Goal: Task Accomplishment & Management: Complete application form

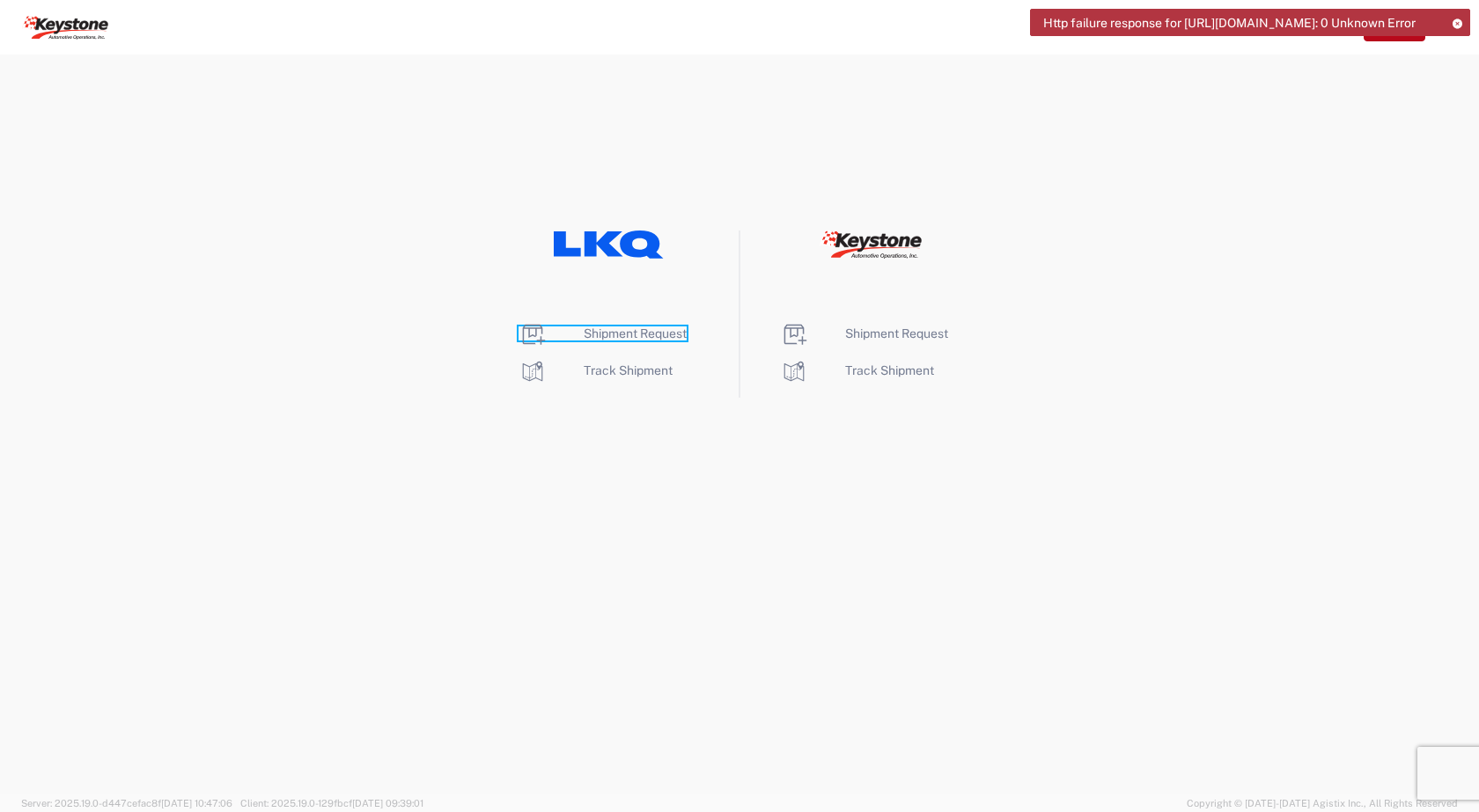
click at [637, 337] on span "Shipment Request" at bounding box center [635, 334] width 103 height 14
click at [876, 244] on icon at bounding box center [870, 244] width 103 height 29
click at [900, 341] on li "Shipment Request" at bounding box center [870, 334] width 181 height 29
click at [900, 332] on span "Shipment Request" at bounding box center [896, 334] width 103 height 14
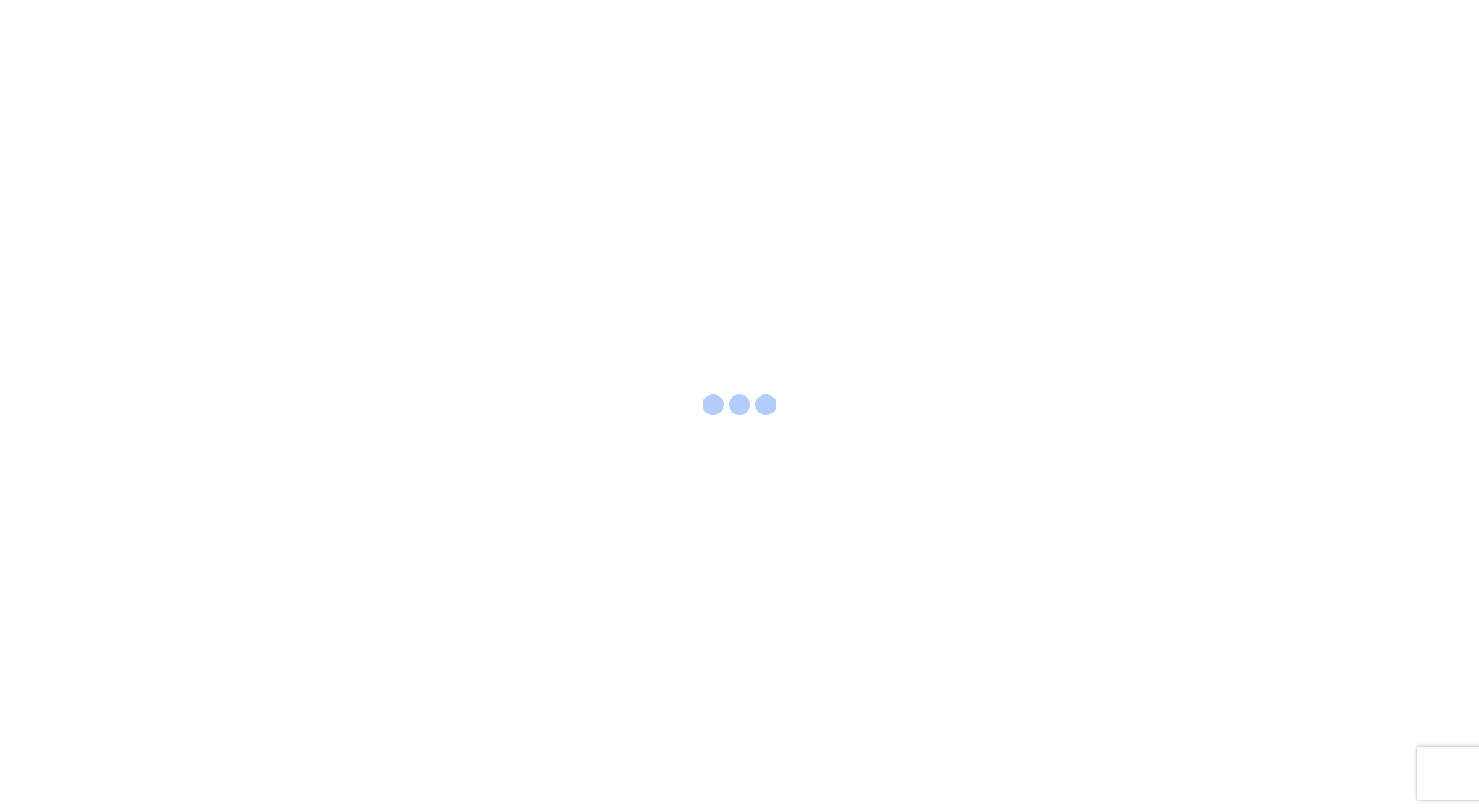
select select "FULL"
select select "LBS"
select select "FULL"
select select "LBS"
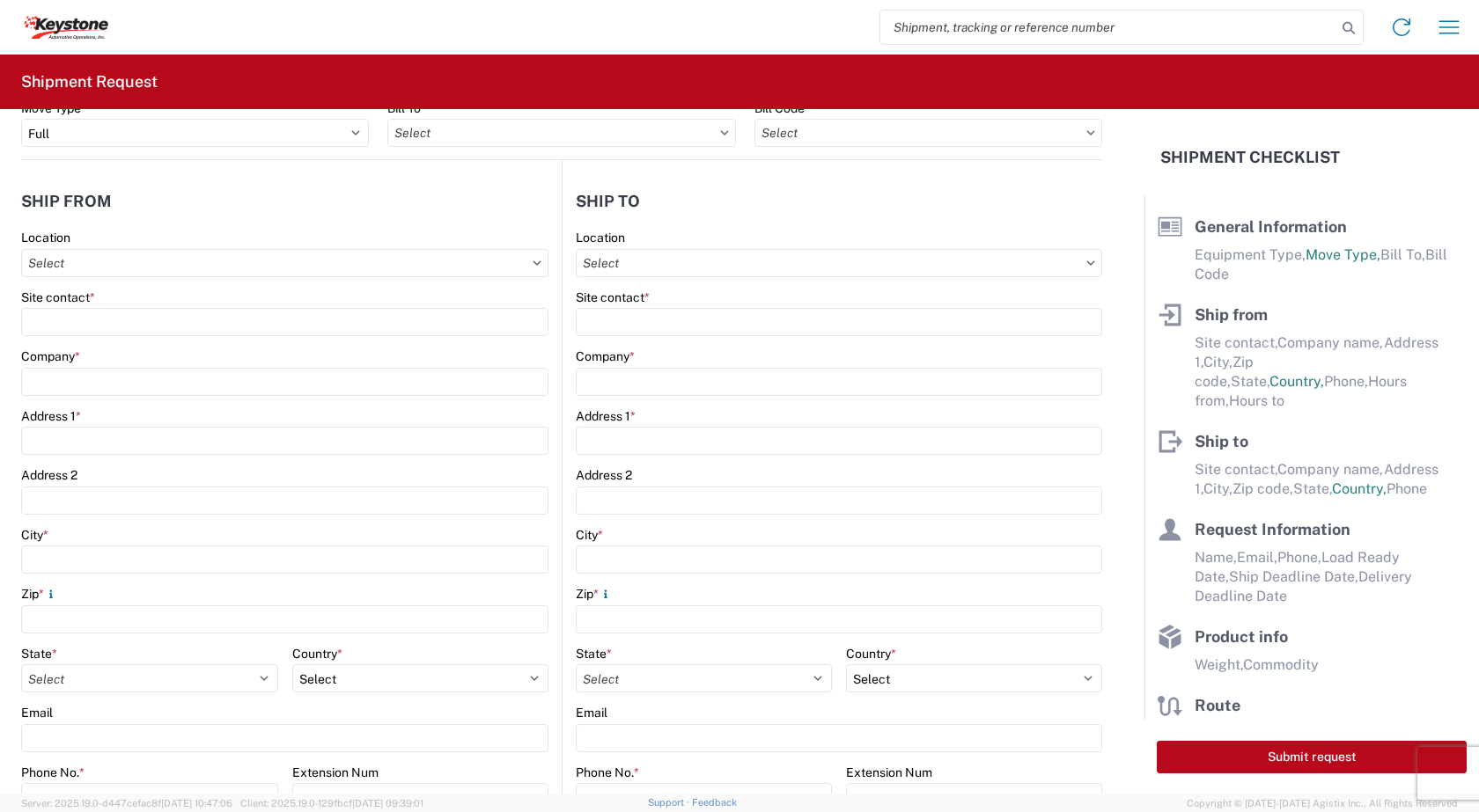
scroll to position [176, 0]
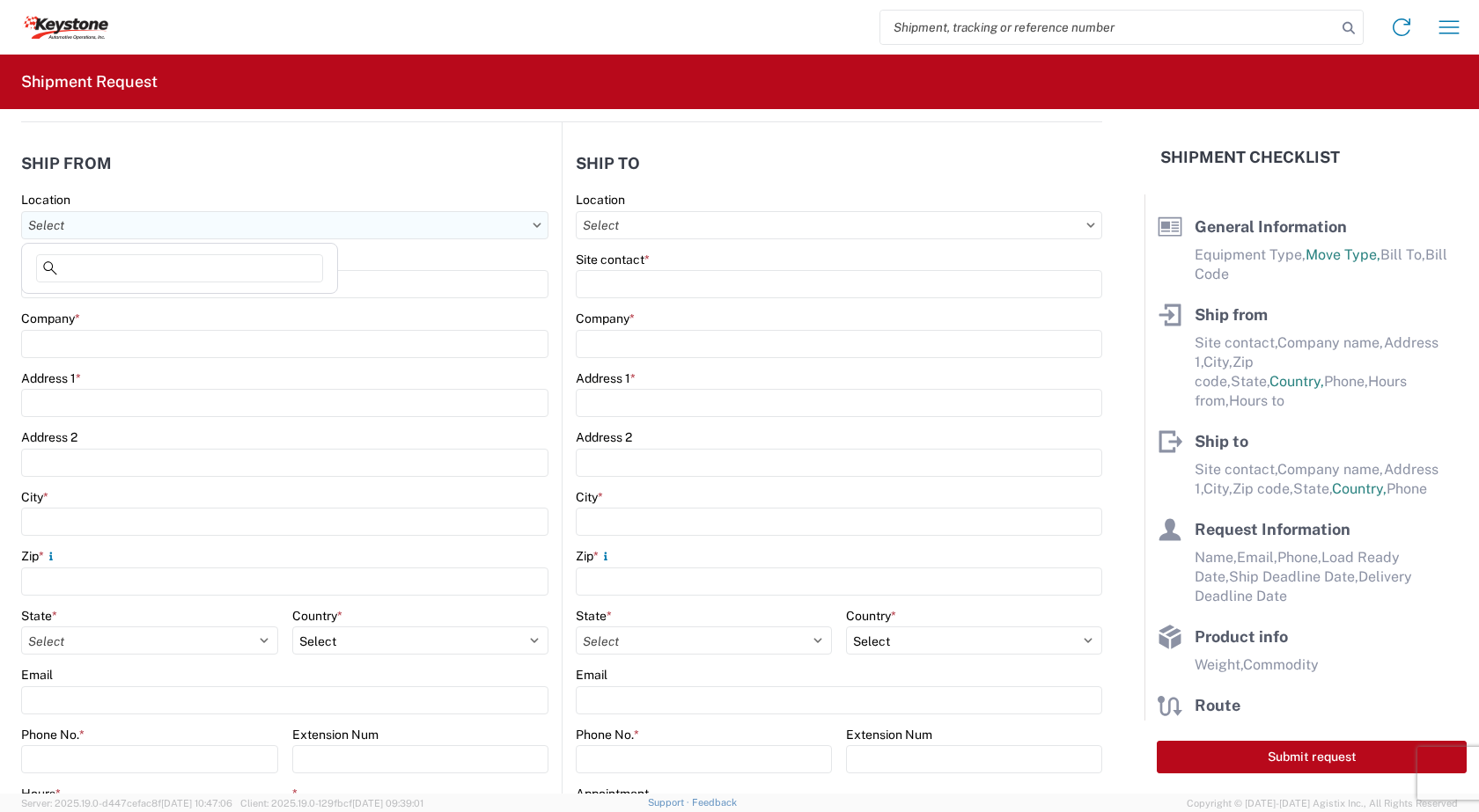
click at [115, 238] on input "text" at bounding box center [285, 225] width 528 height 29
type input "F"
type input "B"
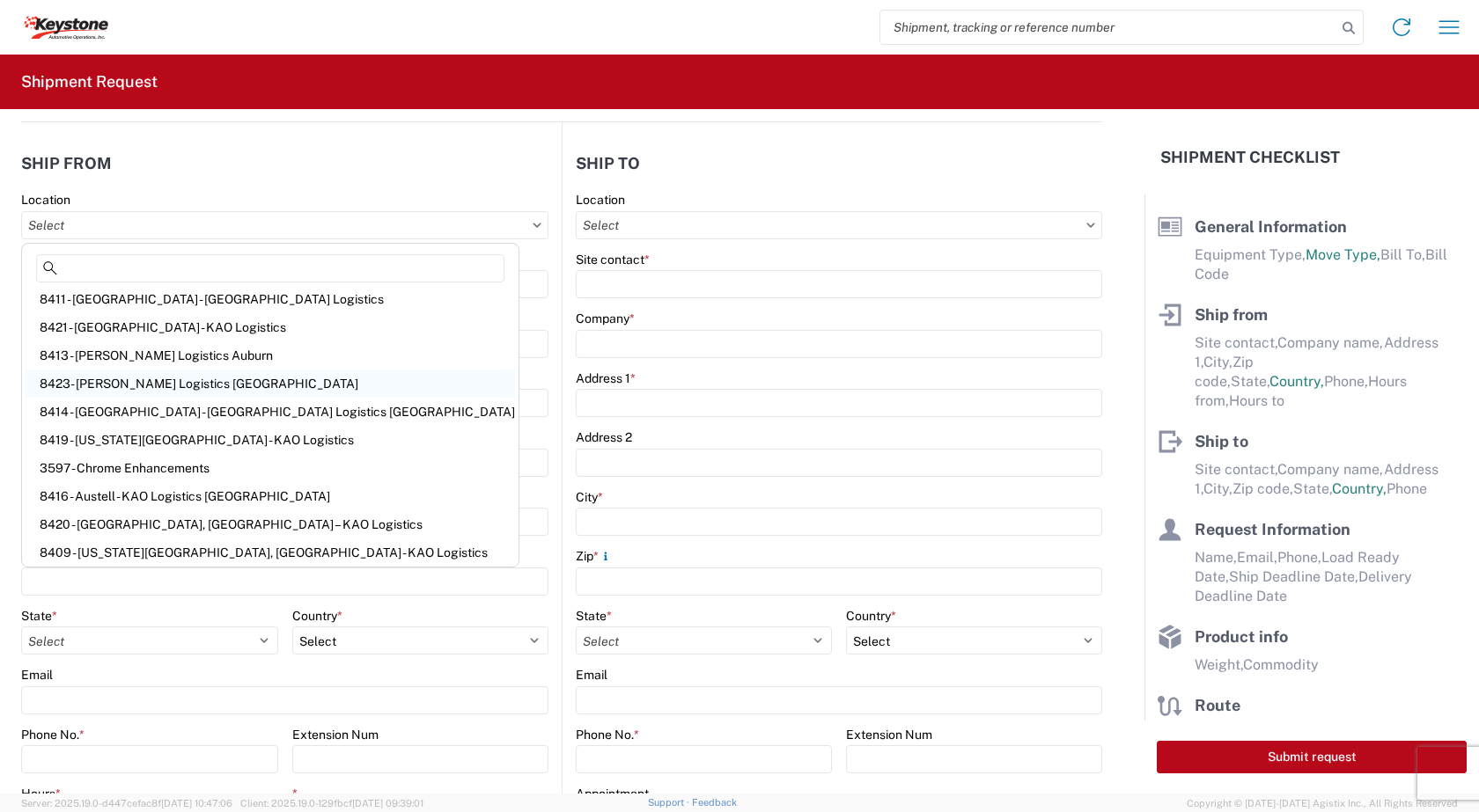
scroll to position [0, 0]
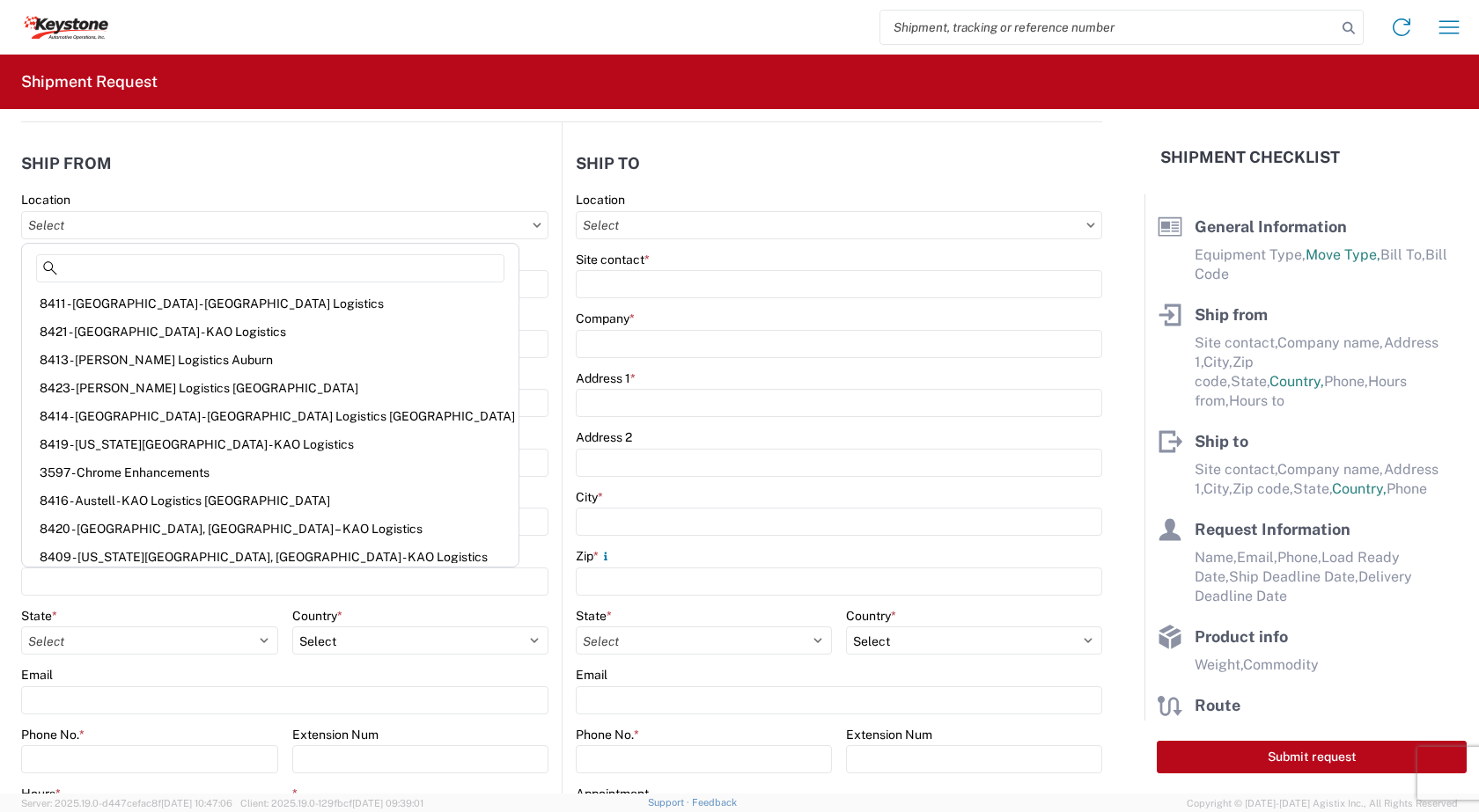
click at [347, 158] on header "Ship from" at bounding box center [290, 163] width 540 height 40
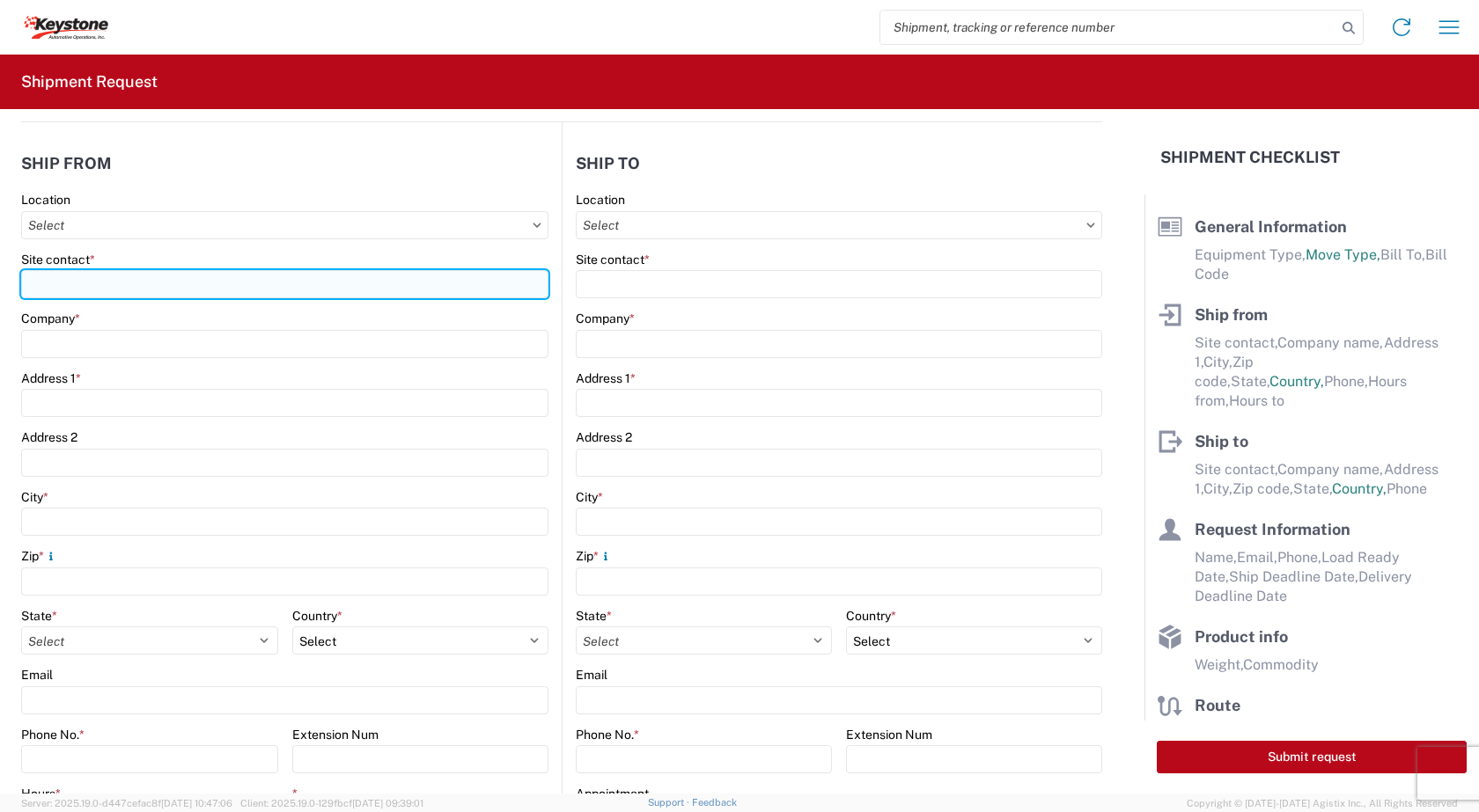
click at [108, 279] on input "Site contact *" at bounding box center [285, 284] width 528 height 29
type input "F"
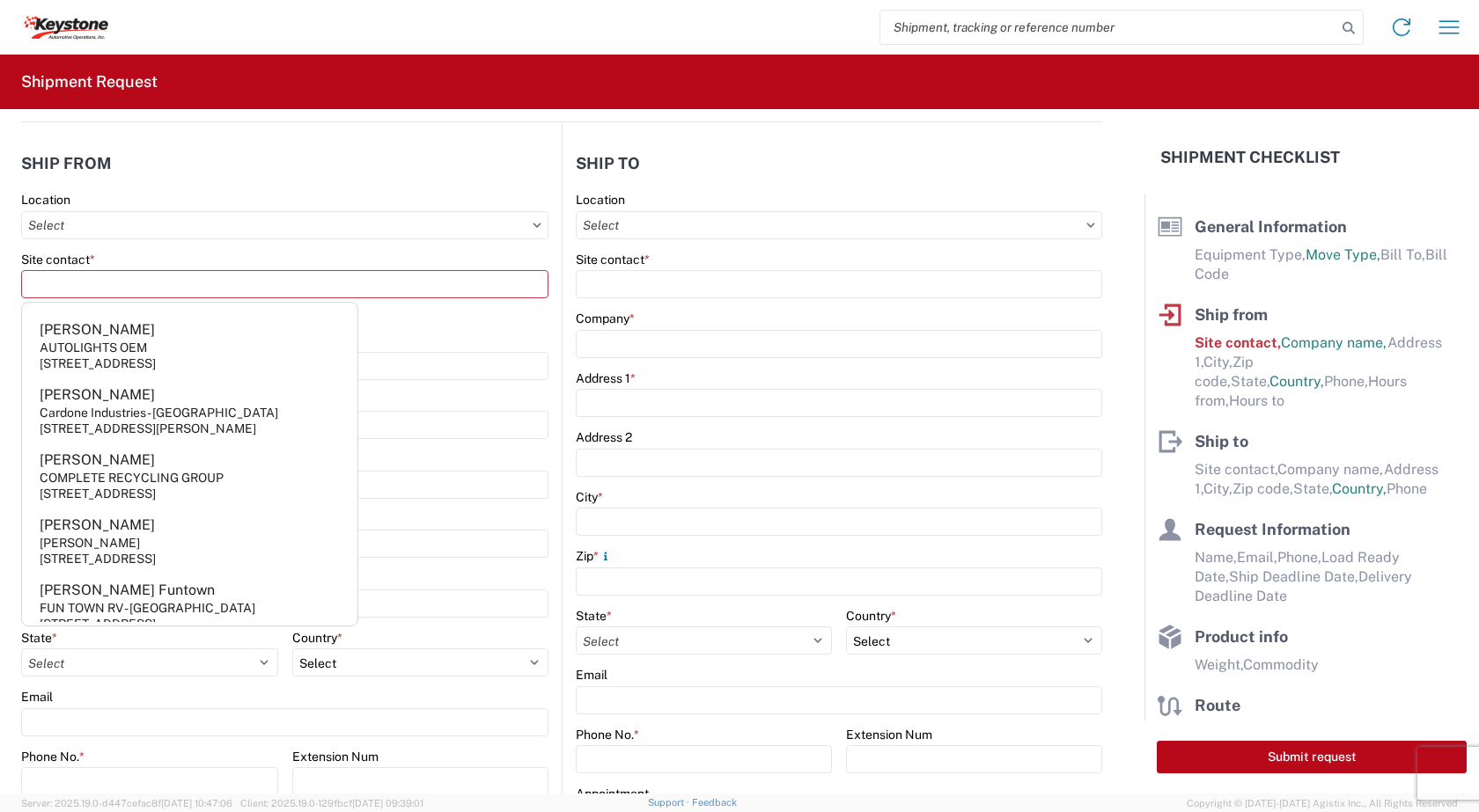
click at [459, 331] on agx-form-control-wrapper-v2 "Site contact * This field is required" at bounding box center [285, 292] width 528 height 82
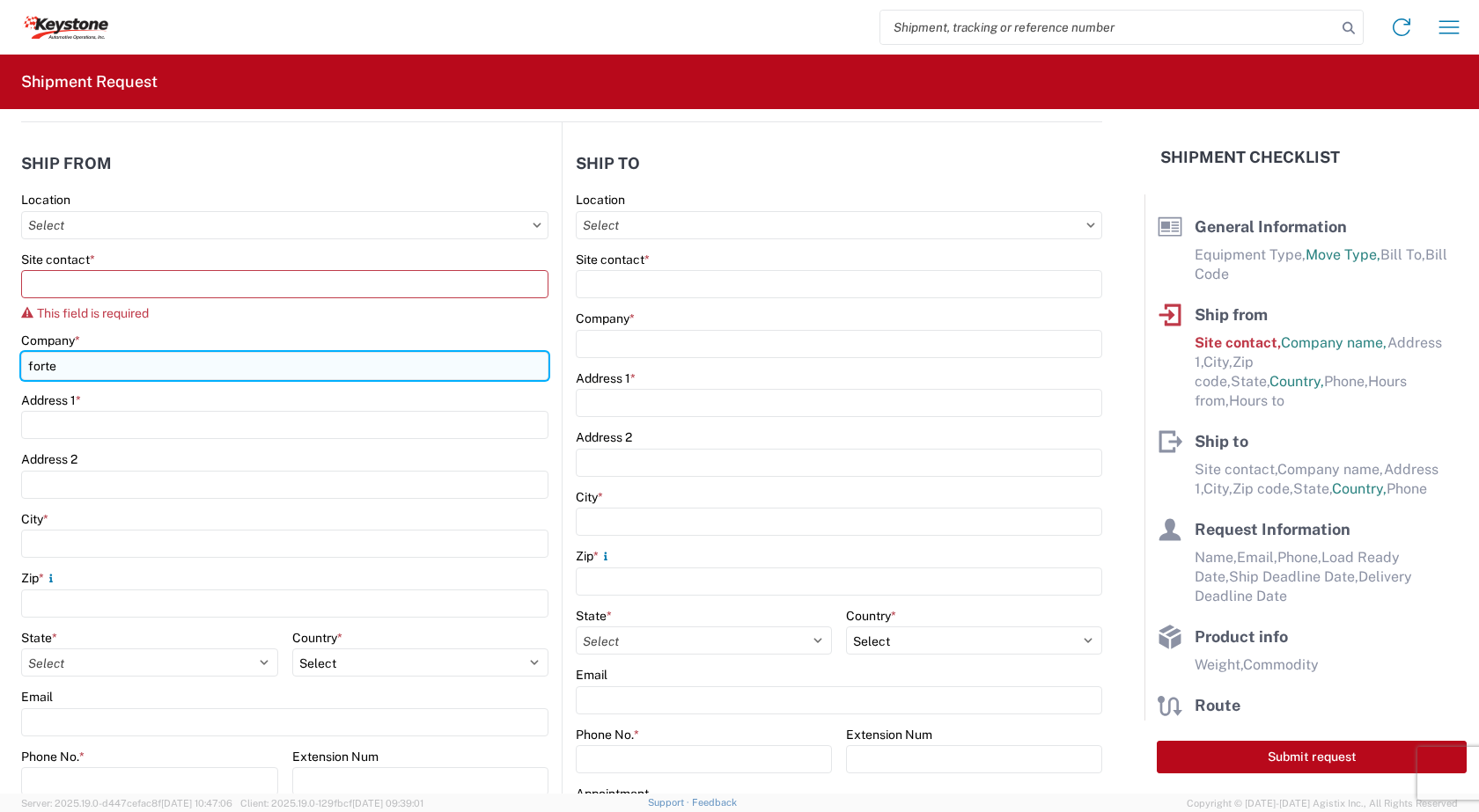
click at [67, 361] on input "forte" at bounding box center [285, 365] width 528 height 29
type input "f"
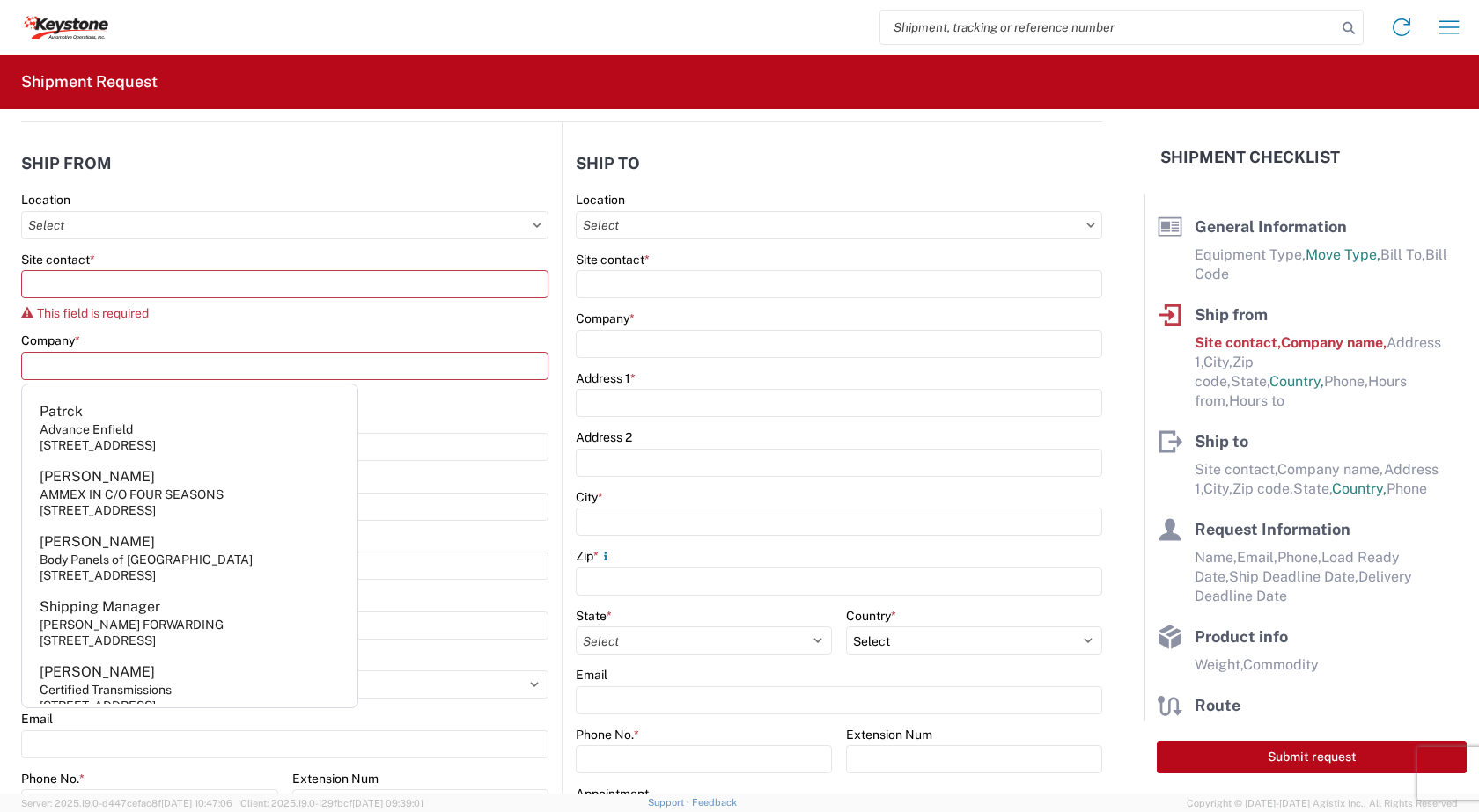
click at [282, 340] on div "Company *" at bounding box center [285, 341] width 528 height 16
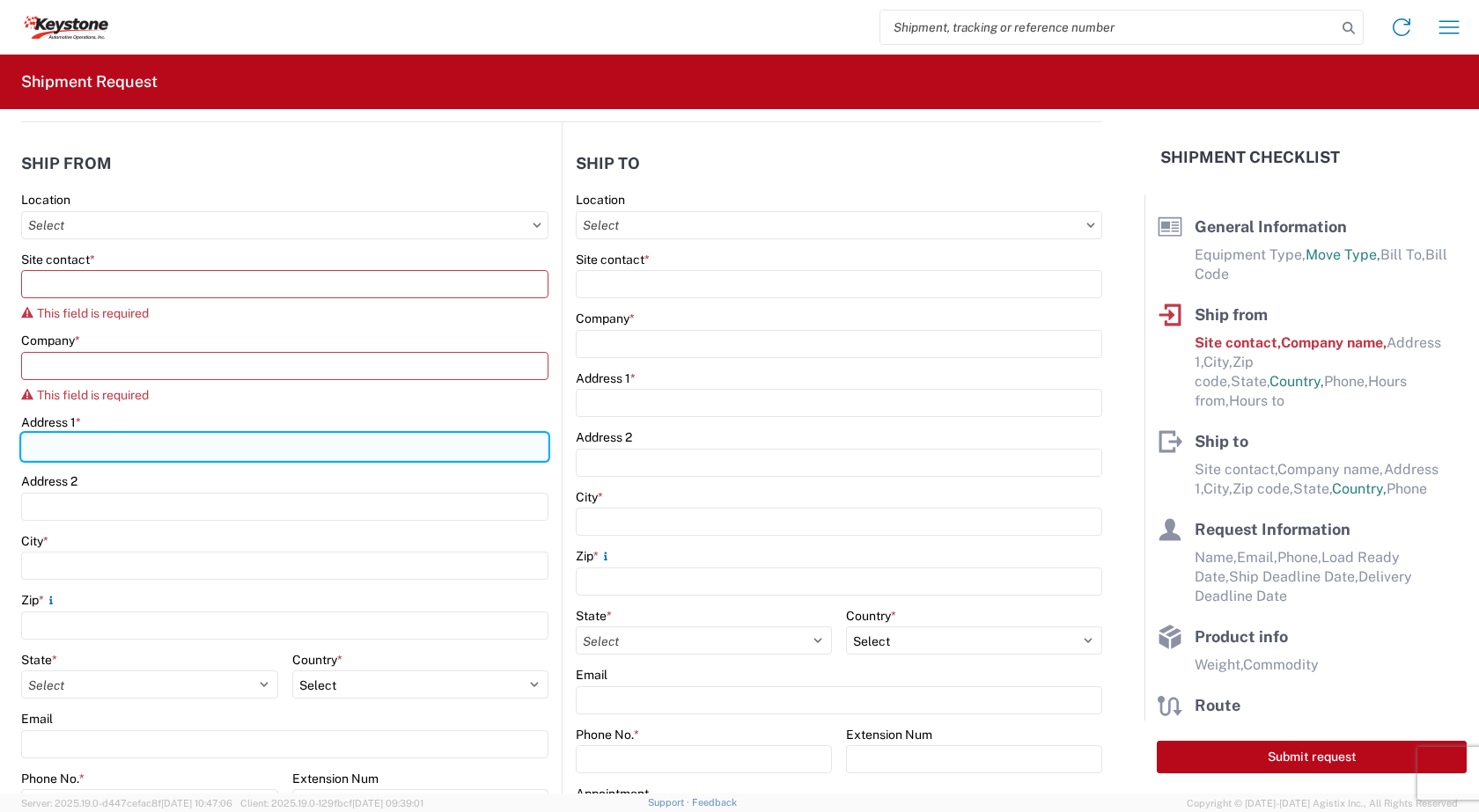
click at [132, 439] on input "Address 1 *" at bounding box center [285, 447] width 528 height 29
type input "1290 10th RD SW"
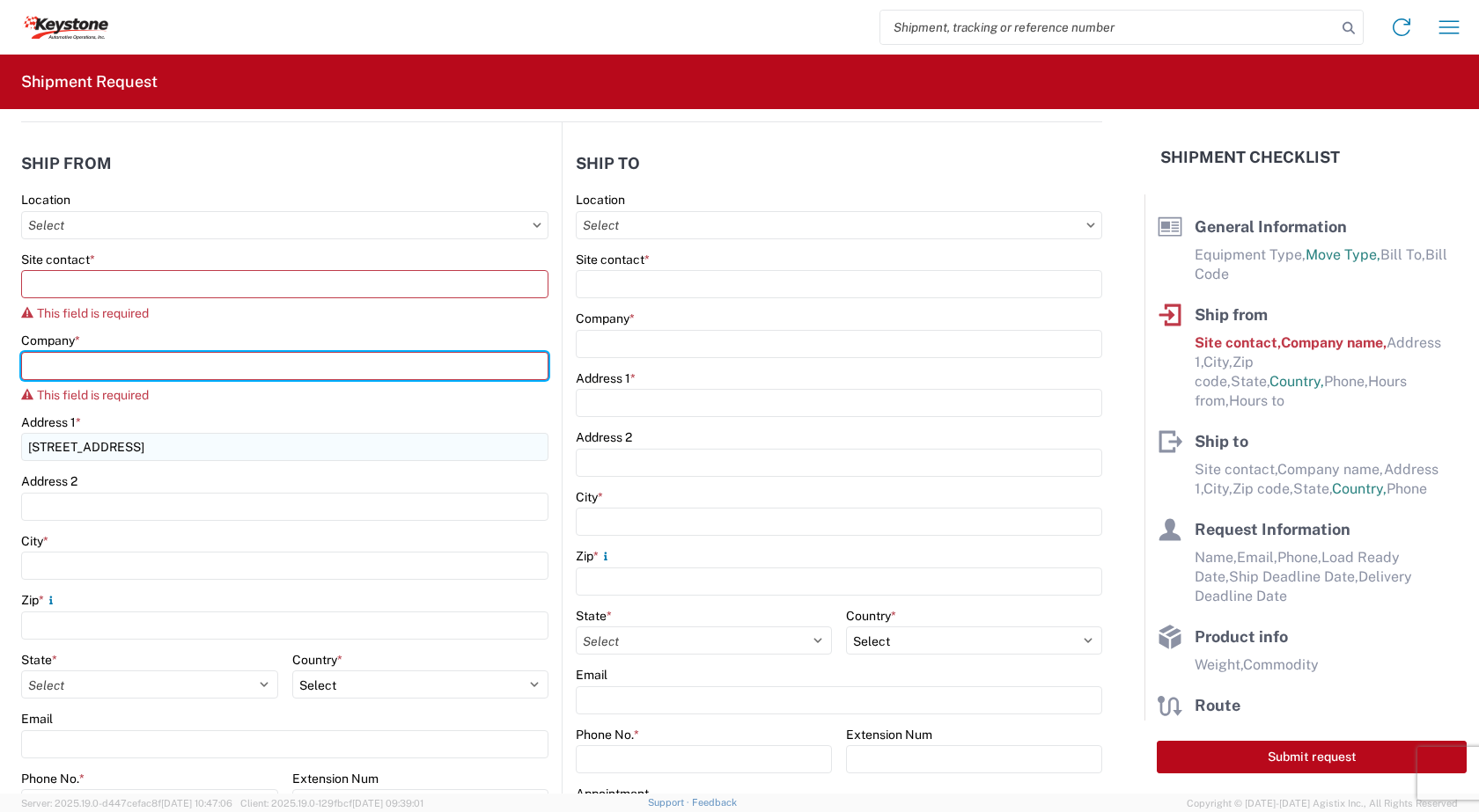
type input "RV Products Div. of Airxcel c/o Forte Products"
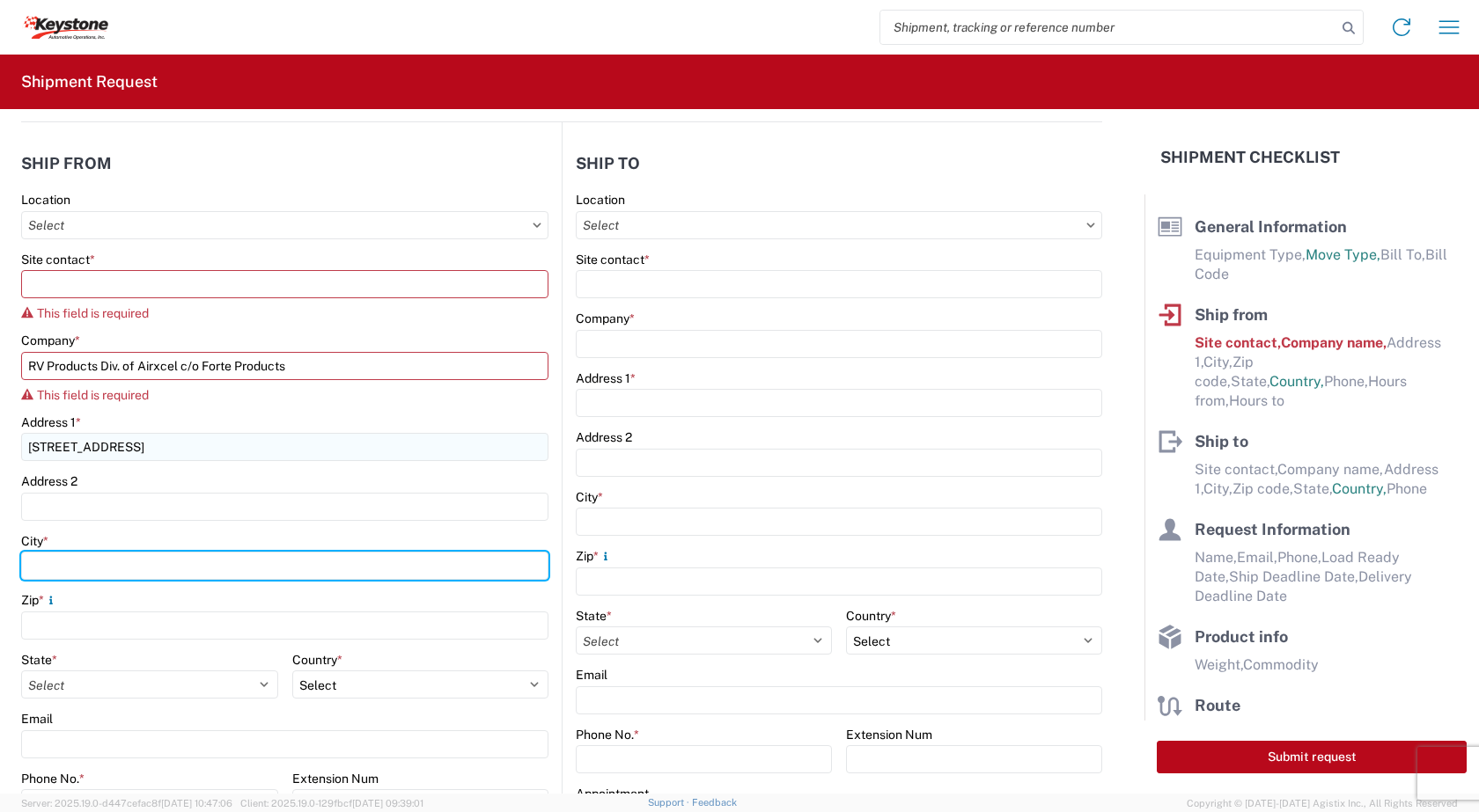
type input "Burlington"
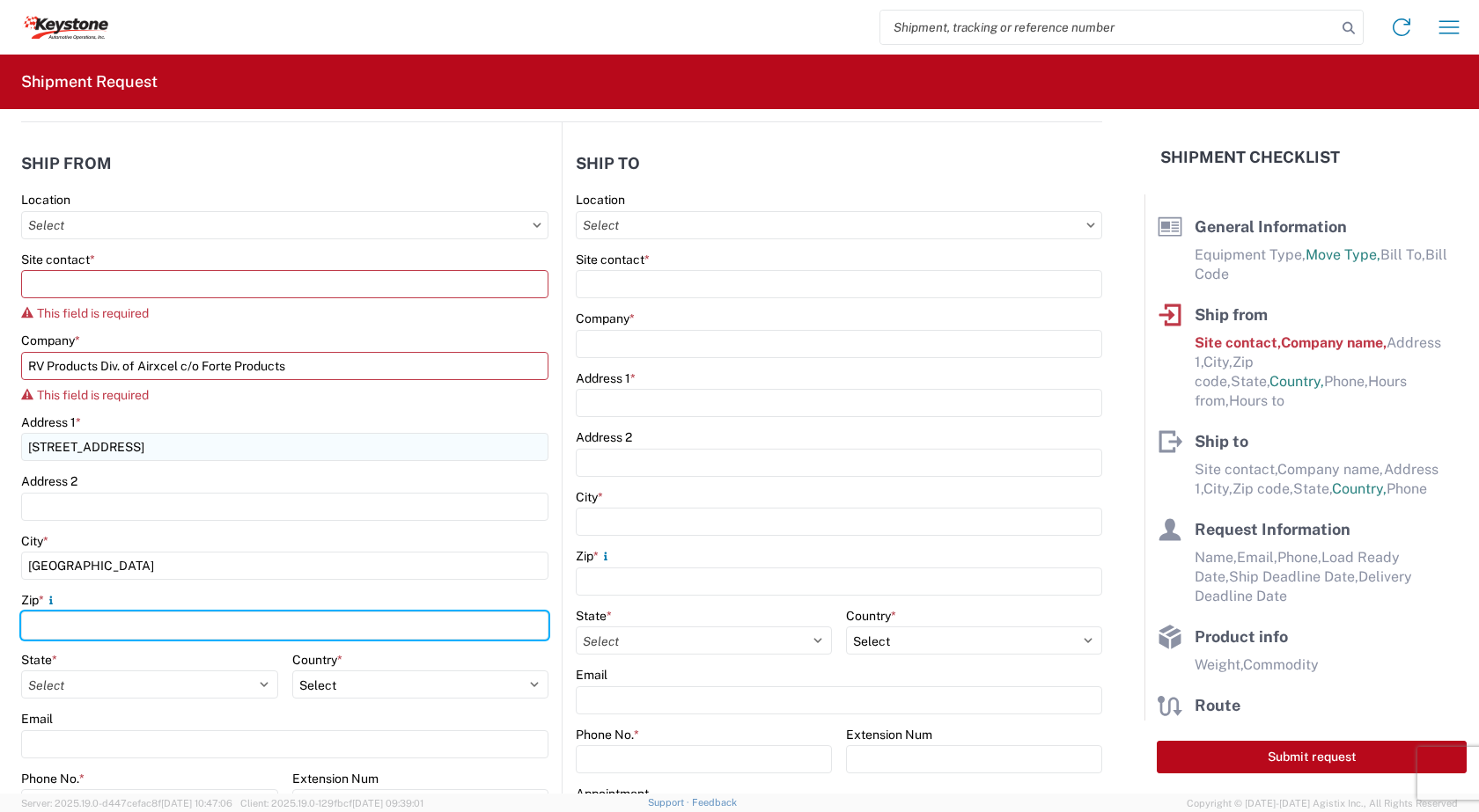
type input "66839"
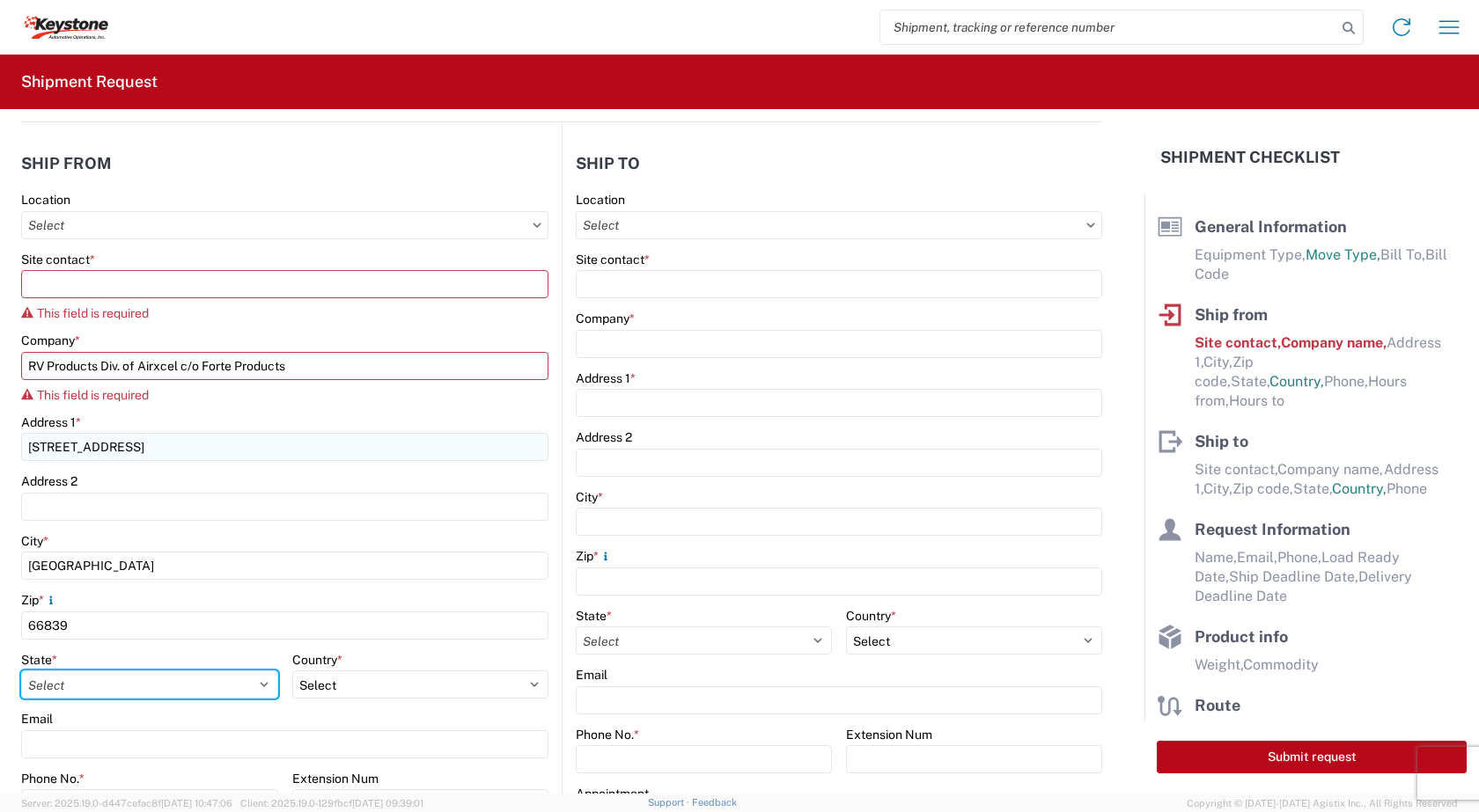
select select "KS"
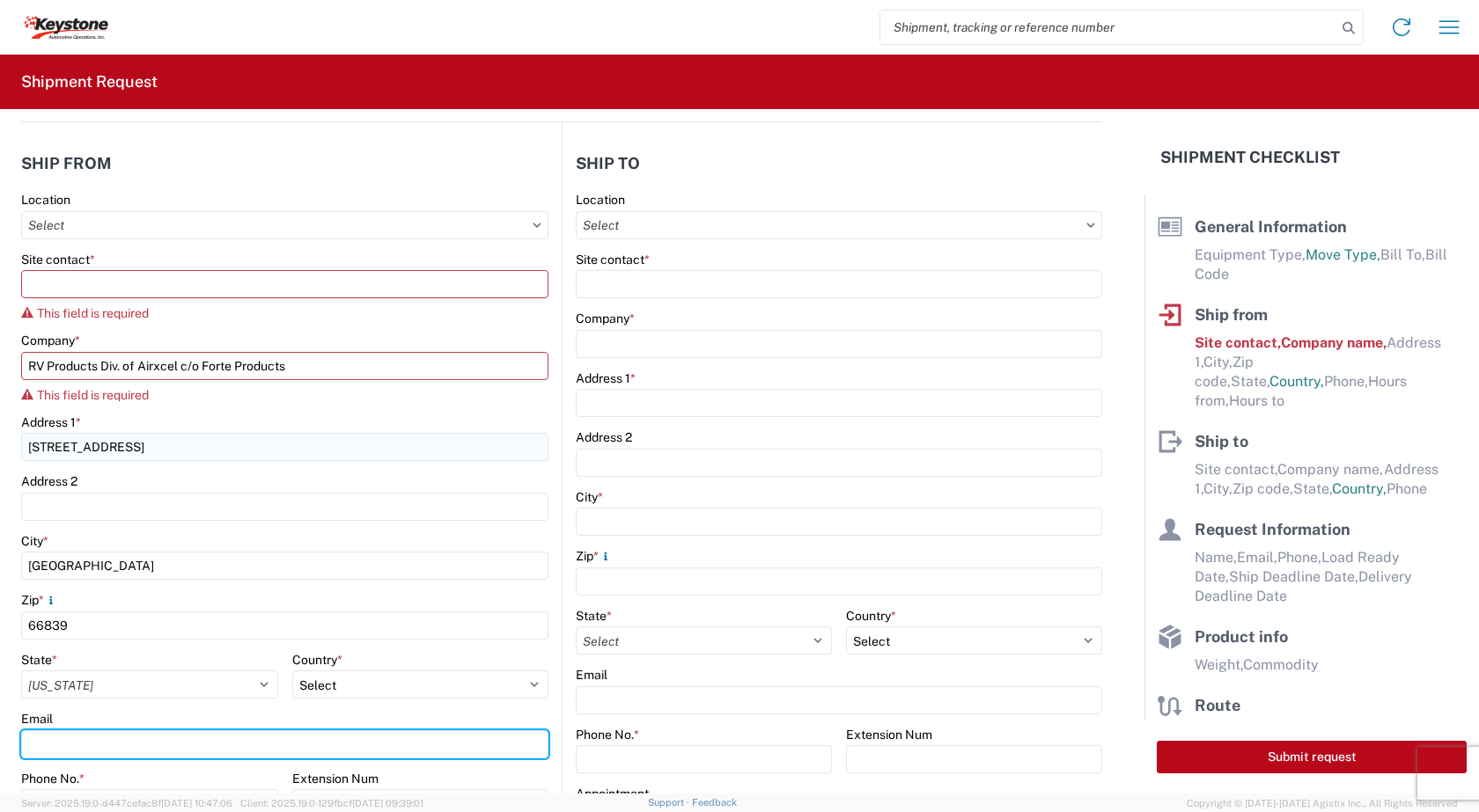
type input "bpship@forteproducts.com"
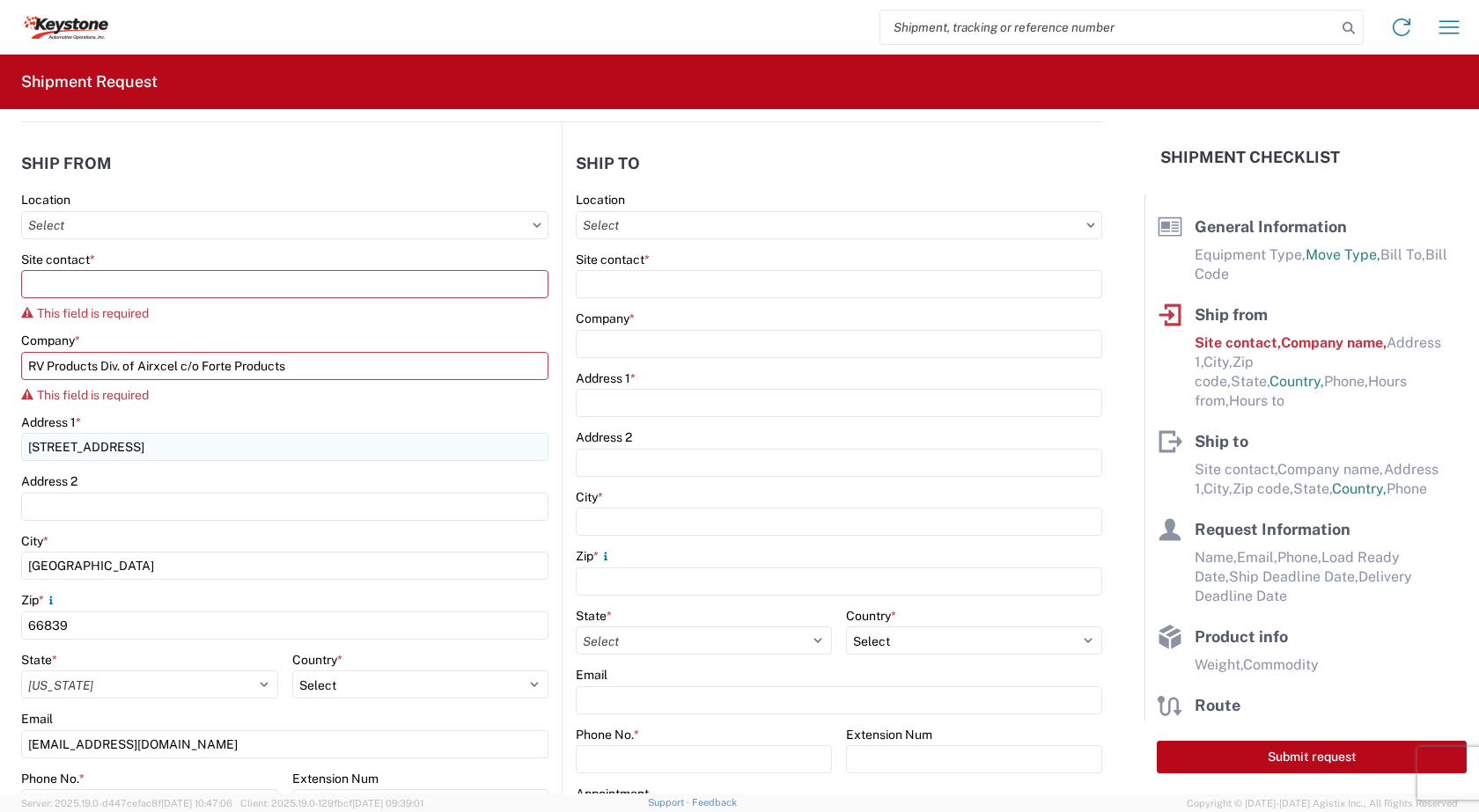
type input "6203642701"
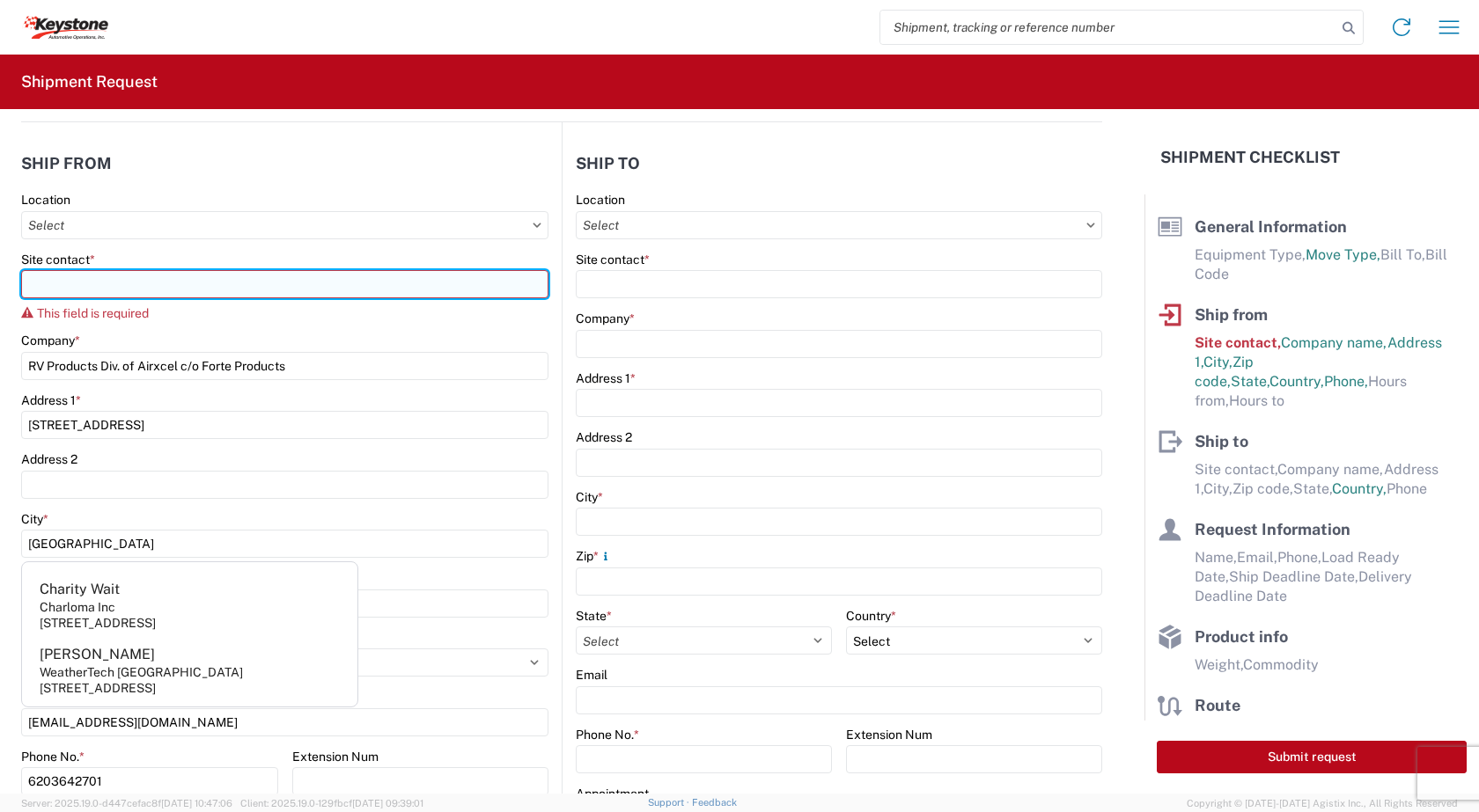
click at [227, 286] on input "Site contact *" at bounding box center [285, 284] width 528 height 29
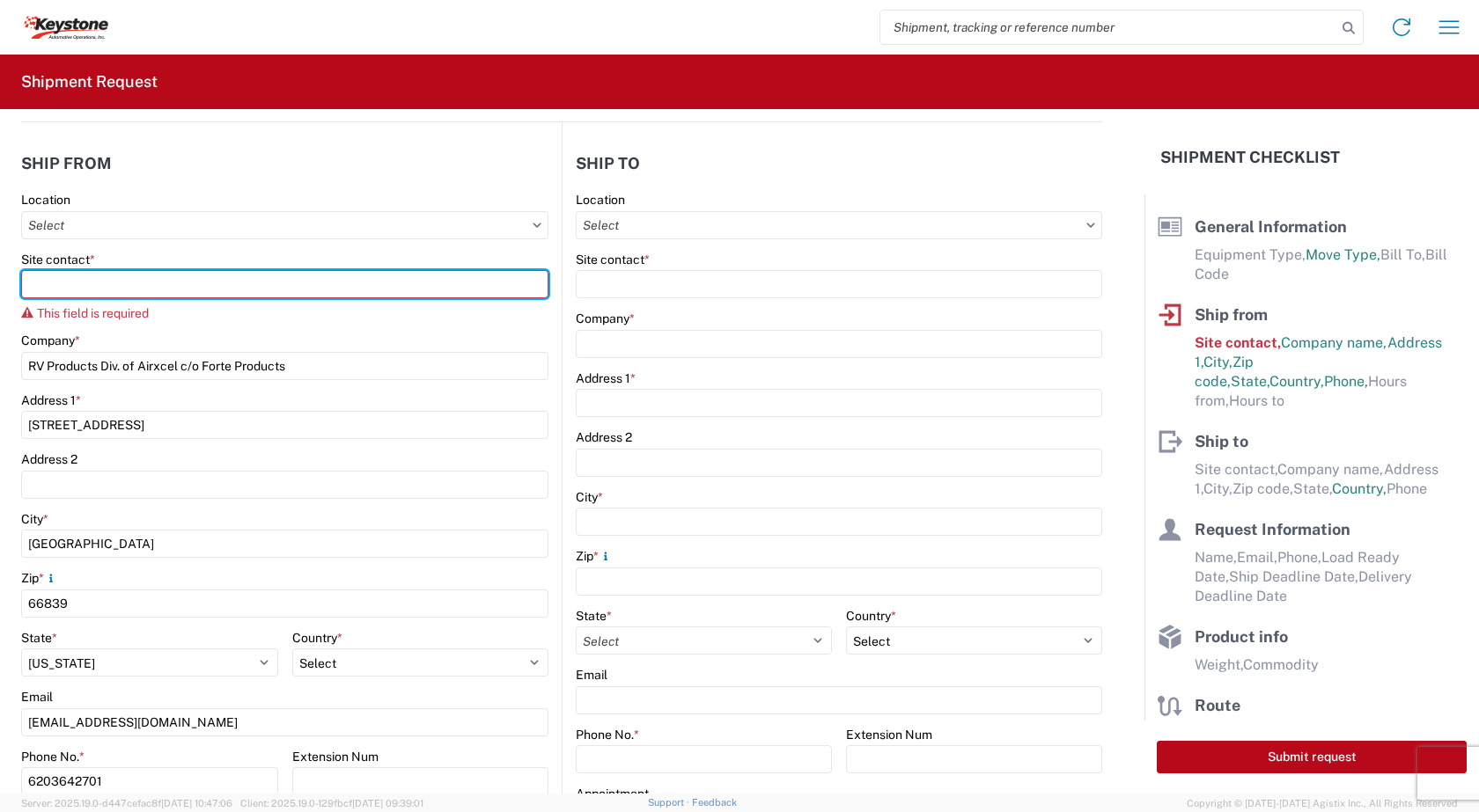
type input "Sarah Thomas"
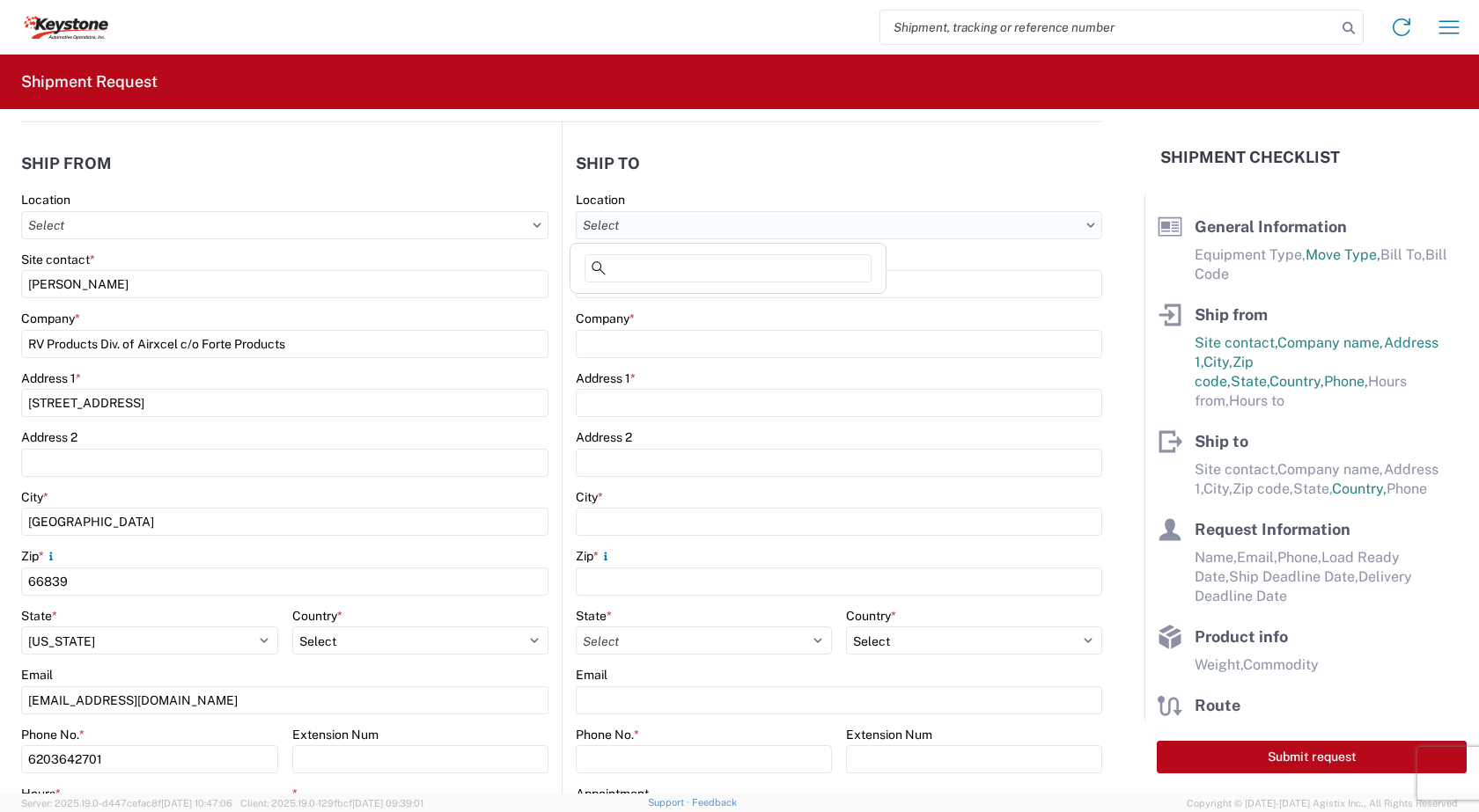
click at [1080, 231] on input "text" at bounding box center [839, 225] width 527 height 29
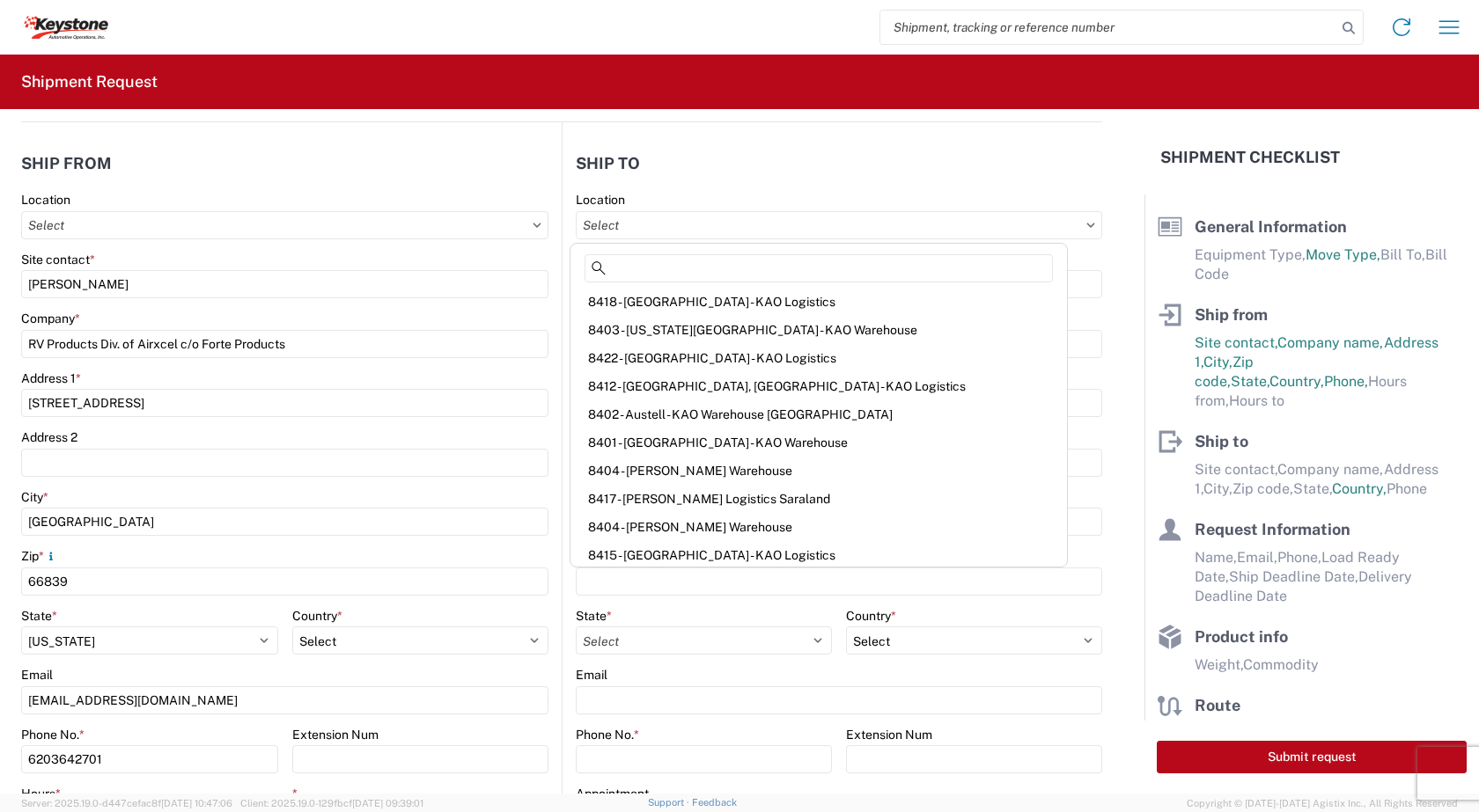
scroll to position [289, 0]
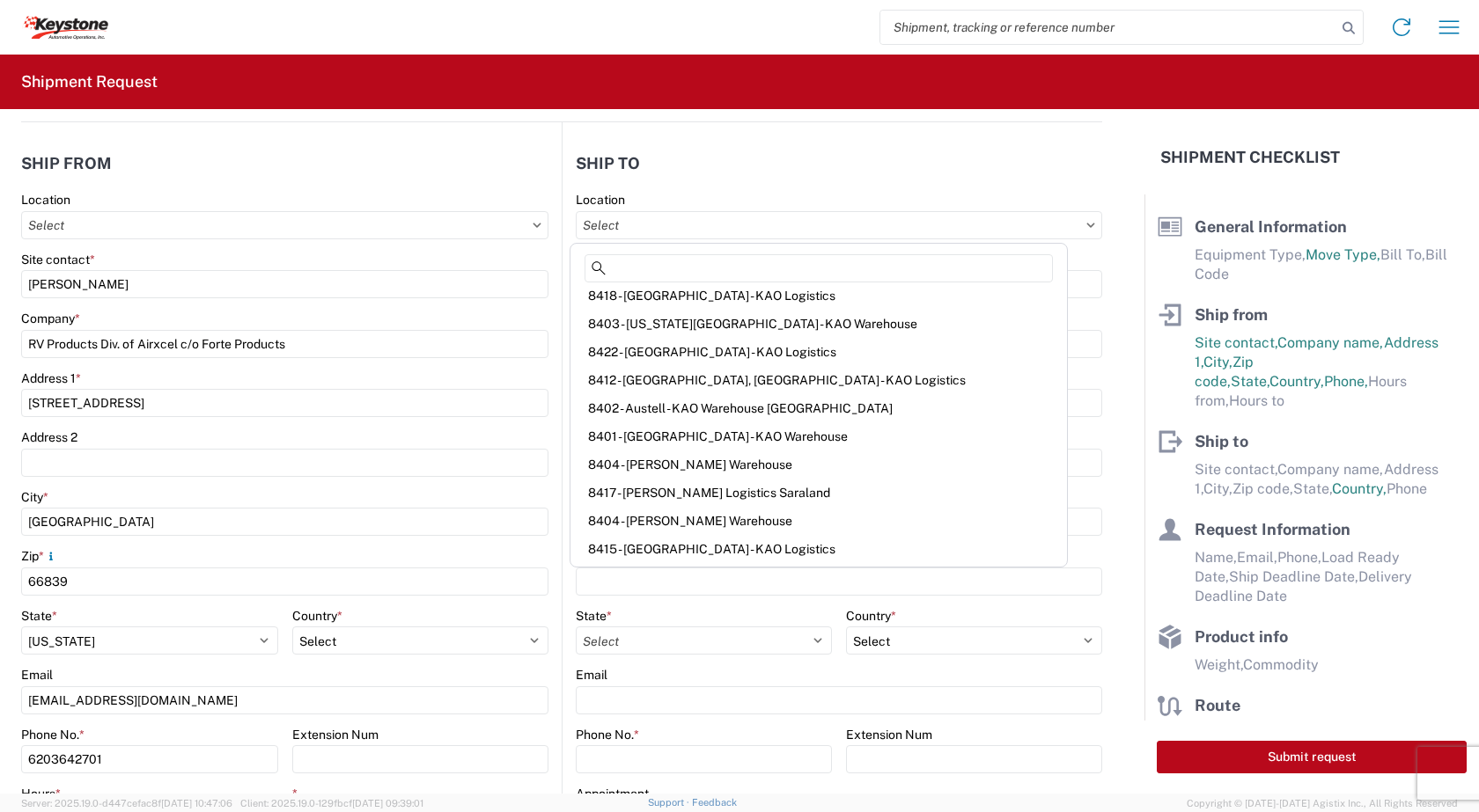
click at [987, 311] on div "Company *" at bounding box center [839, 319] width 527 height 16
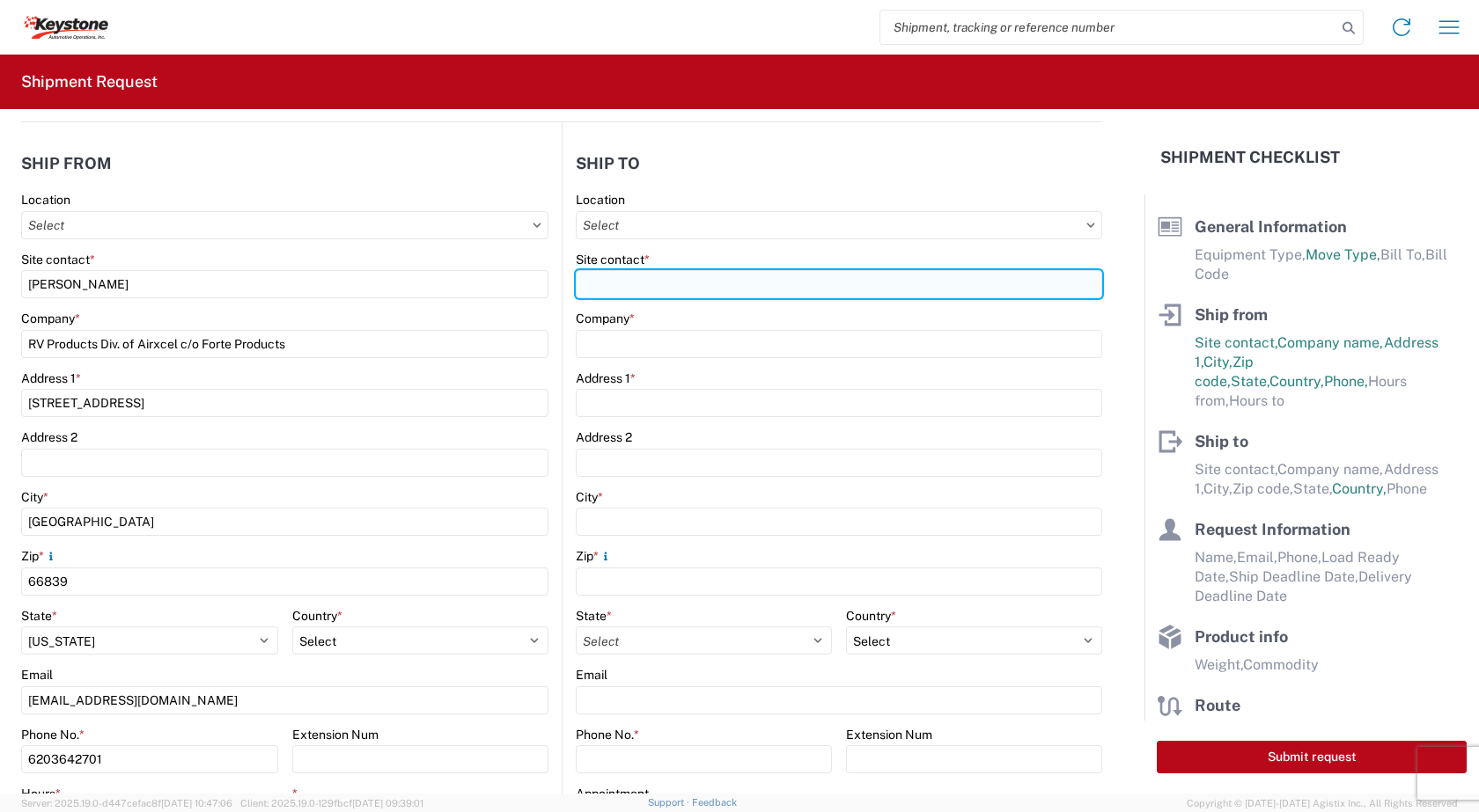
click at [625, 279] on input "Site contact *" at bounding box center [839, 284] width 527 height 29
type input "k"
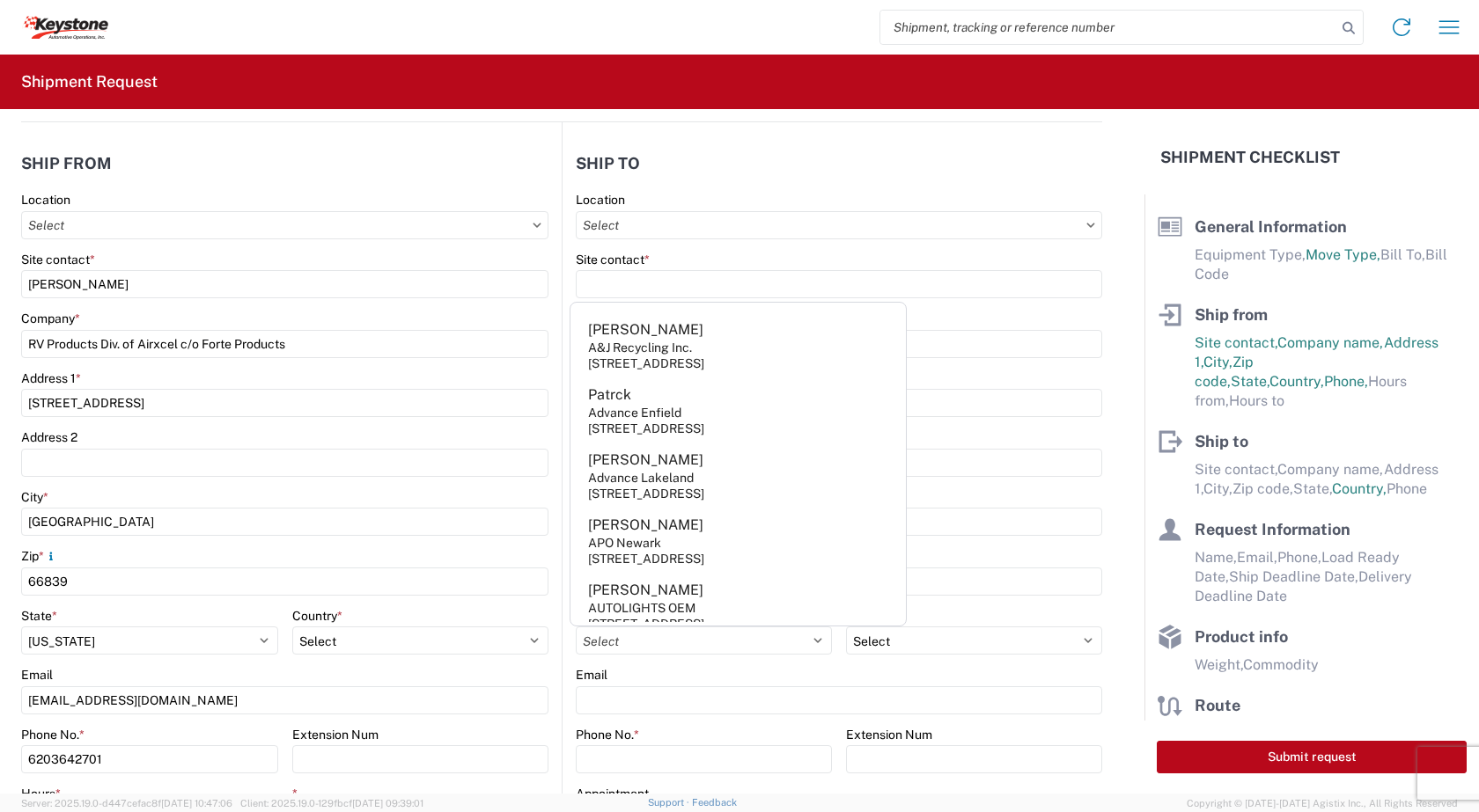
click at [1053, 378] on div "Location Site contact * Company * Address 1 * Address 2 City * Zip * State * Se…" at bounding box center [839, 538] width 527 height 694
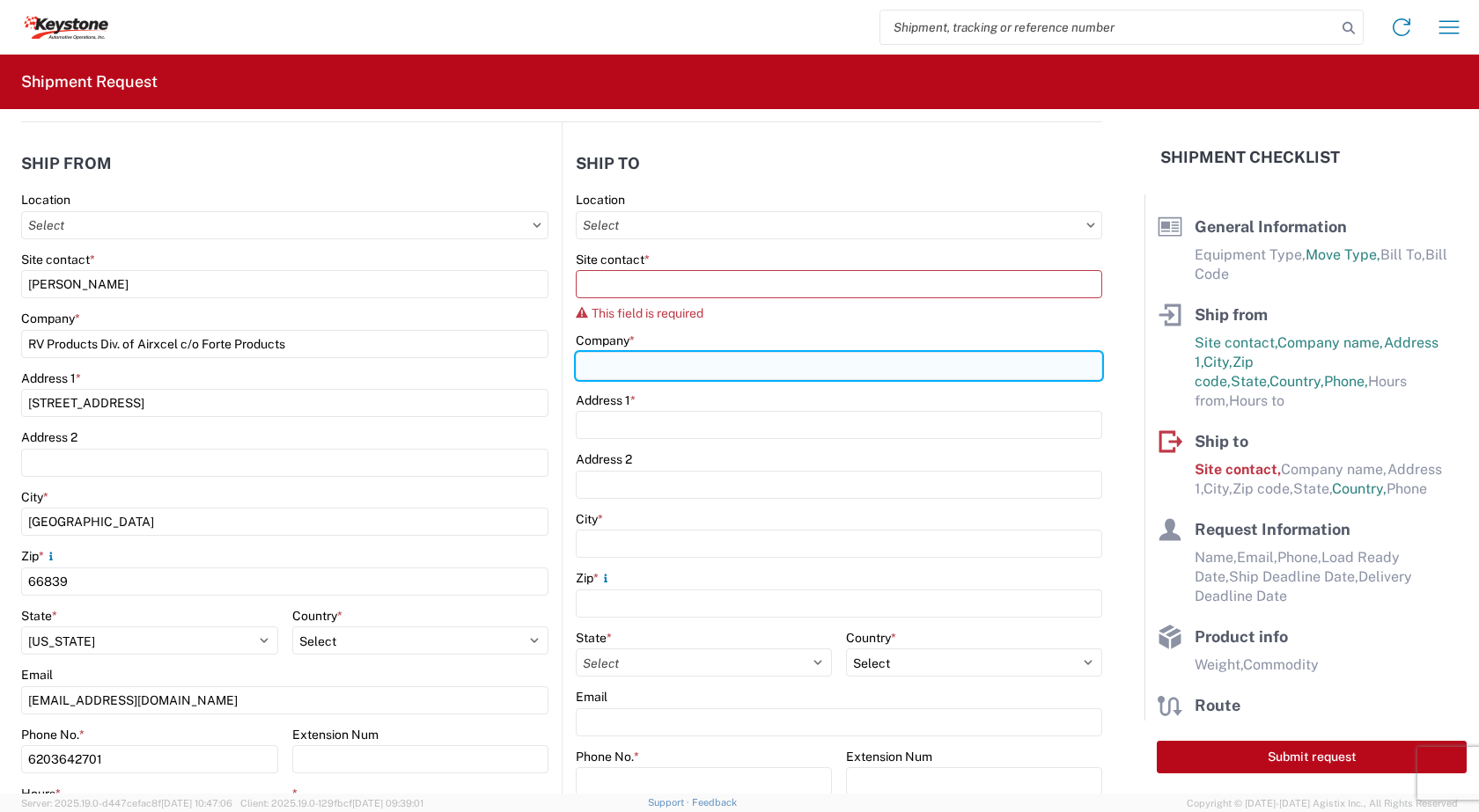
click at [597, 369] on input "Company *" at bounding box center [839, 365] width 527 height 29
type input "k"
type input "KEYSTONE AUTOMOTIVE OPERATIONS INC"
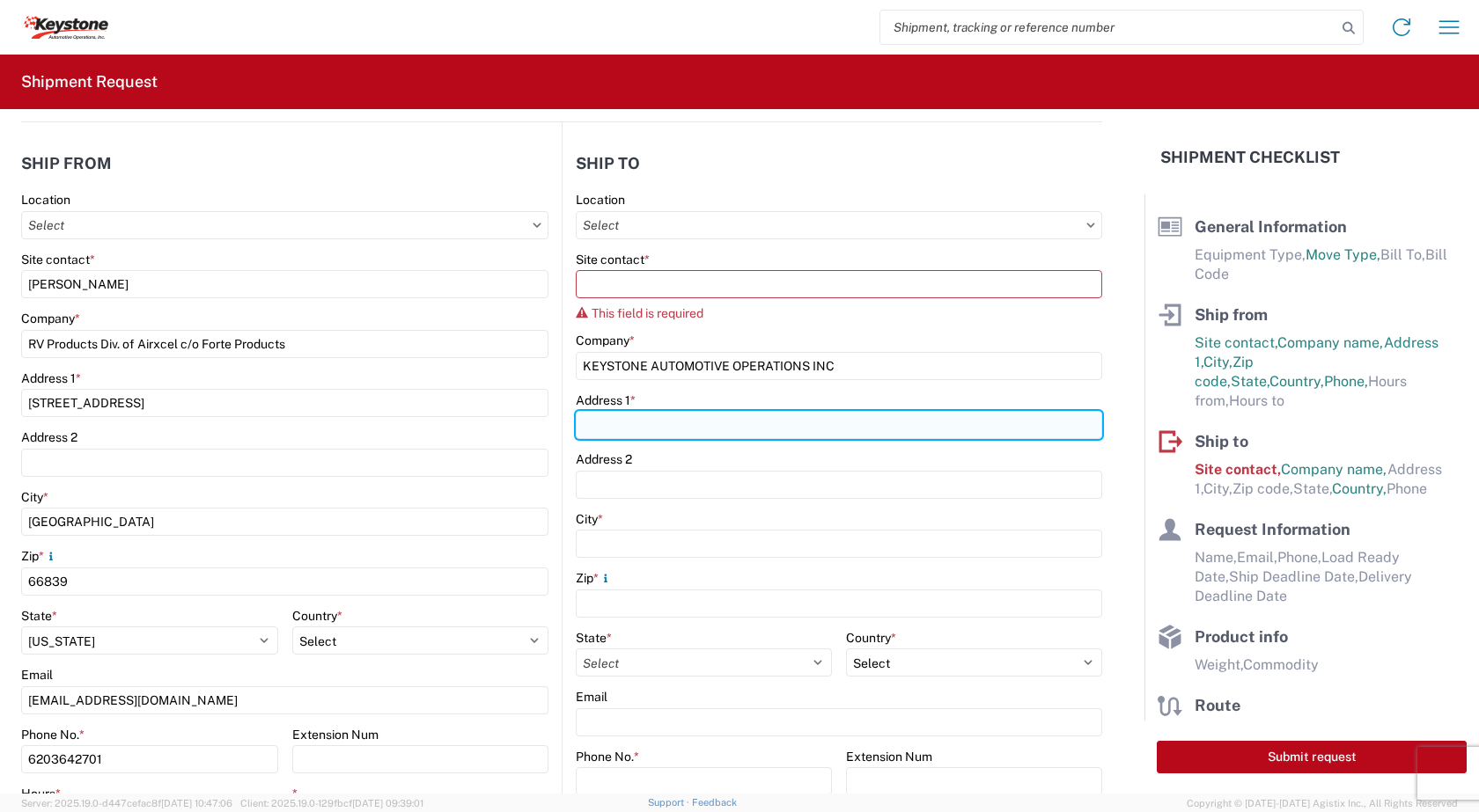
click at [639, 420] on input "Address 1 *" at bounding box center [839, 425] width 527 height 29
type input "15640 CANTU GALLEANO RANCH RD"
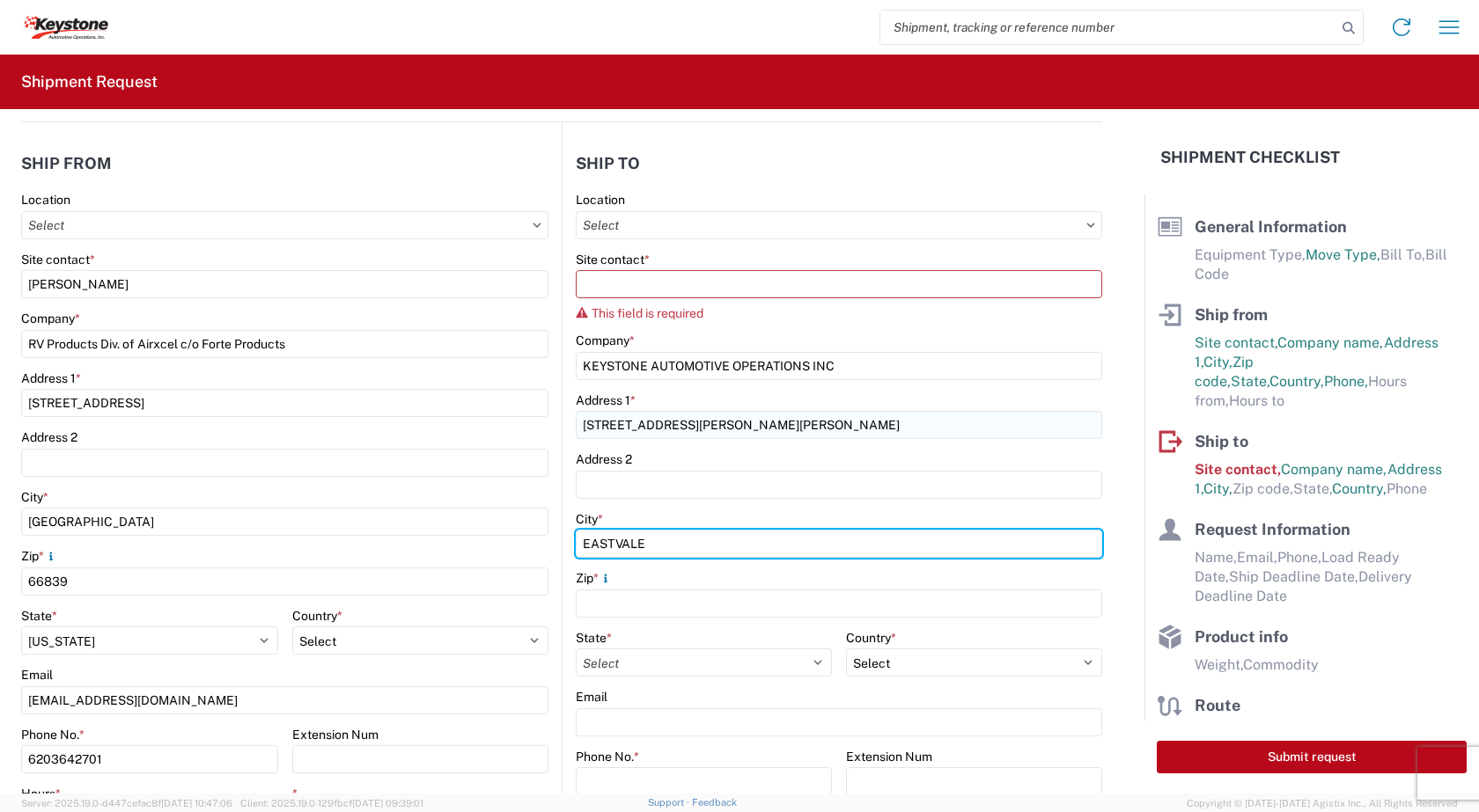
type input "EASTVALE"
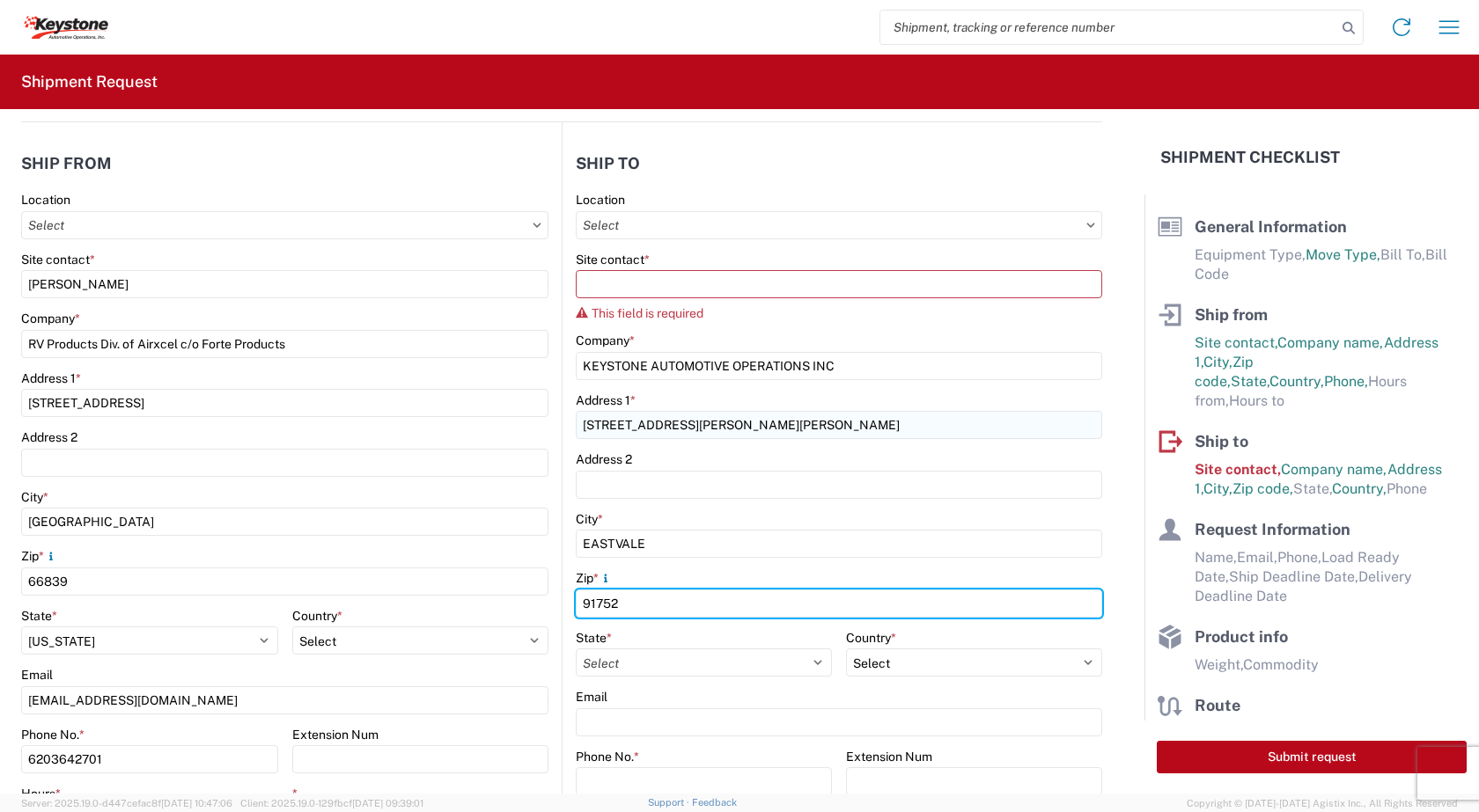
type input "91752"
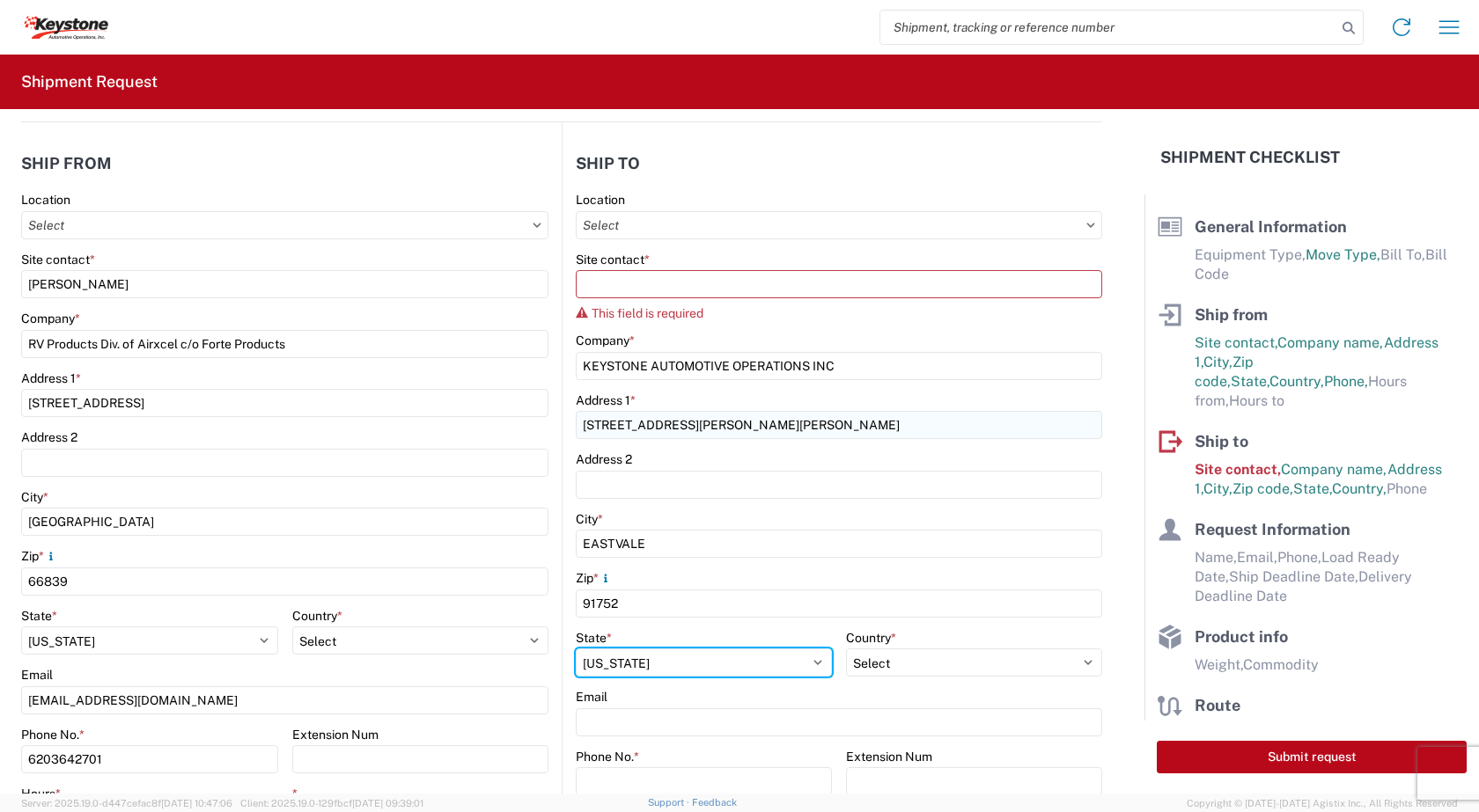
select select "CA"
select select "US"
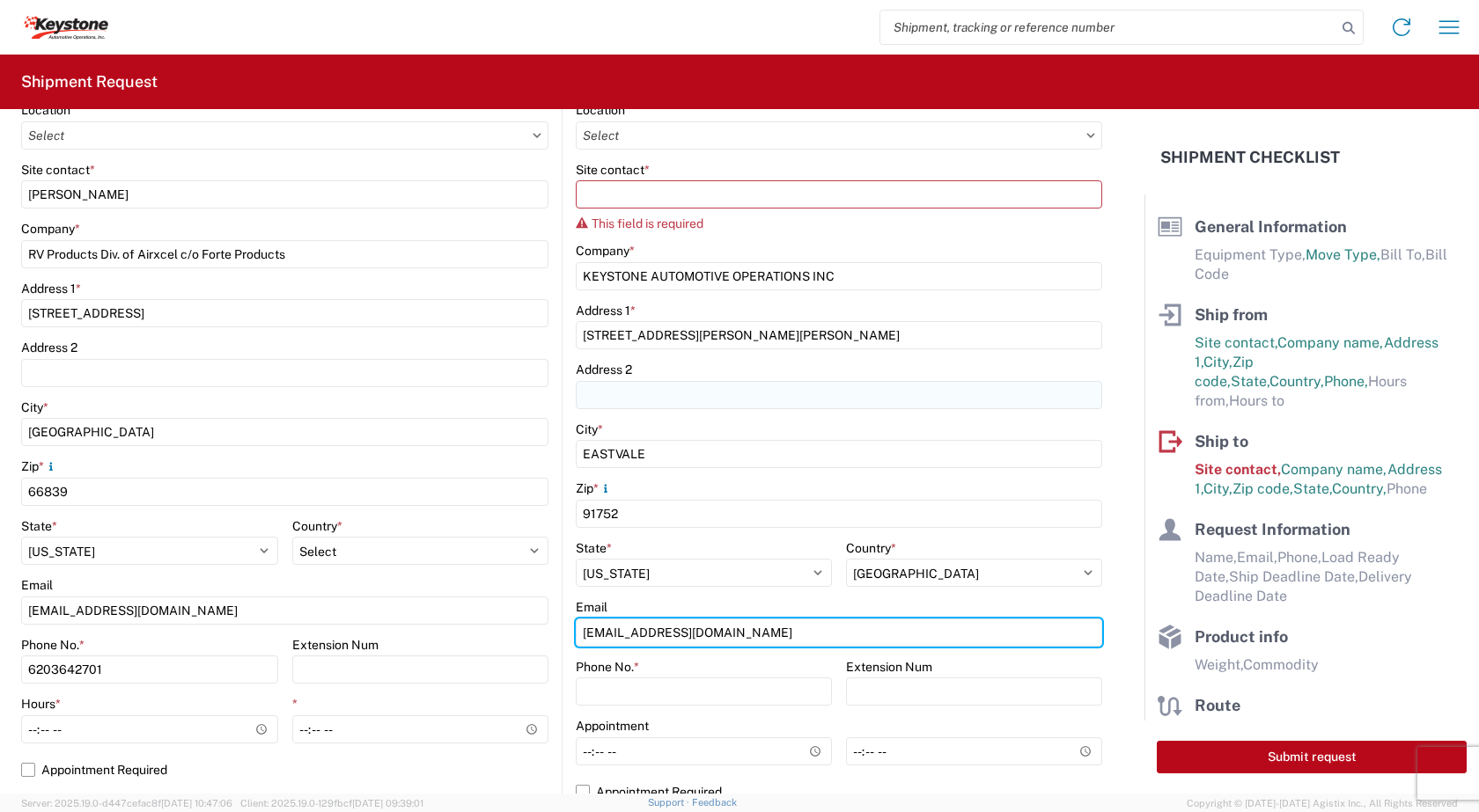
scroll to position [528, 0]
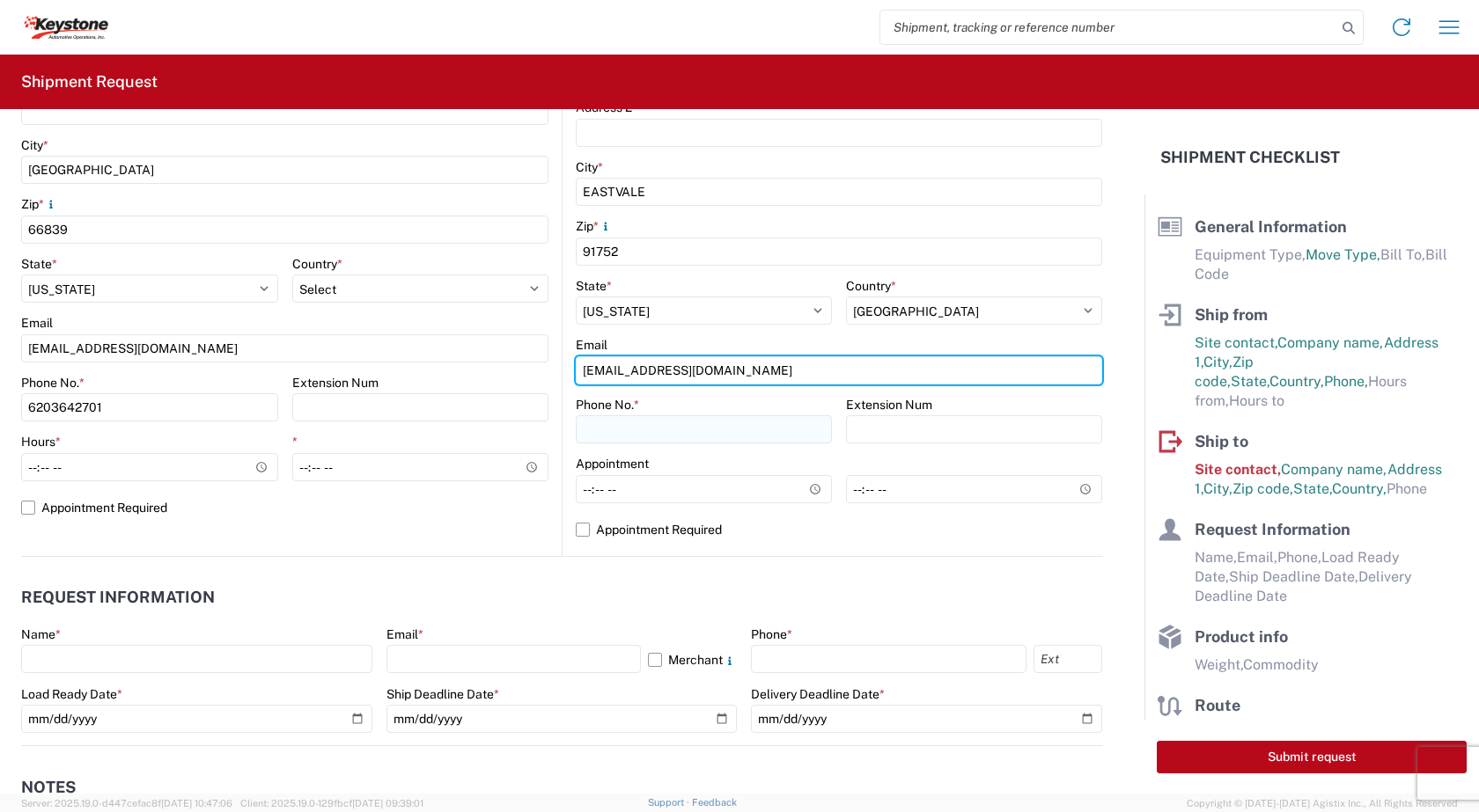
type input "KEYCA-APPT@KEY-STANE.COM"
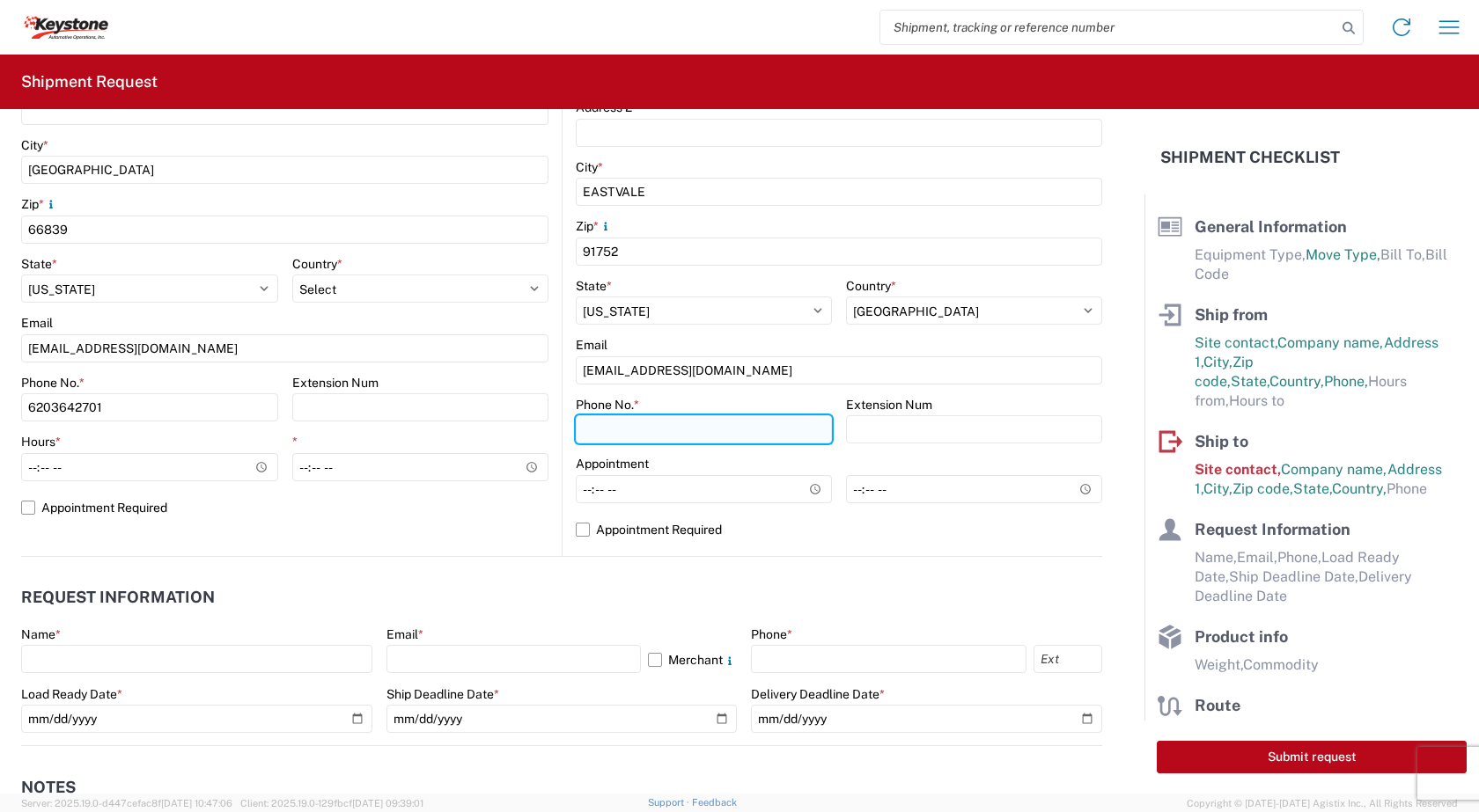
click at [676, 426] on input "Phone No. *" at bounding box center [703, 430] width 256 height 29
type input "951-277-5237"
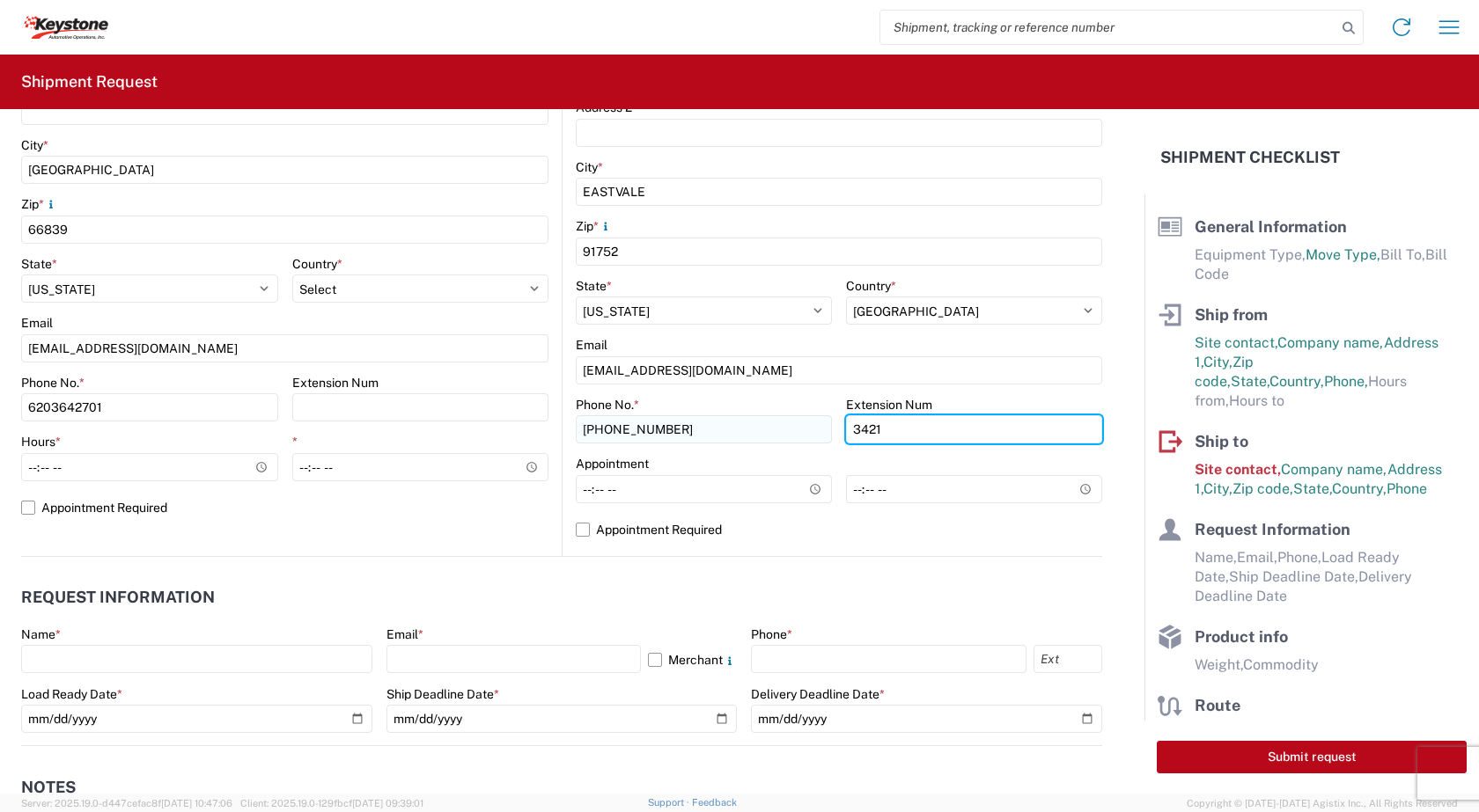
type input "3421"
click at [576, 530] on label "Appointment Required" at bounding box center [839, 529] width 527 height 29
click at [0, 0] on input "Appointment Required" at bounding box center [0, 0] width 0 height 0
select select "US"
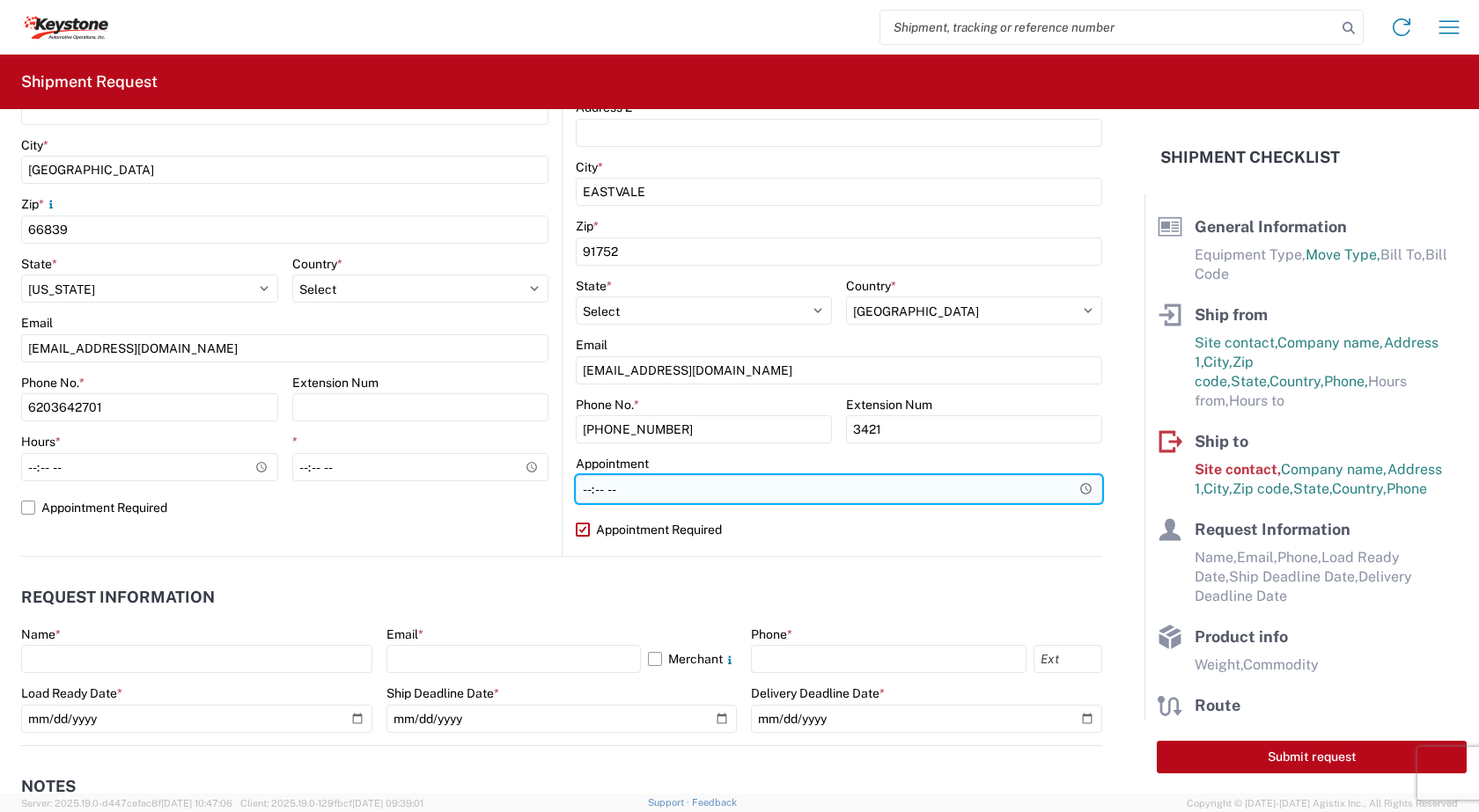
click at [834, 497] on input "Hours *" at bounding box center [839, 489] width 527 height 29
click at [1072, 491] on input "Hours *" at bounding box center [839, 489] width 527 height 29
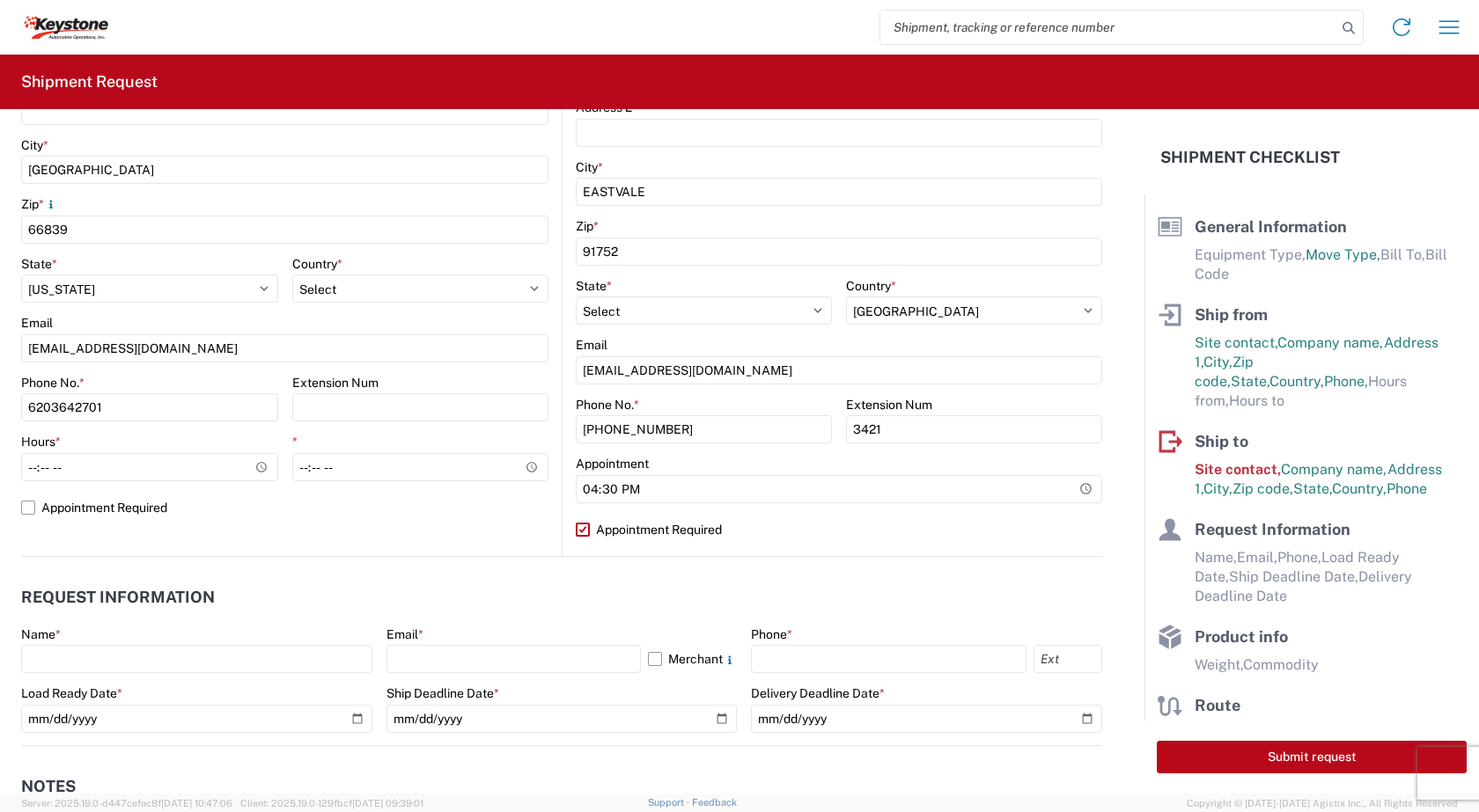
type input "16:30"
click at [863, 593] on header "Request Information" at bounding box center [561, 598] width 1081 height 40
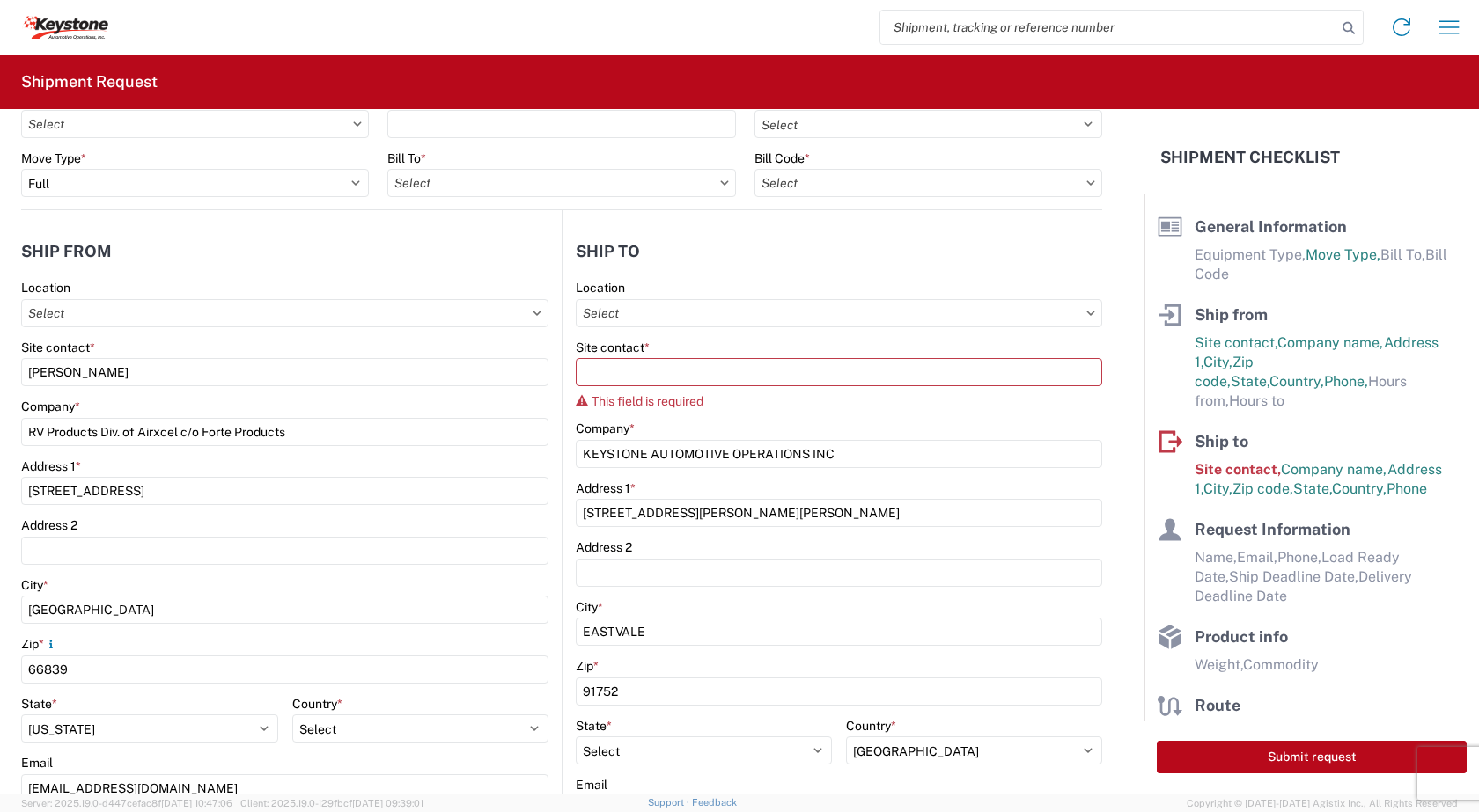
scroll to position [0, 0]
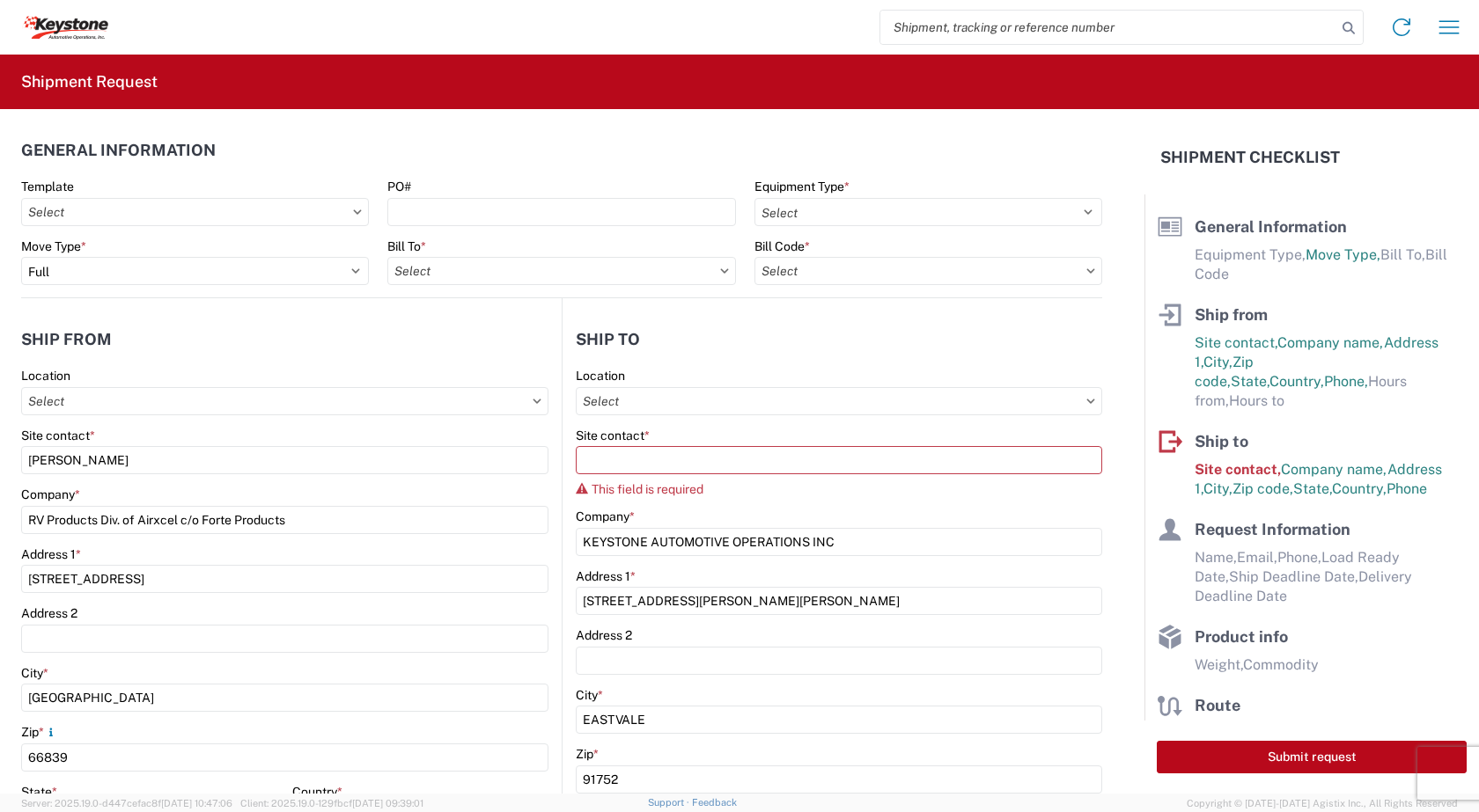
click at [576, 489] on icon at bounding box center [582, 488] width 12 height 11
click at [610, 490] on span "This field is required" at bounding box center [647, 489] width 112 height 14
click at [644, 436] on span "*" at bounding box center [646, 436] width 5 height 14
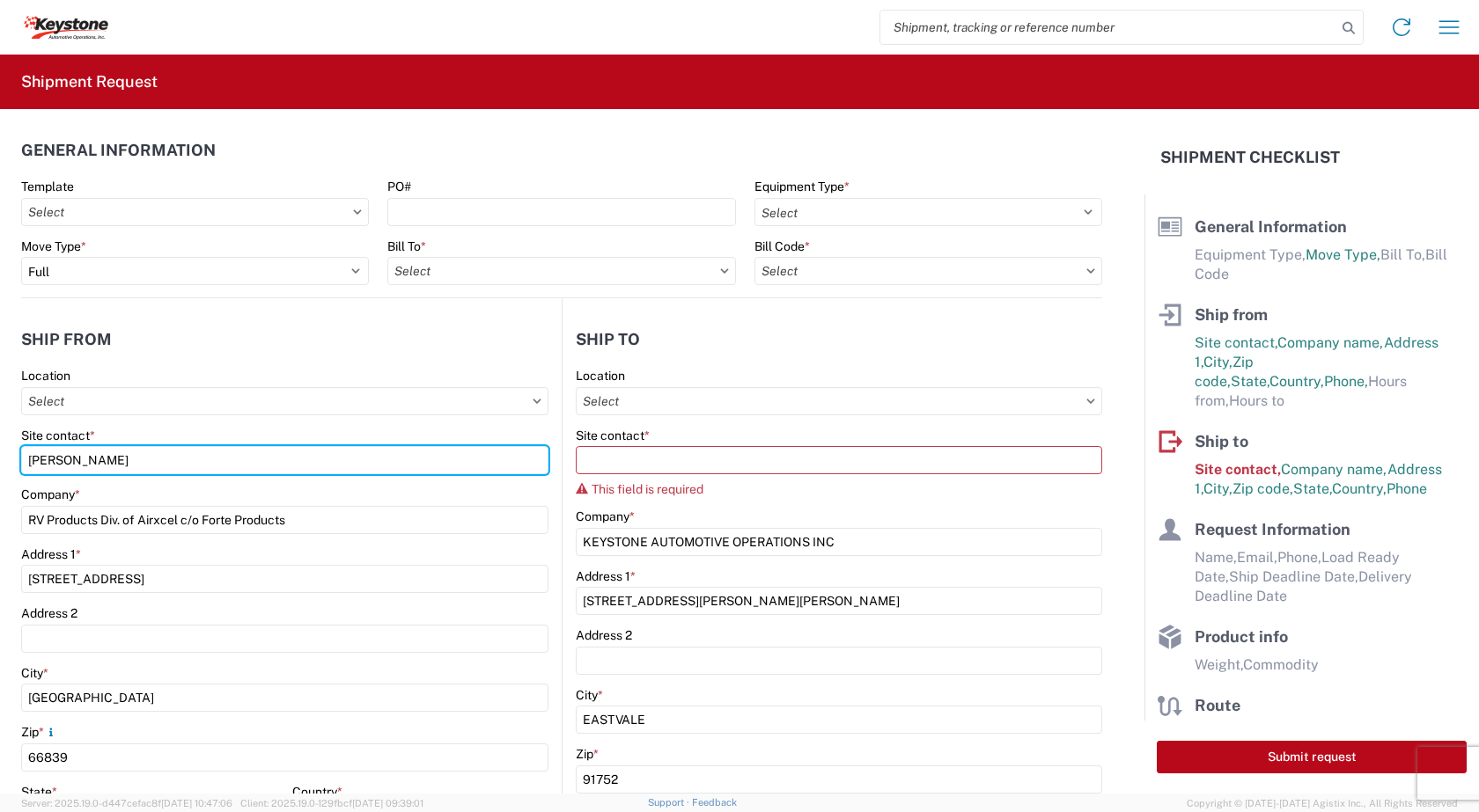
click at [548, 447] on input "Sarah Thomas" at bounding box center [285, 460] width 528 height 29
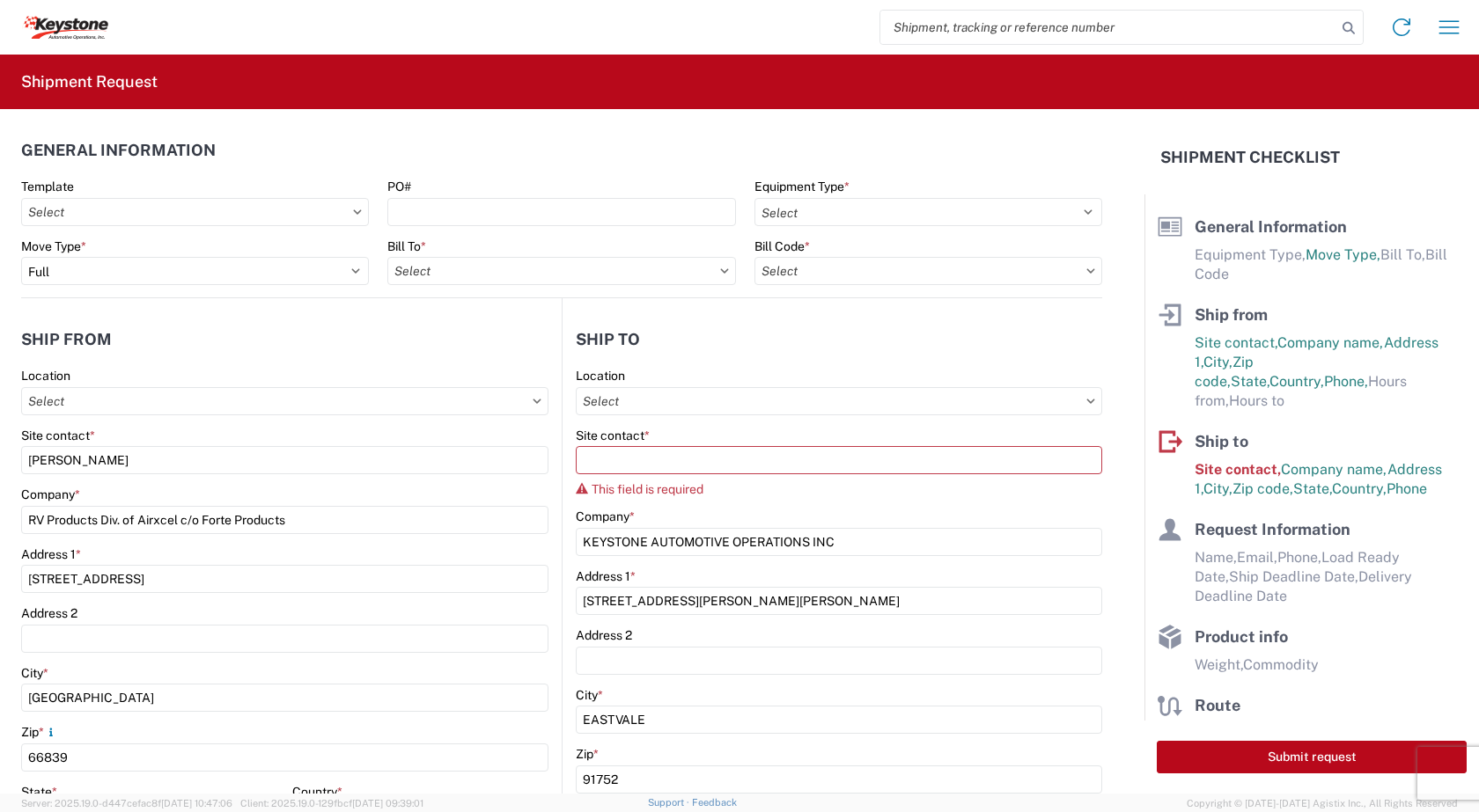
click at [626, 435] on label "Site contact *" at bounding box center [613, 436] width 74 height 16
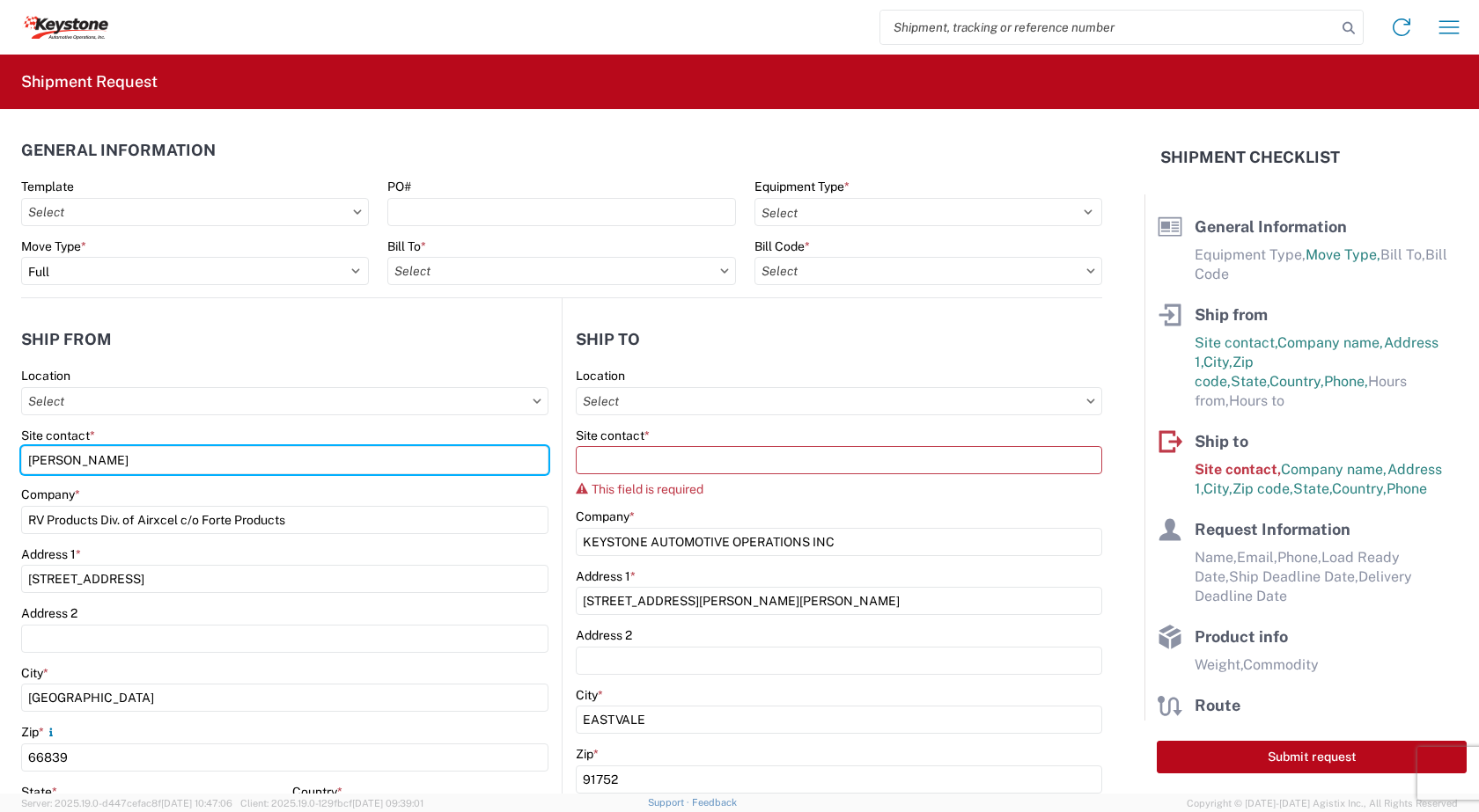
click at [548, 447] on input "Sarah Thomas" at bounding box center [285, 460] width 528 height 29
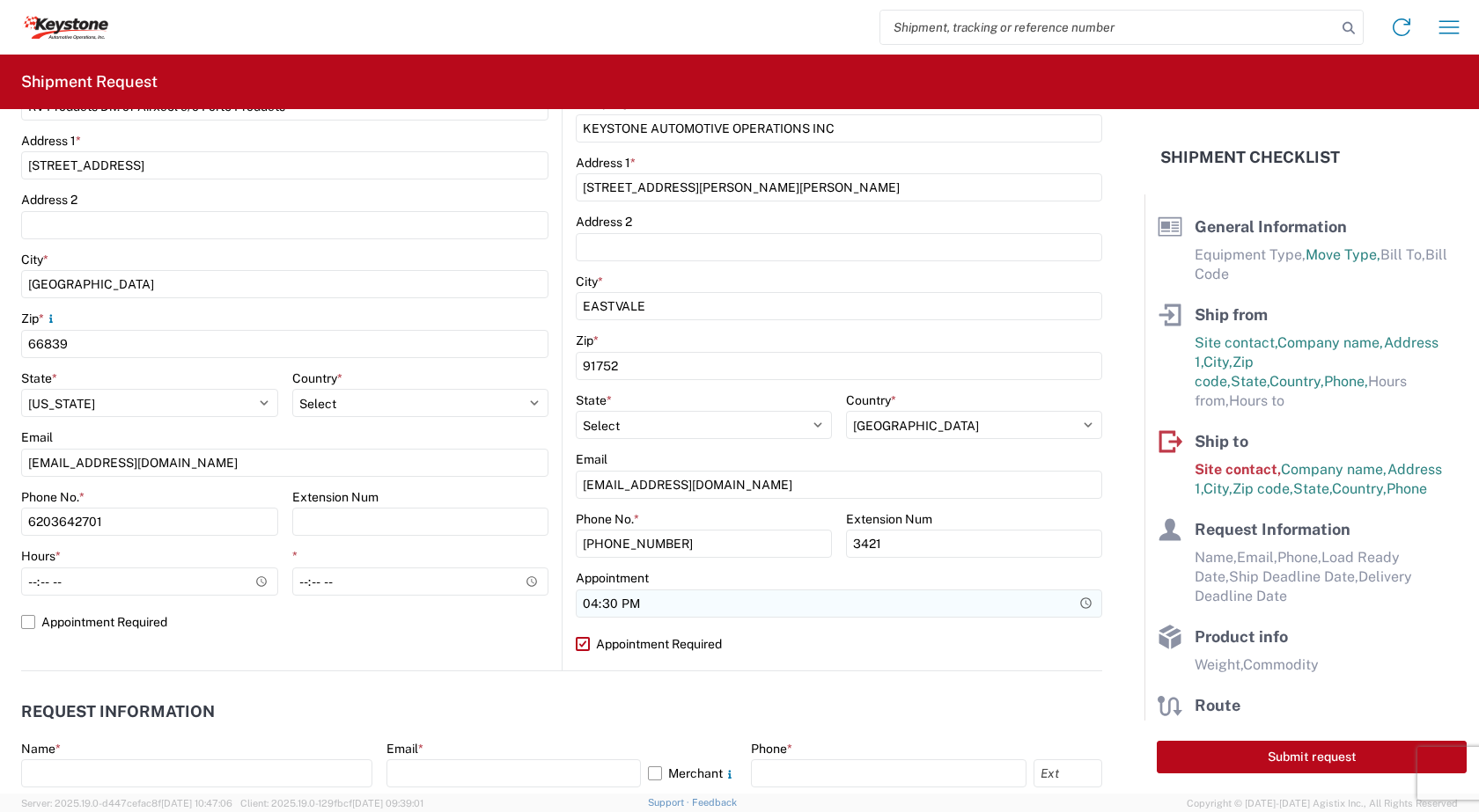
scroll to position [441, 0]
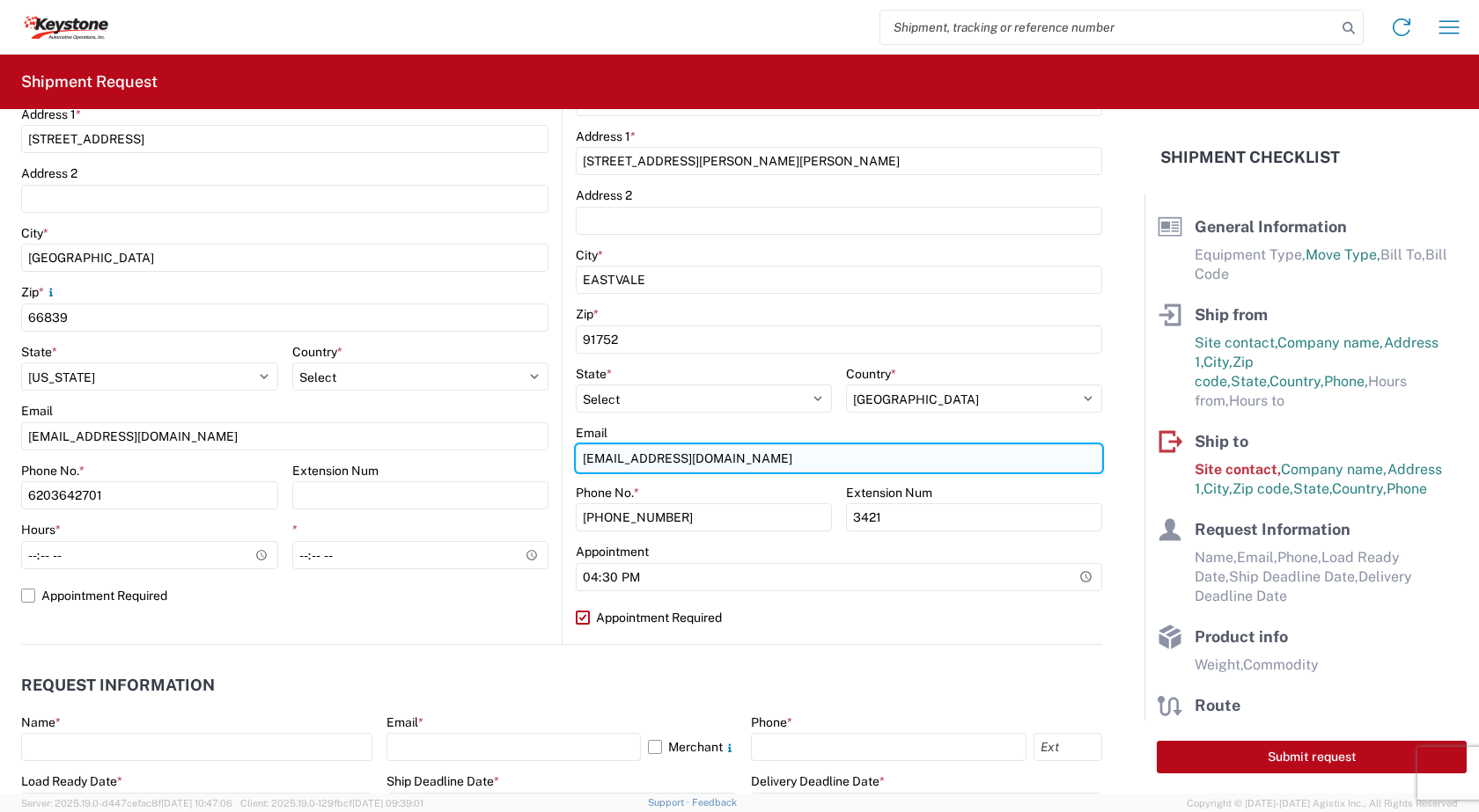
click at [768, 456] on input "KEYCA-APPT@KEY-STANE.COM" at bounding box center [839, 458] width 527 height 29
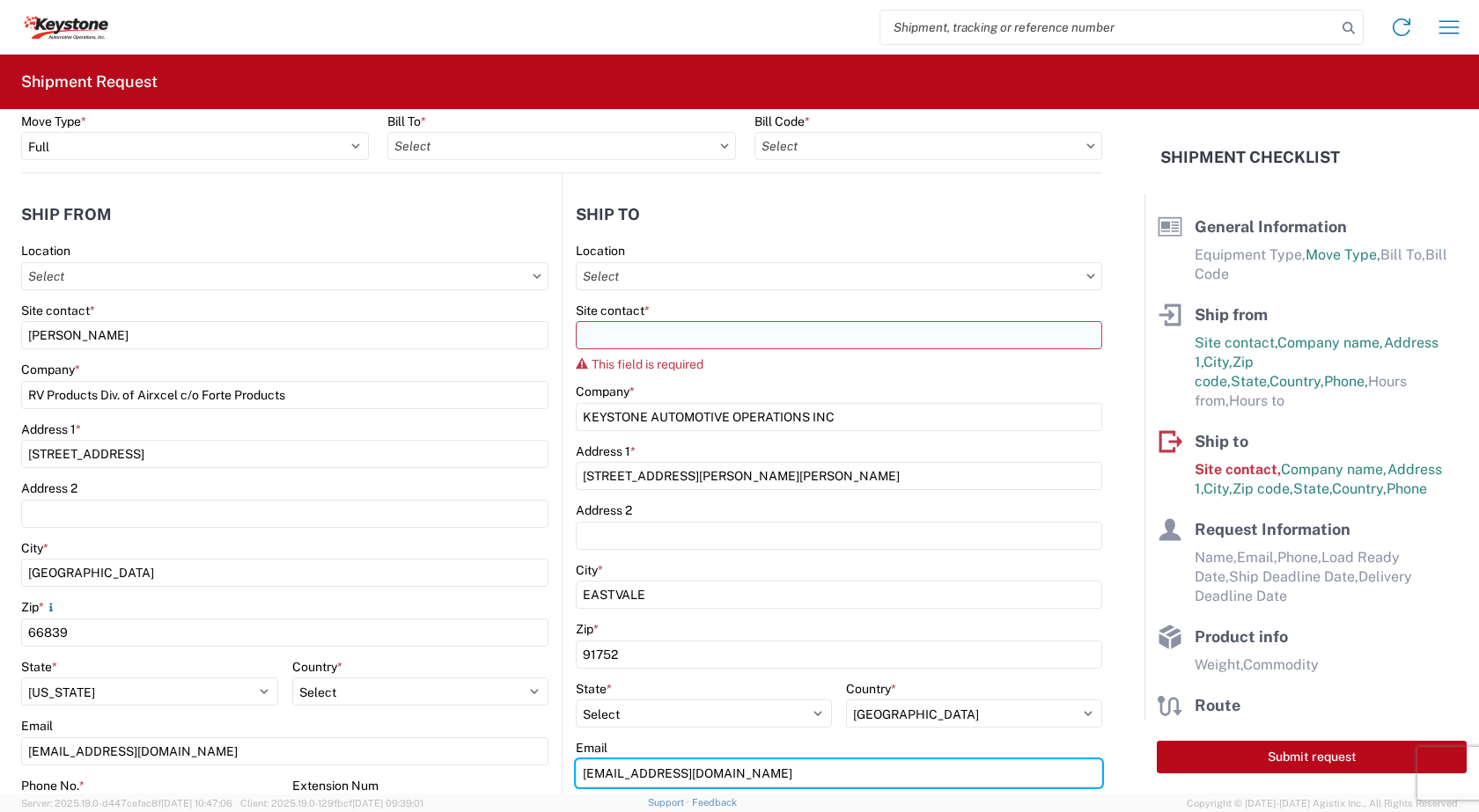
scroll to position [88, 0]
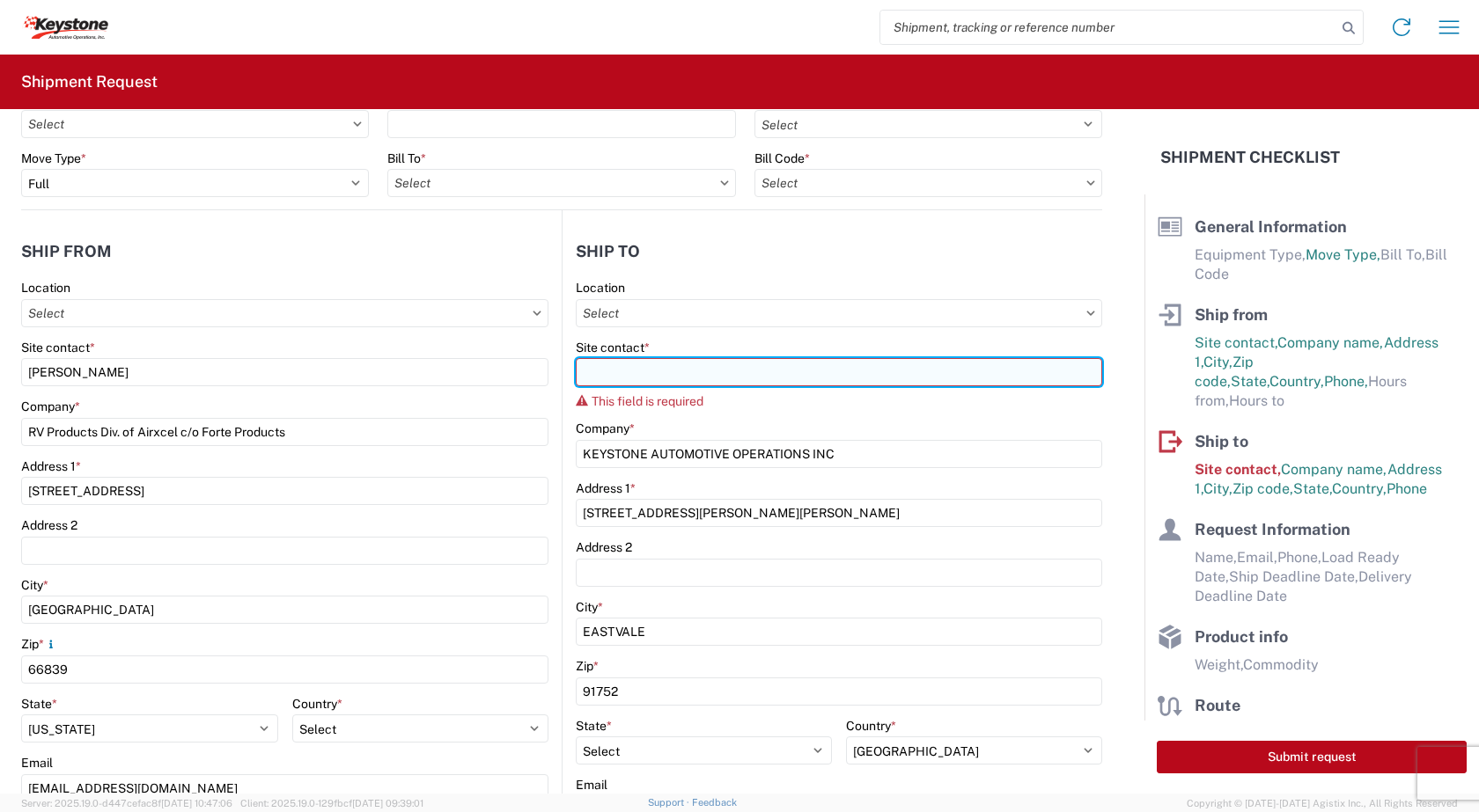
click at [666, 369] on input "Site contact *" at bounding box center [839, 372] width 527 height 29
paste input "KEYCA-APPT@KEY-STANE.COM"
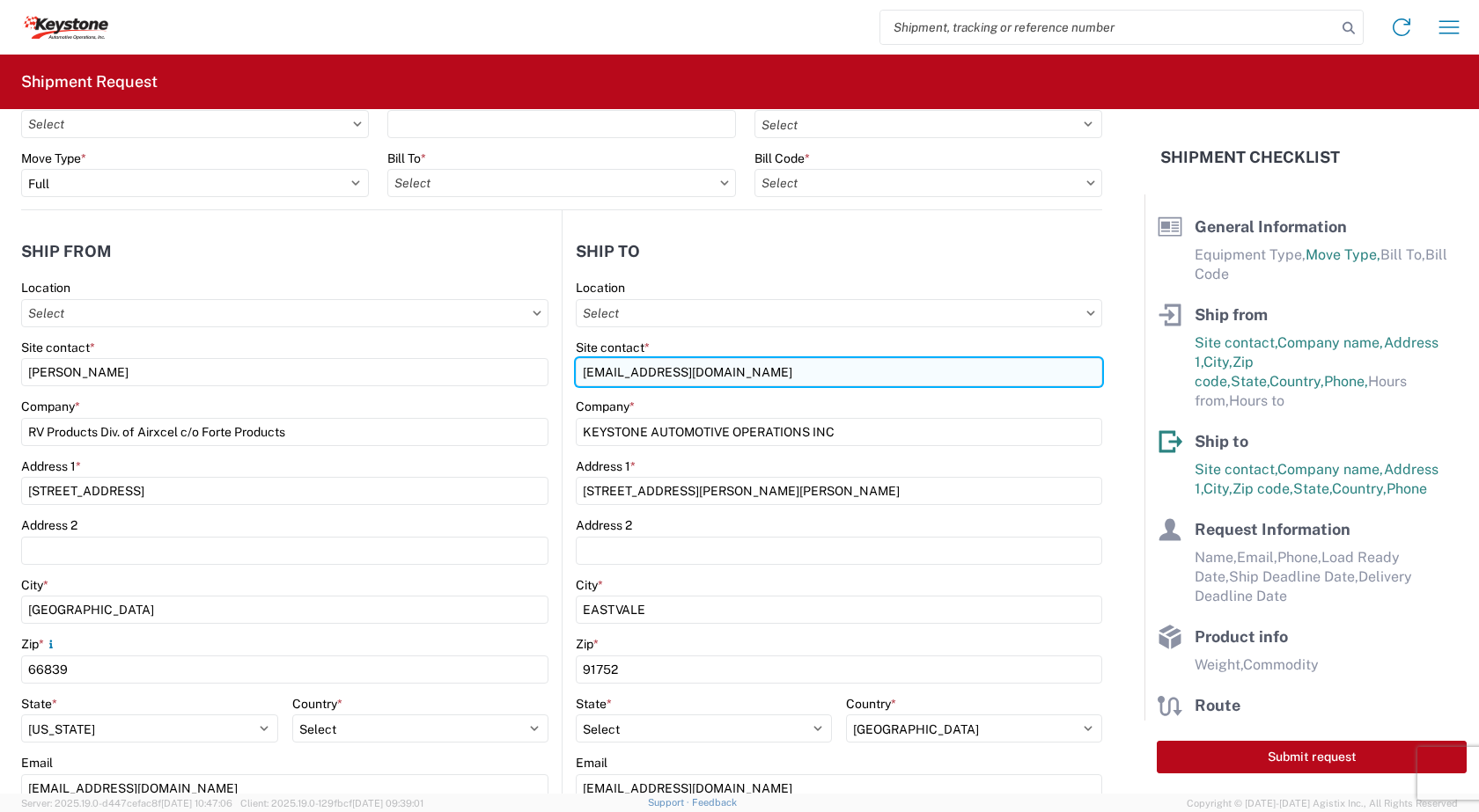
click at [711, 375] on input "KEYCA-APPT@KEY-STANE.COM" at bounding box center [839, 372] width 527 height 29
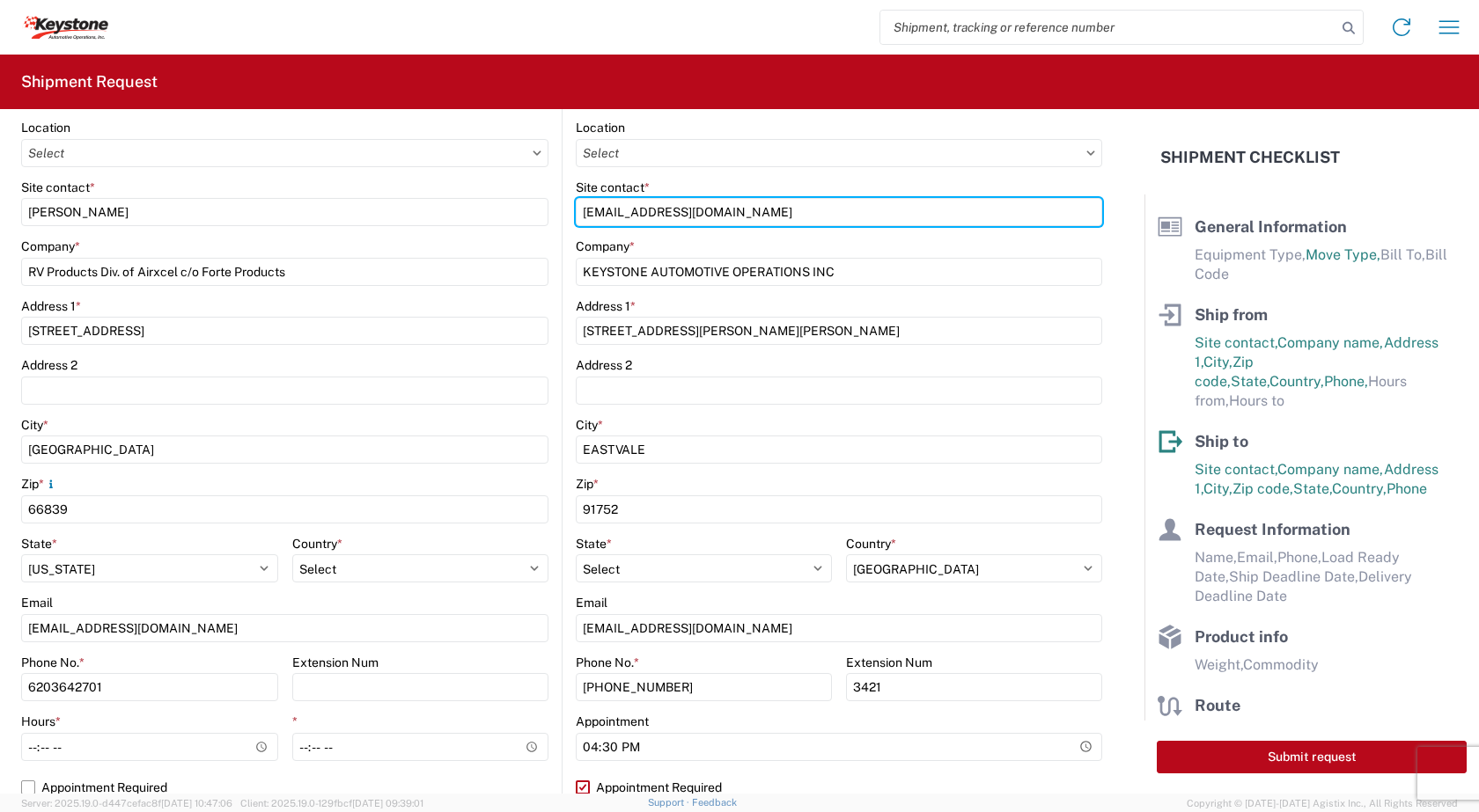
scroll to position [264, 0]
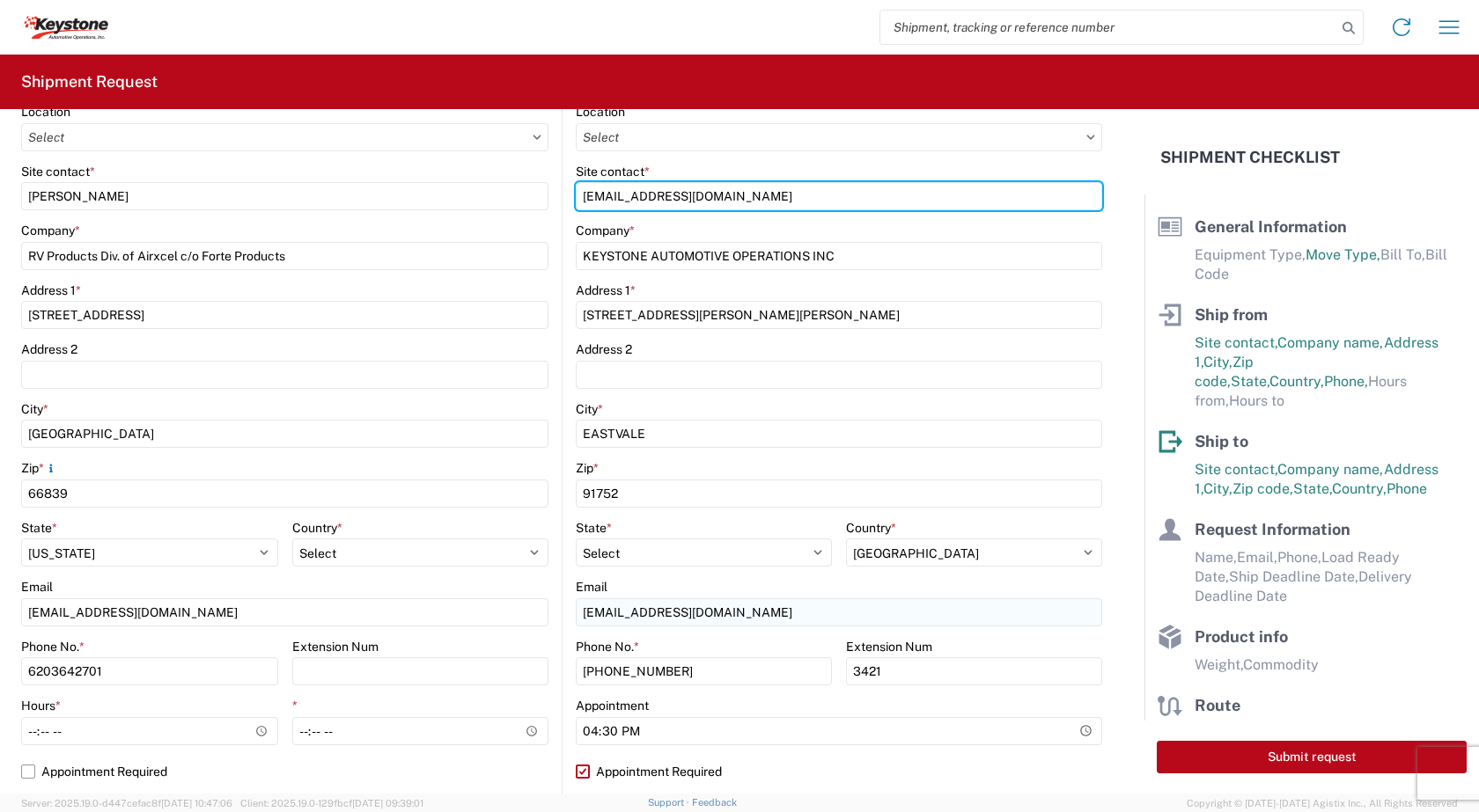
type input "KEYCA-APPT@KEY-STONE.COM"
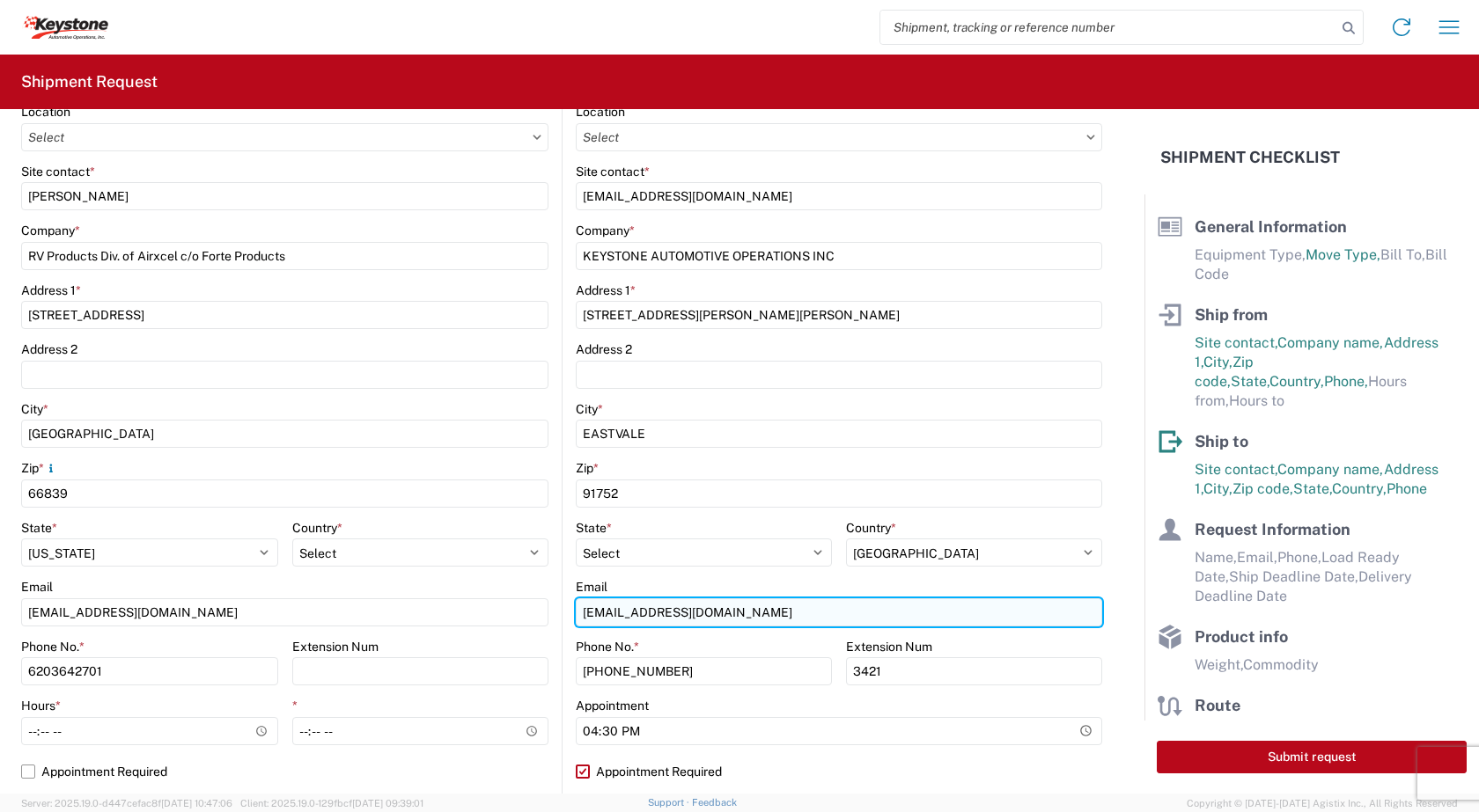
click at [708, 614] on input "KEYCA-APPT@KEY-STANE.COM" at bounding box center [839, 612] width 527 height 29
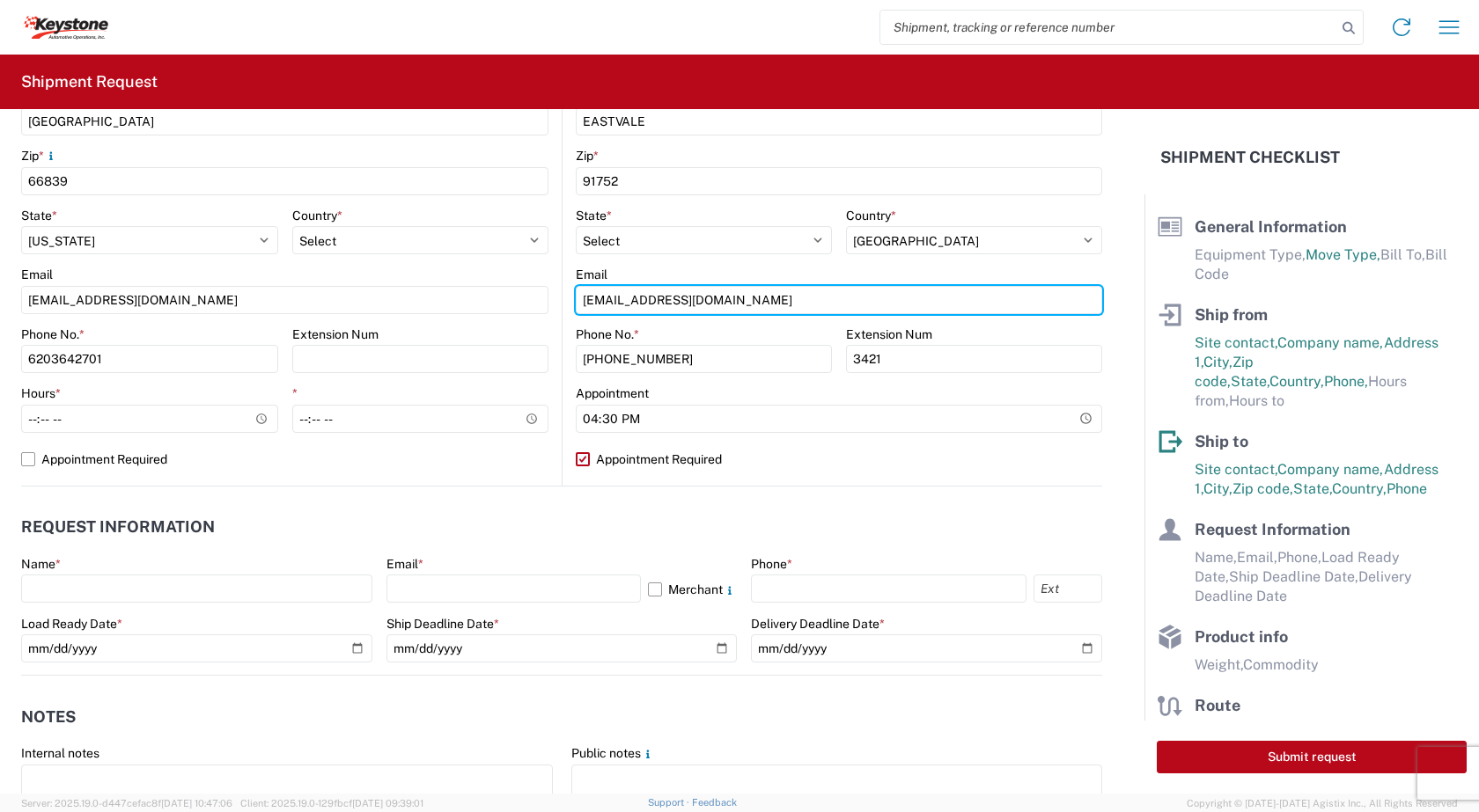
scroll to position [578, 0]
type input "KEYCA-APPT@KEY-STONE.COM"
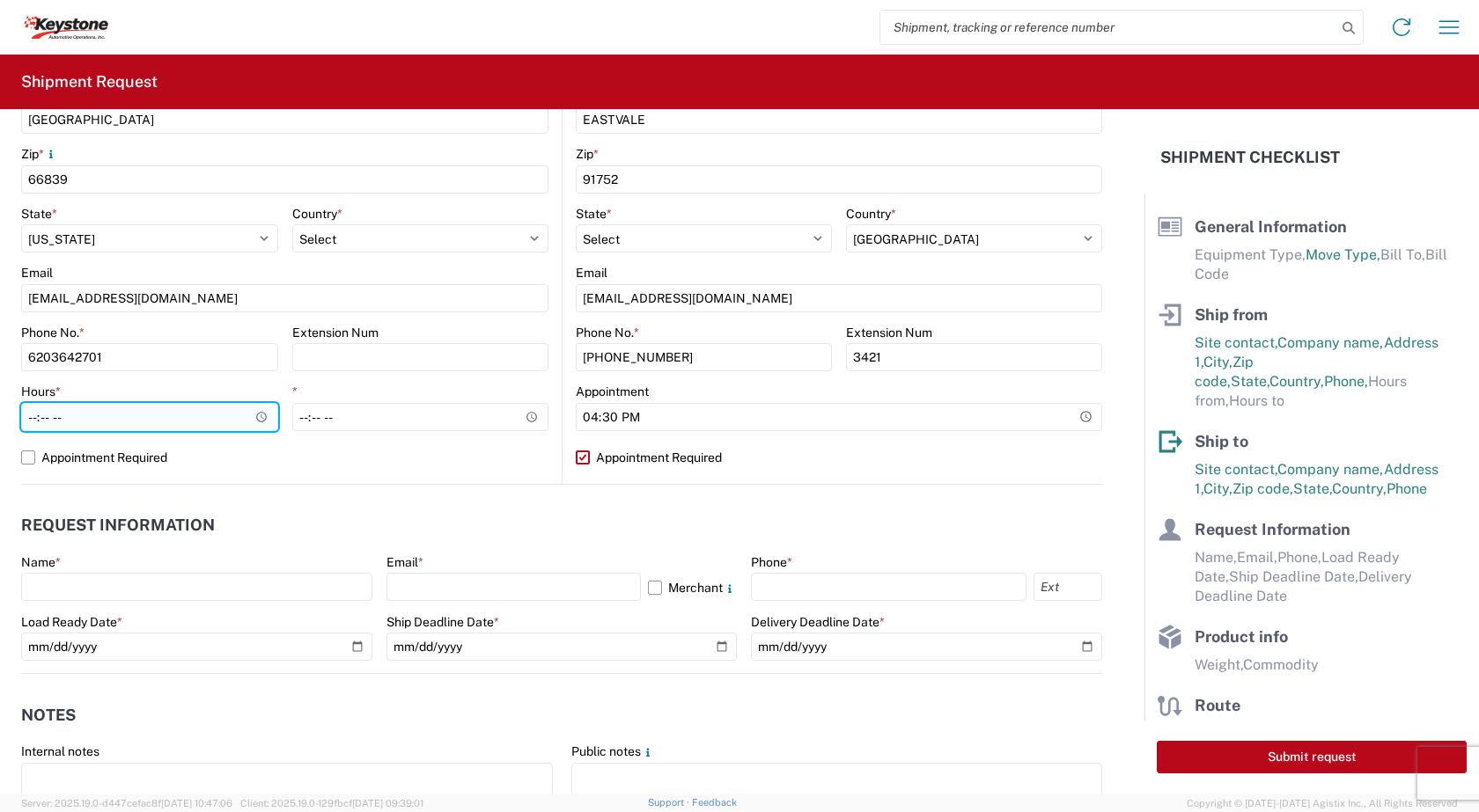
click at [257, 416] on input "Hours *" at bounding box center [149, 417] width 257 height 29
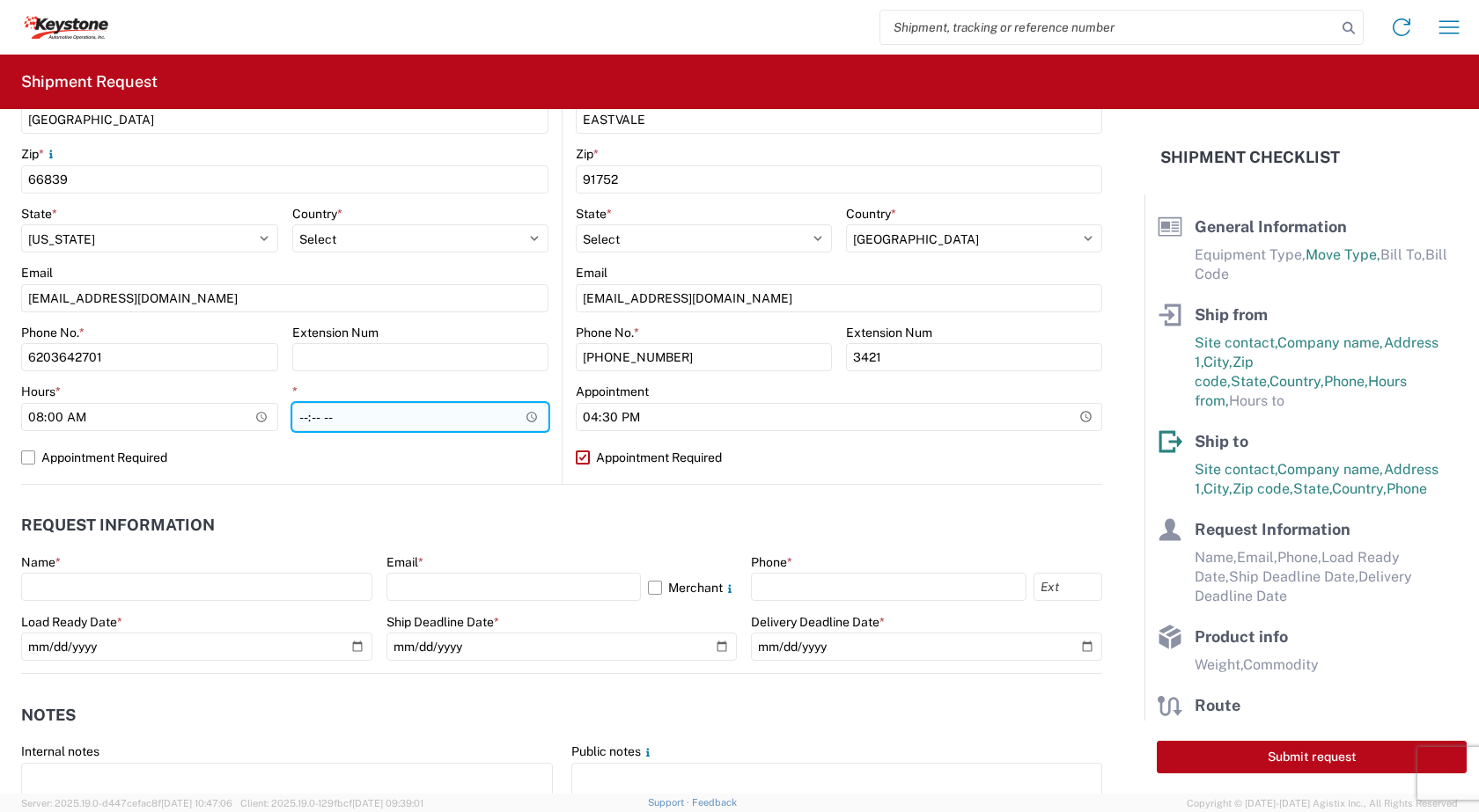
type input "08:00"
click at [530, 421] on input "*" at bounding box center [421, 417] width 257 height 29
type input "16:30"
click at [495, 448] on label "Appointment Required" at bounding box center [285, 457] width 528 height 29
click at [0, 0] on input "Appointment Required" at bounding box center [0, 0] width 0 height 0
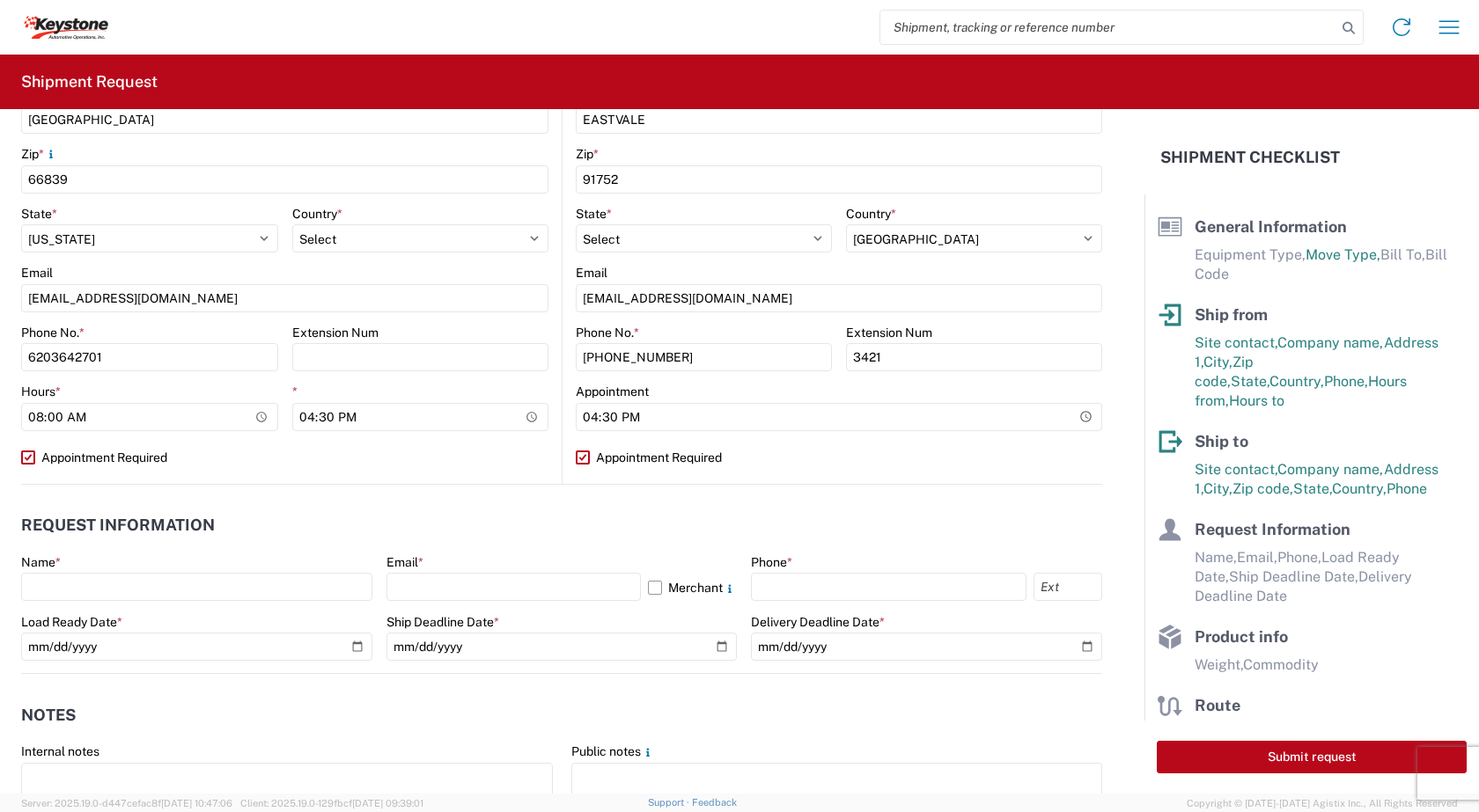
select select "US"
click at [495, 448] on label "Appointment Required" at bounding box center [285, 457] width 528 height 29
click at [0, 0] on input "Appointment Required" at bounding box center [0, 0] width 0 height 0
select select "US"
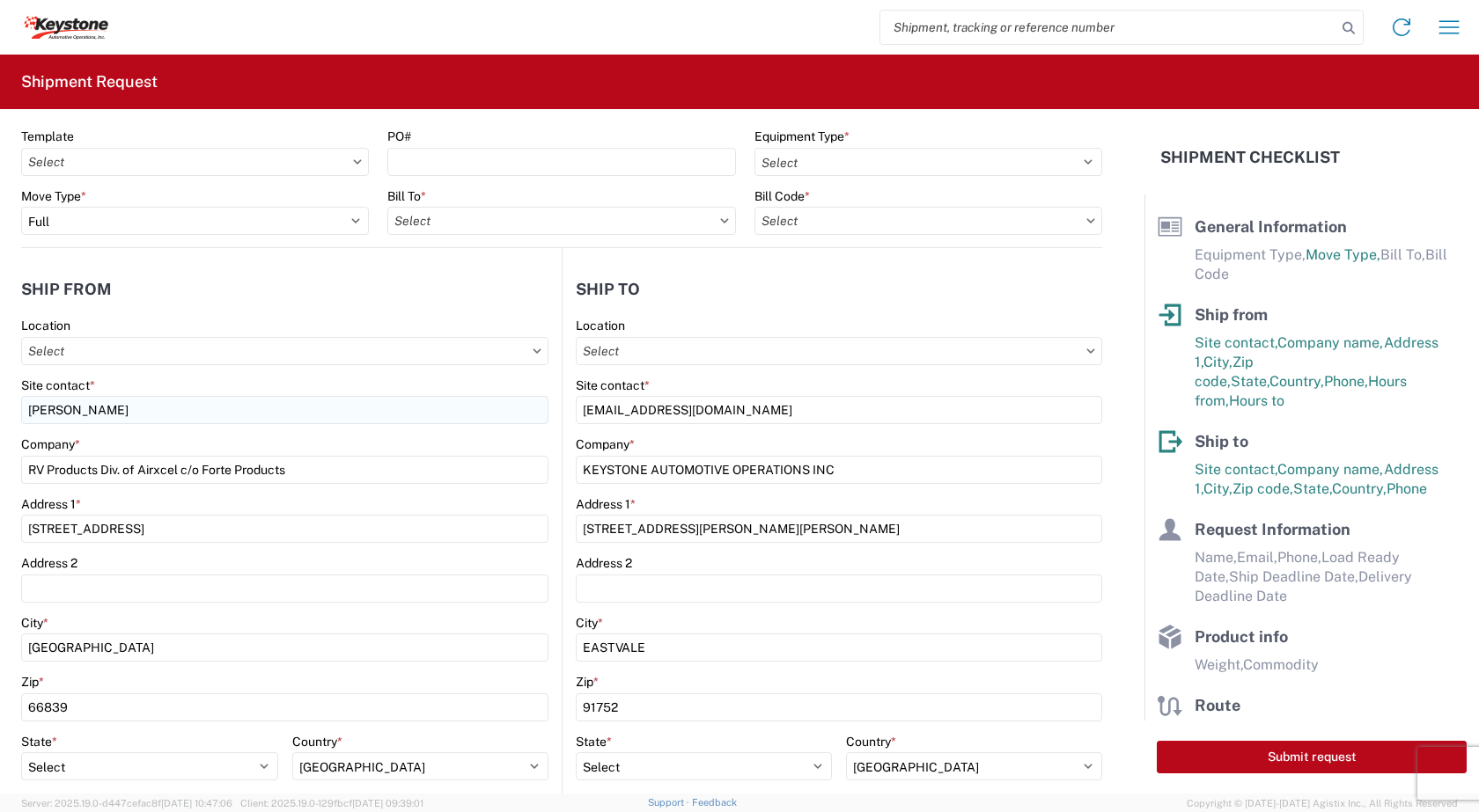
scroll to position [0, 0]
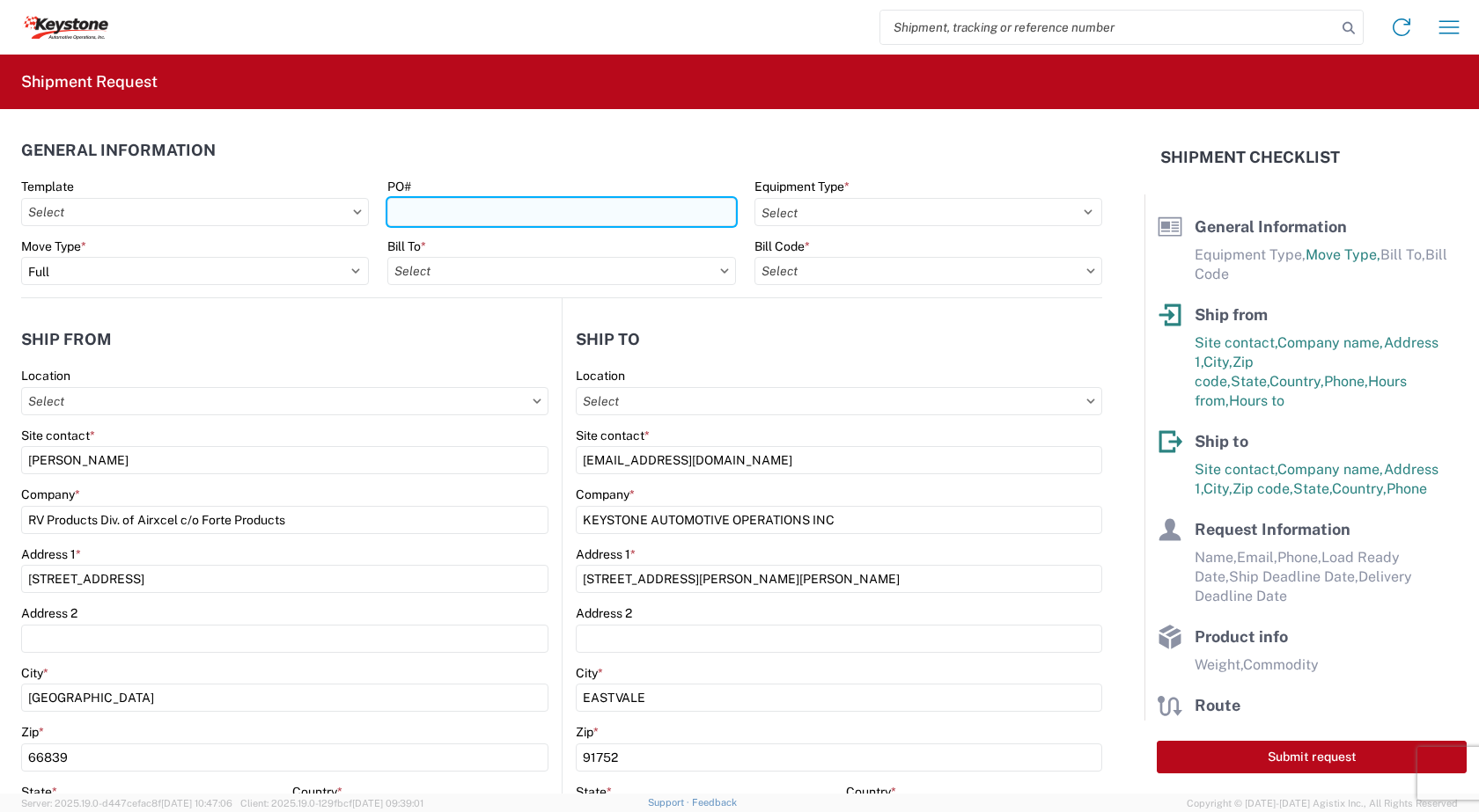
click at [442, 219] on input "PO#" at bounding box center [561, 211] width 348 height 29
type input "4370736"
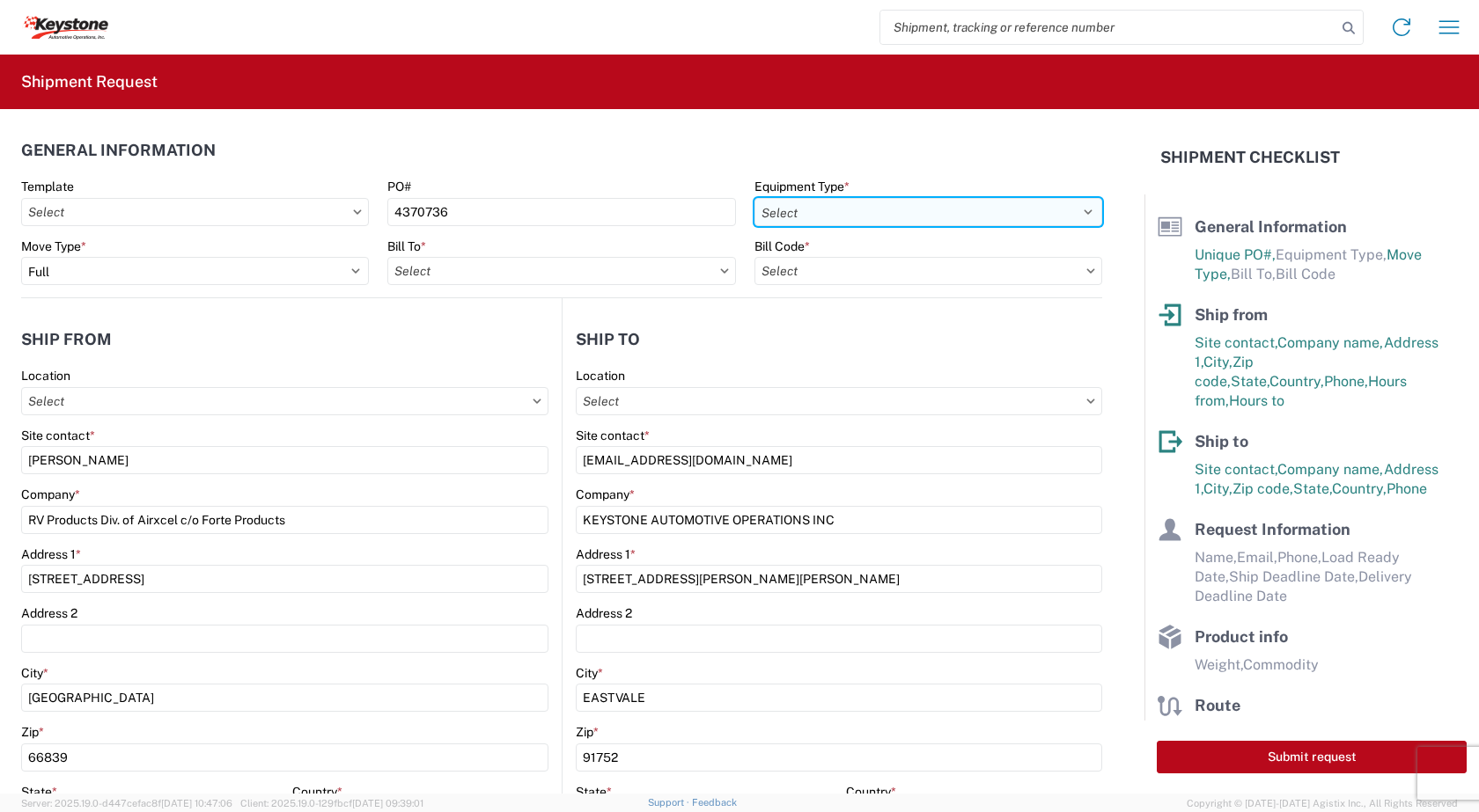
click at [1077, 213] on select "Select 53’ Dry Van Flatbed Dropdeck (van) Lowboy (flatbed) Rail" at bounding box center [929, 211] width 348 height 29
select select "STDV"
click at [755, 198] on select "Select 53’ Dry Van Flatbed Dropdeck (van) Lowboy (flatbed) Rail" at bounding box center [929, 211] width 348 height 29
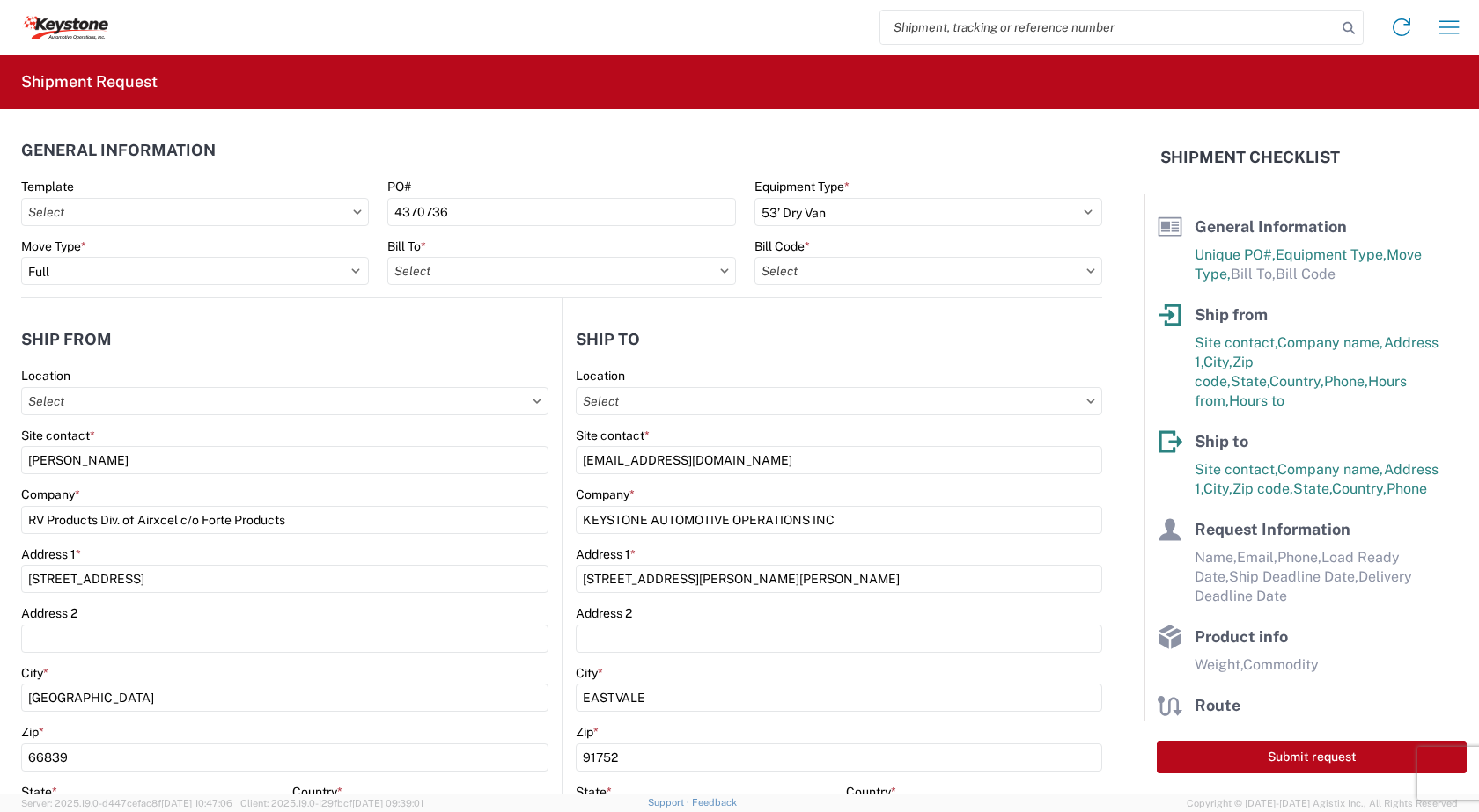
click at [1087, 272] on icon at bounding box center [1091, 271] width 8 height 4
click at [812, 272] on input "text" at bounding box center [929, 271] width 348 height 29
click at [543, 274] on input "text" at bounding box center [561, 271] width 348 height 29
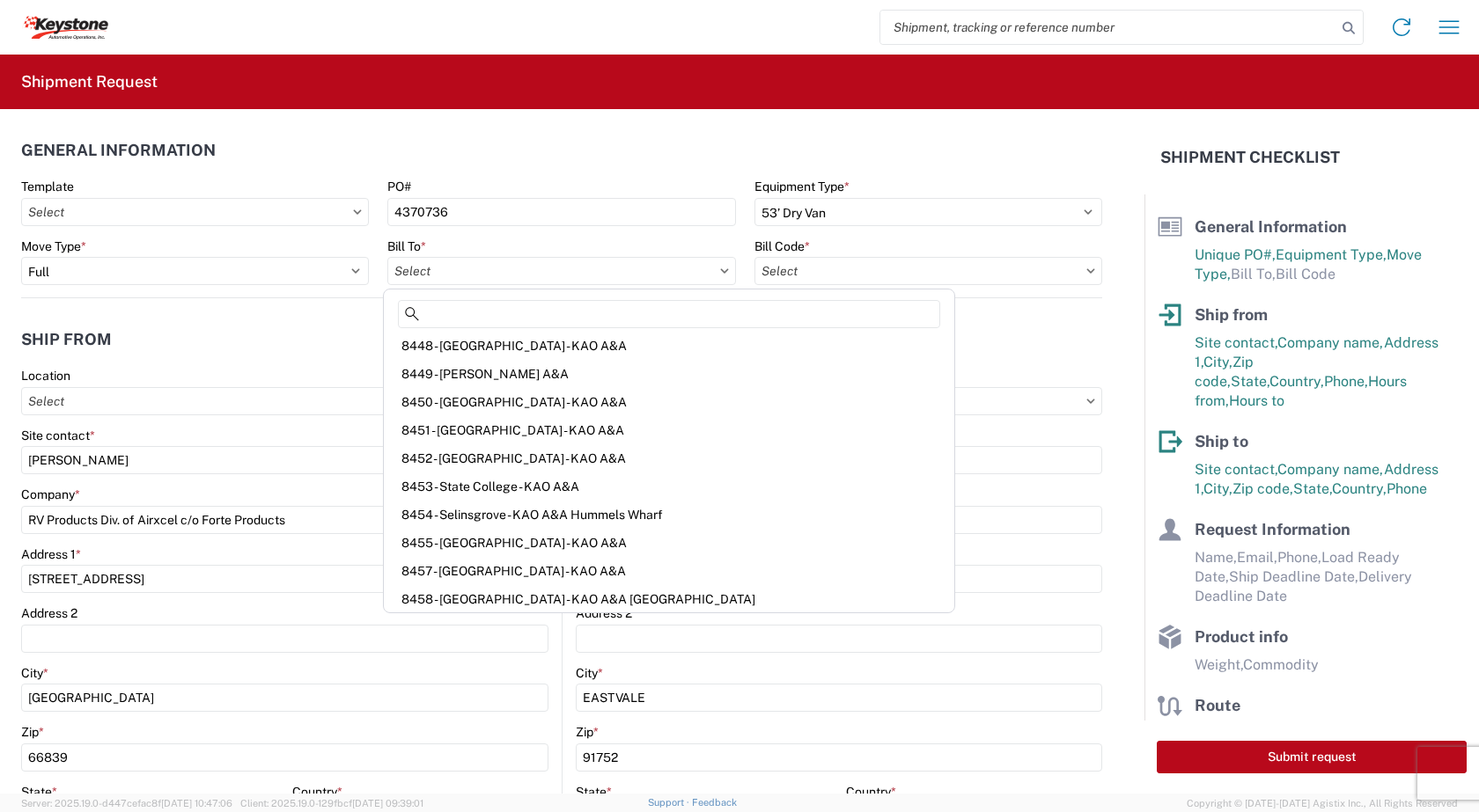
scroll to position [1233, 0]
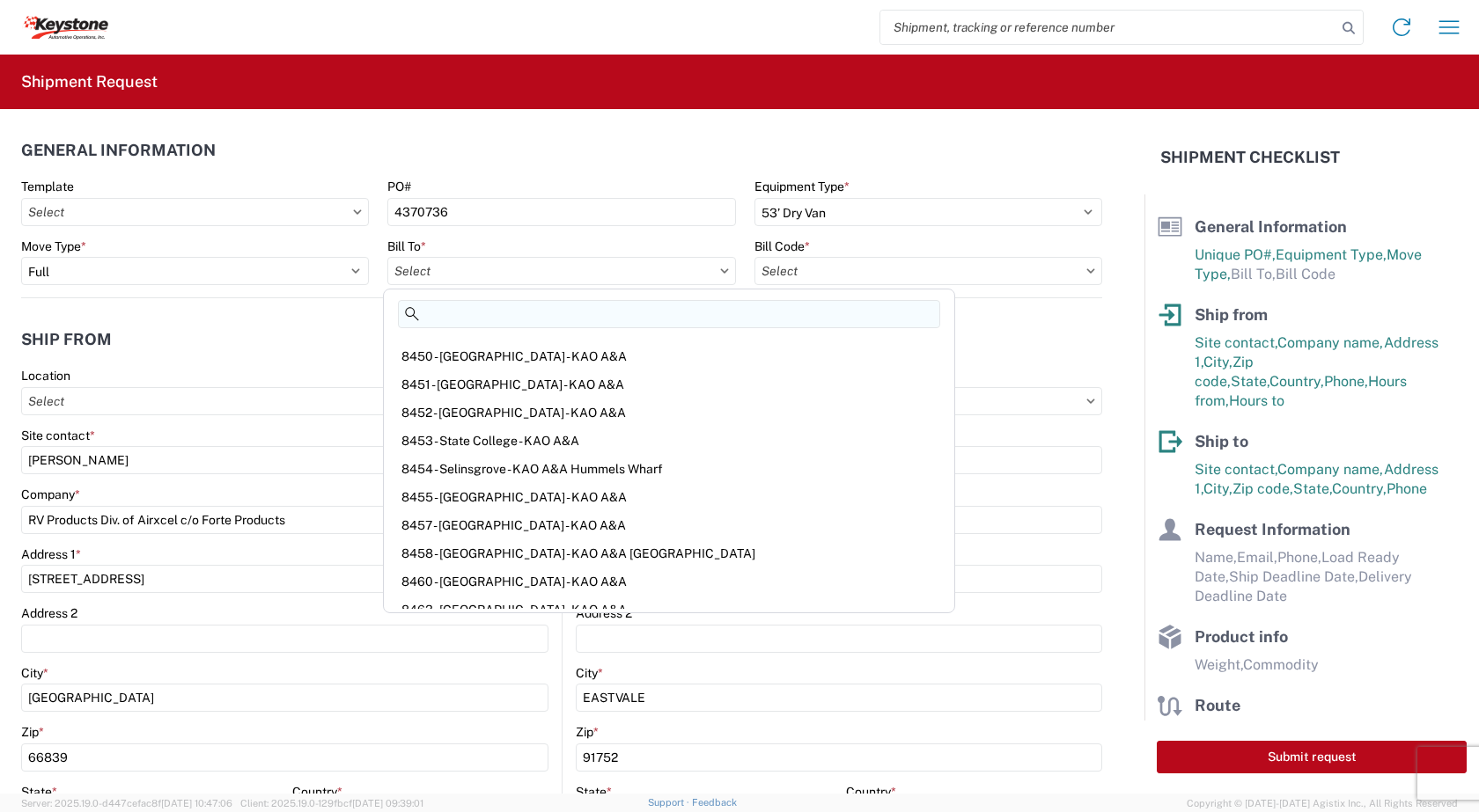
click at [480, 317] on input at bounding box center [669, 314] width 542 height 29
type input "T"
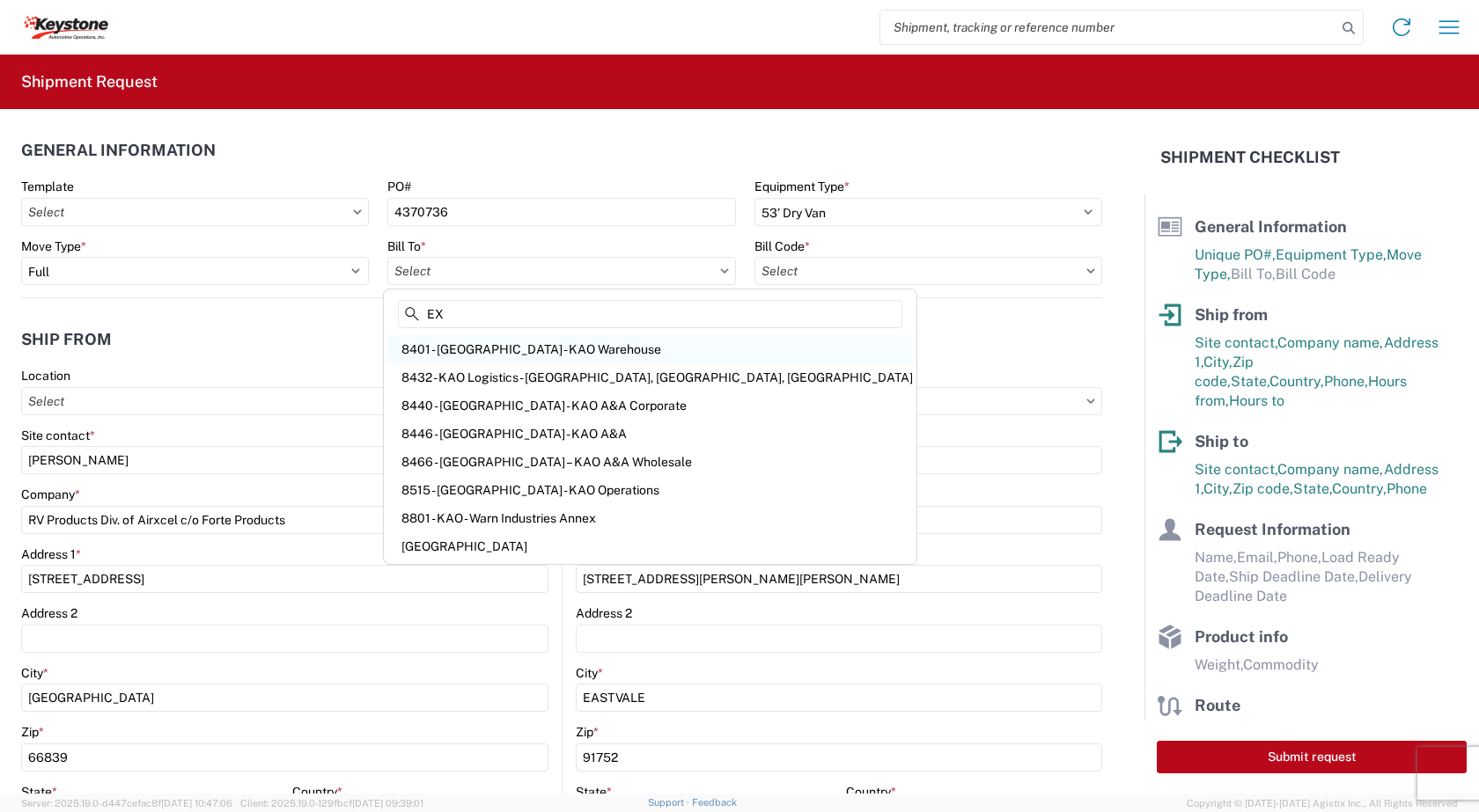
type input "EX"
click at [506, 349] on div "8401 - Exeter - KAO Warehouse" at bounding box center [650, 350] width 526 height 29
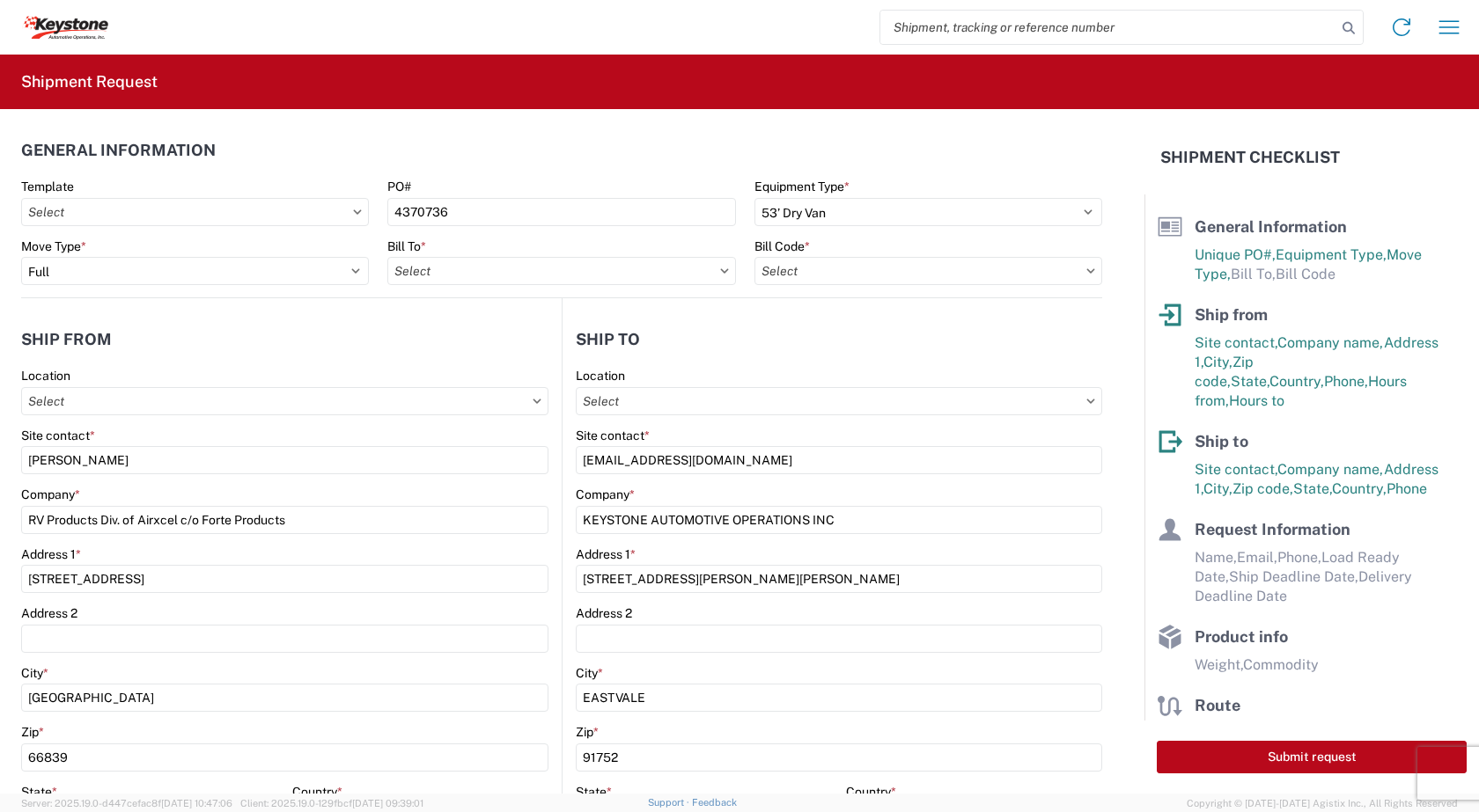
type input "8401 - Exeter - KAO Warehouse"
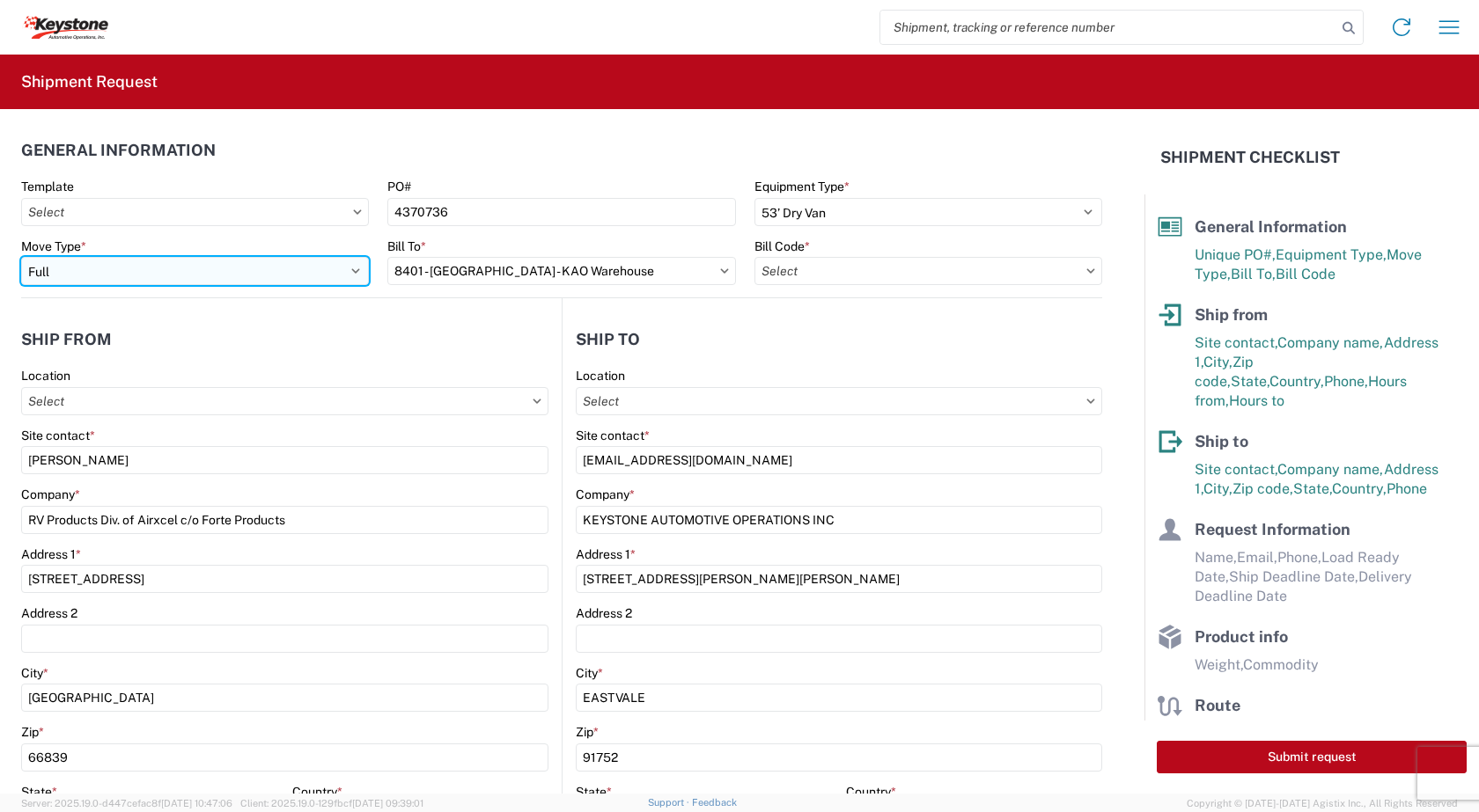
click at [344, 271] on select "Select Full Partial TL" at bounding box center [195, 271] width 348 height 29
select select "PARTIAL_TL"
click at [21, 257] on select "Select Full Partial TL" at bounding box center [195, 271] width 348 height 29
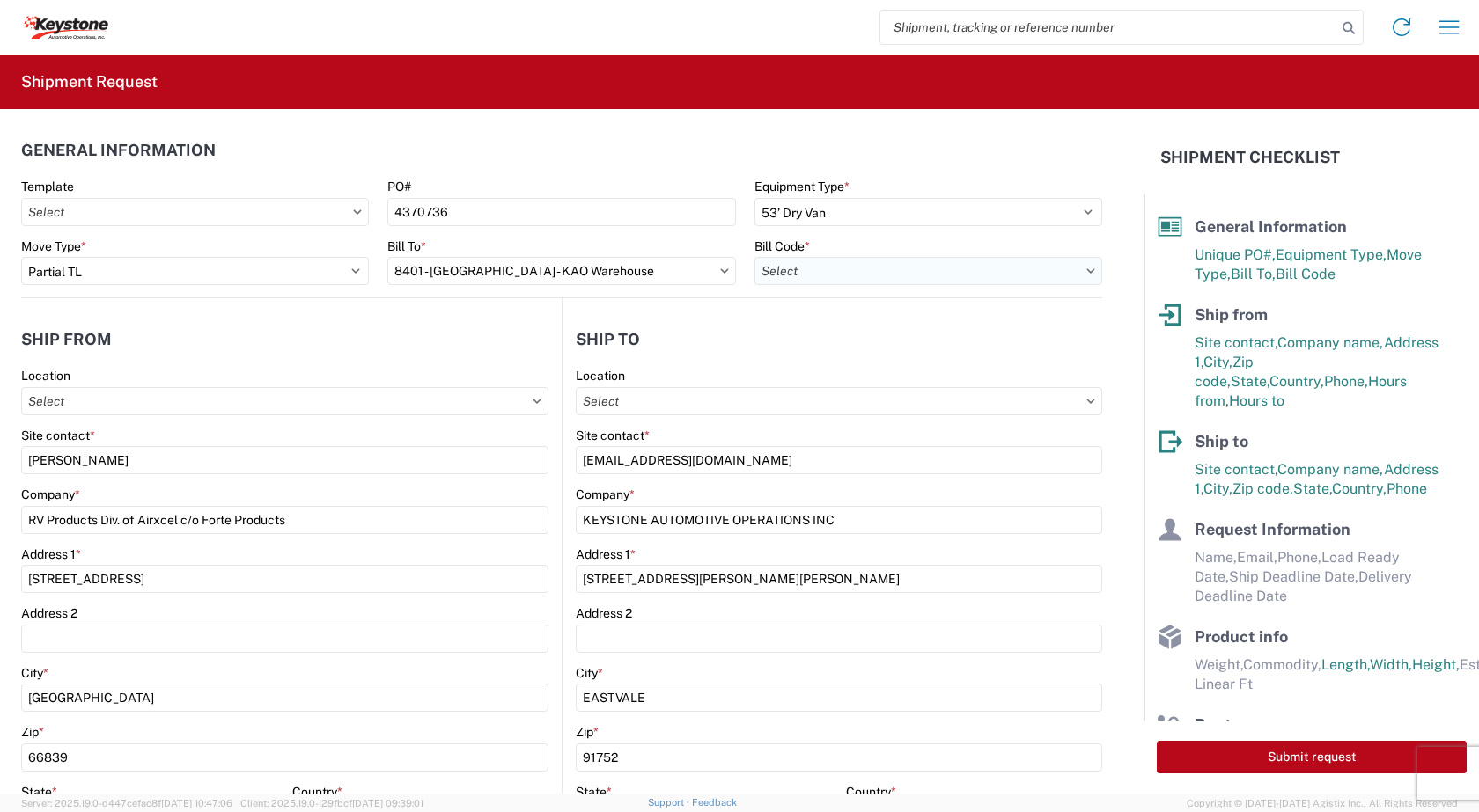
click at [1076, 276] on input "text" at bounding box center [929, 271] width 348 height 29
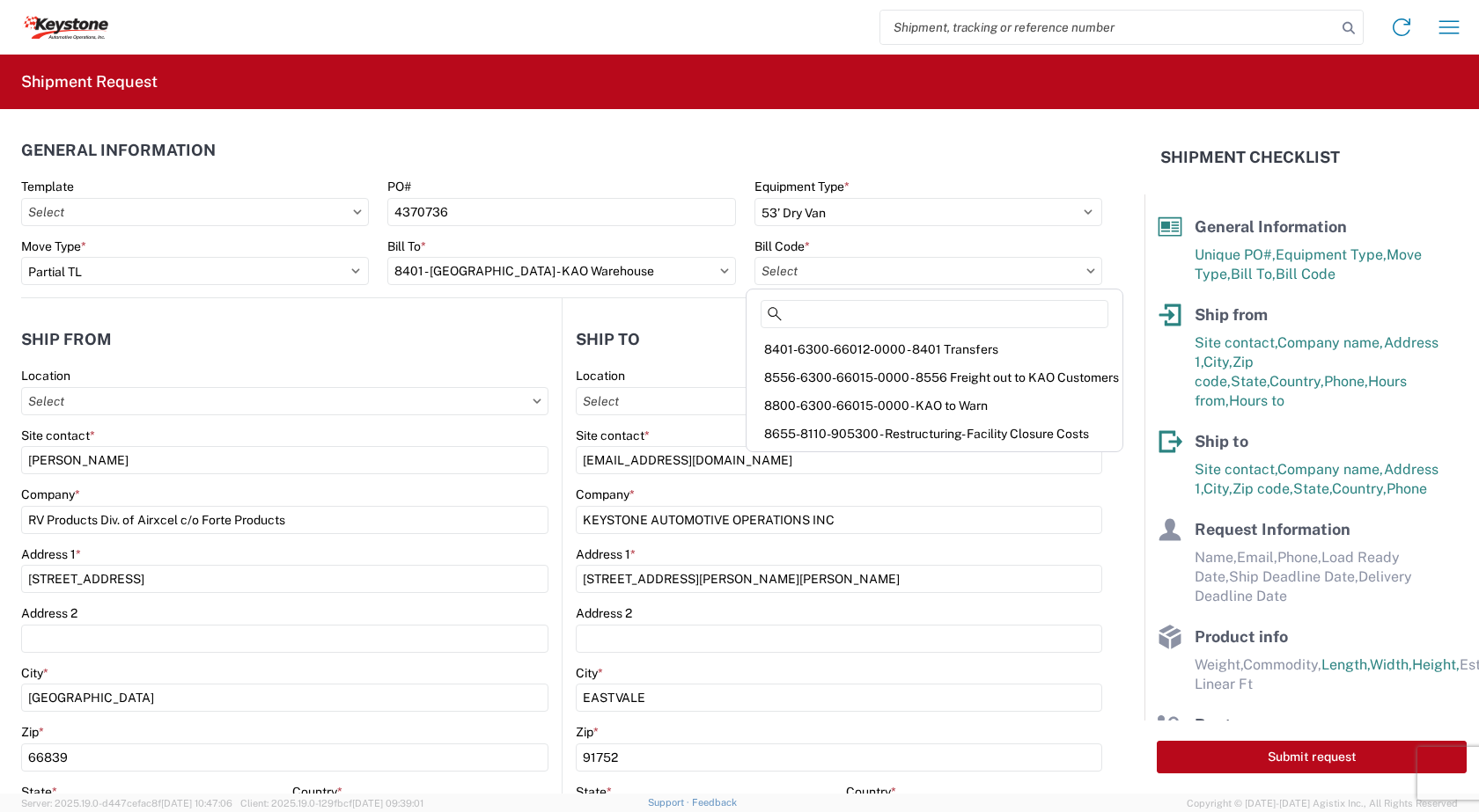
click at [720, 269] on icon at bounding box center [724, 271] width 9 height 5
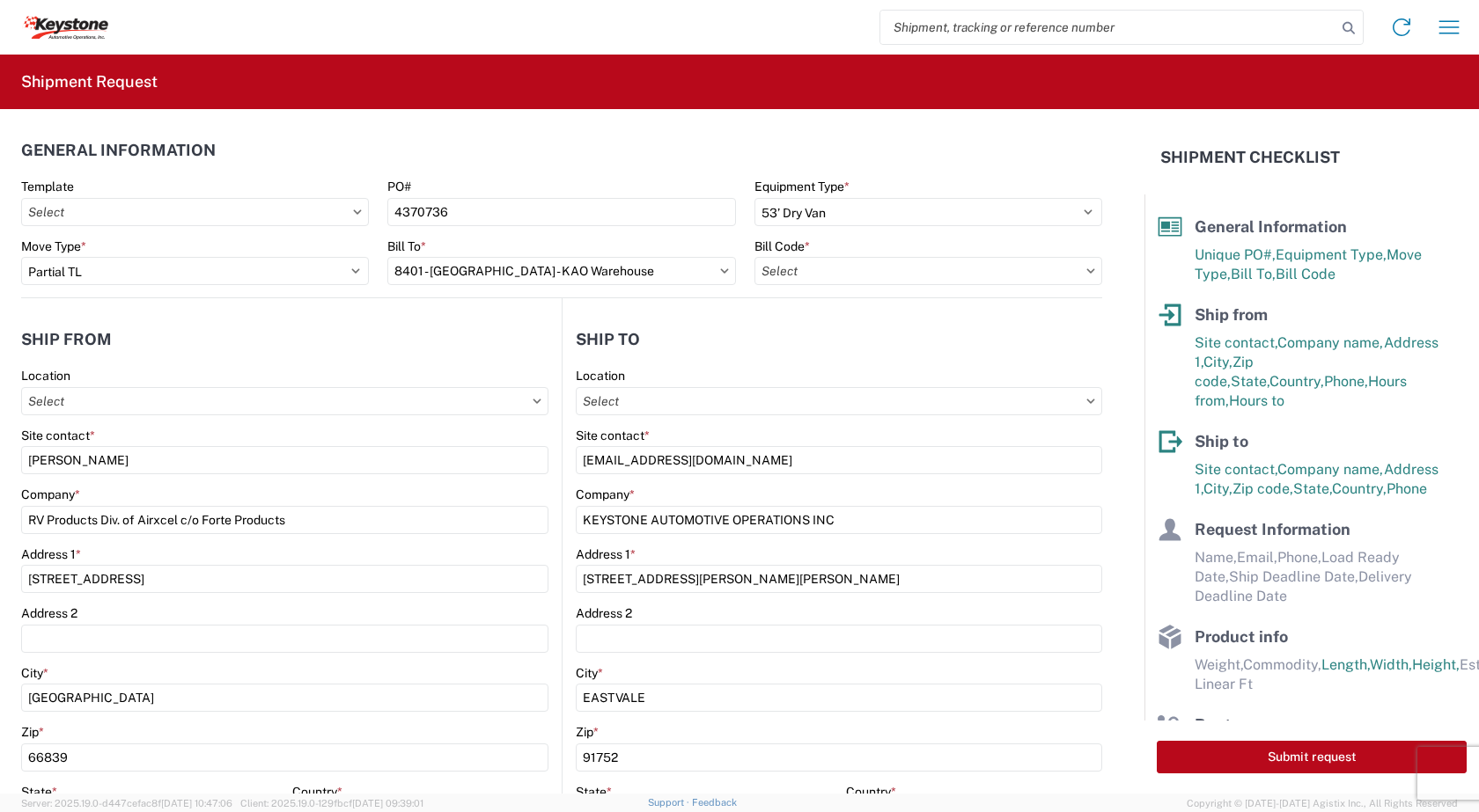
click at [720, 269] on icon at bounding box center [724, 271] width 9 height 5
click at [718, 276] on input "8401 - Exeter - KAO Warehouse" at bounding box center [561, 271] width 348 height 29
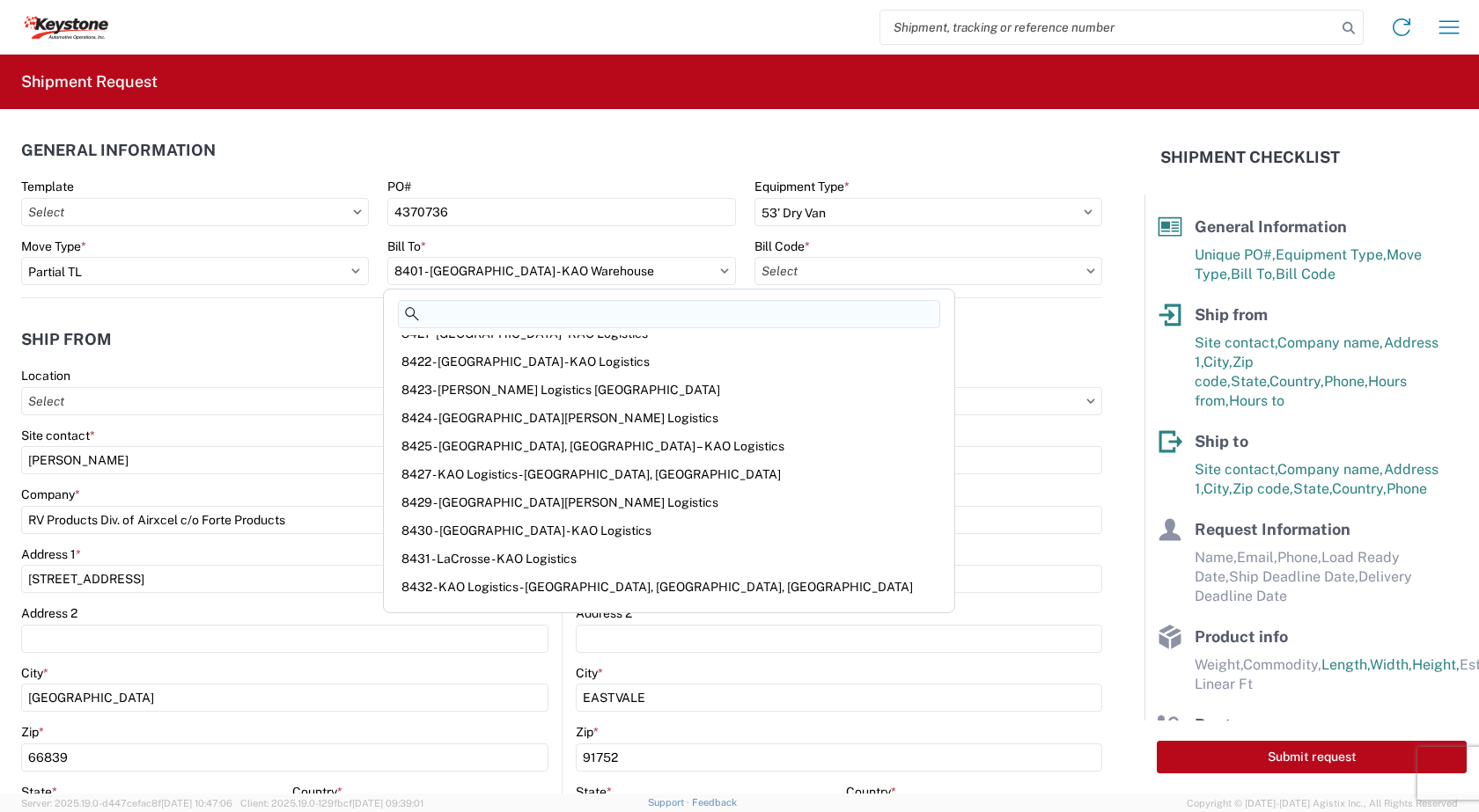
scroll to position [441, 0]
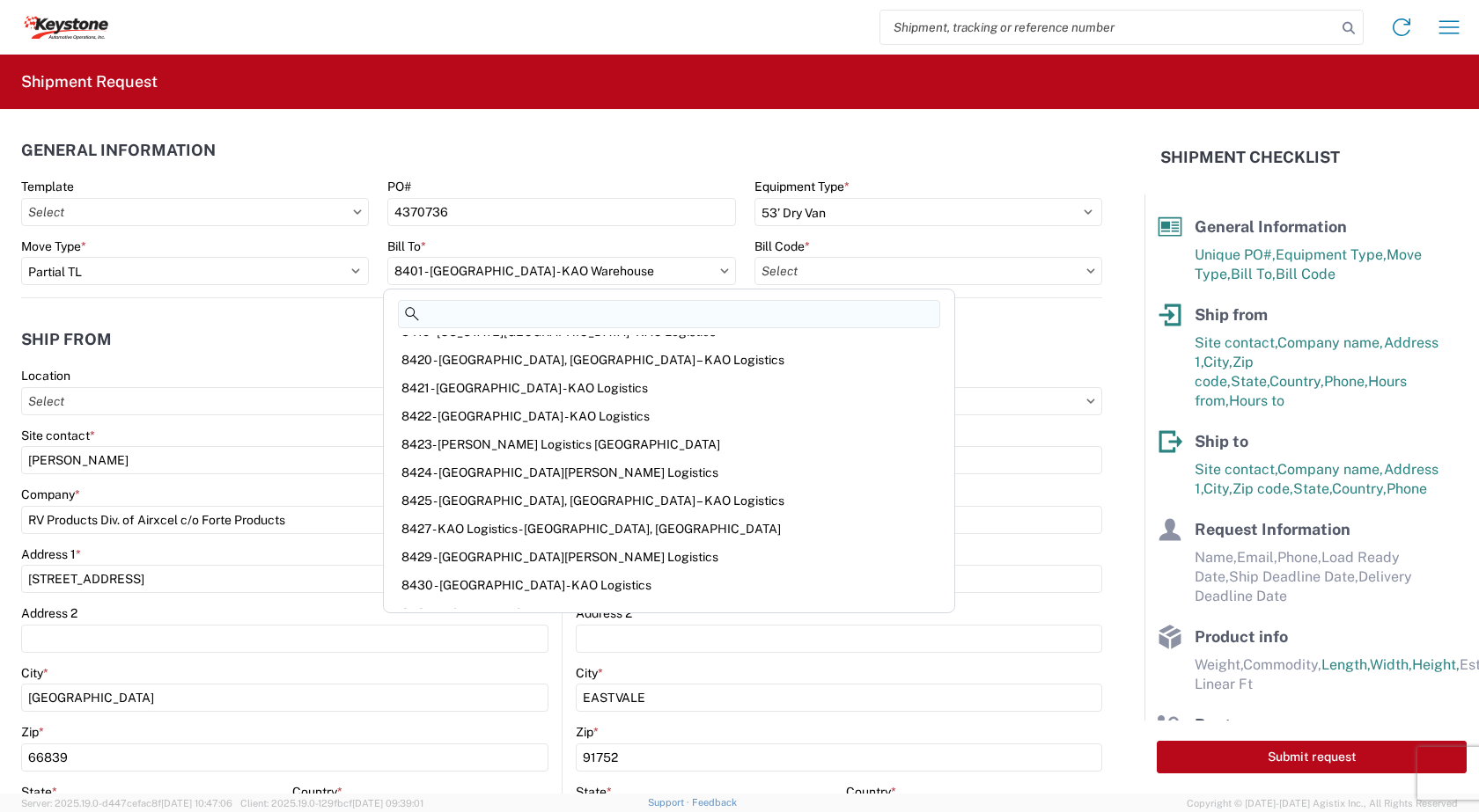
click at [503, 317] on input at bounding box center [669, 314] width 542 height 29
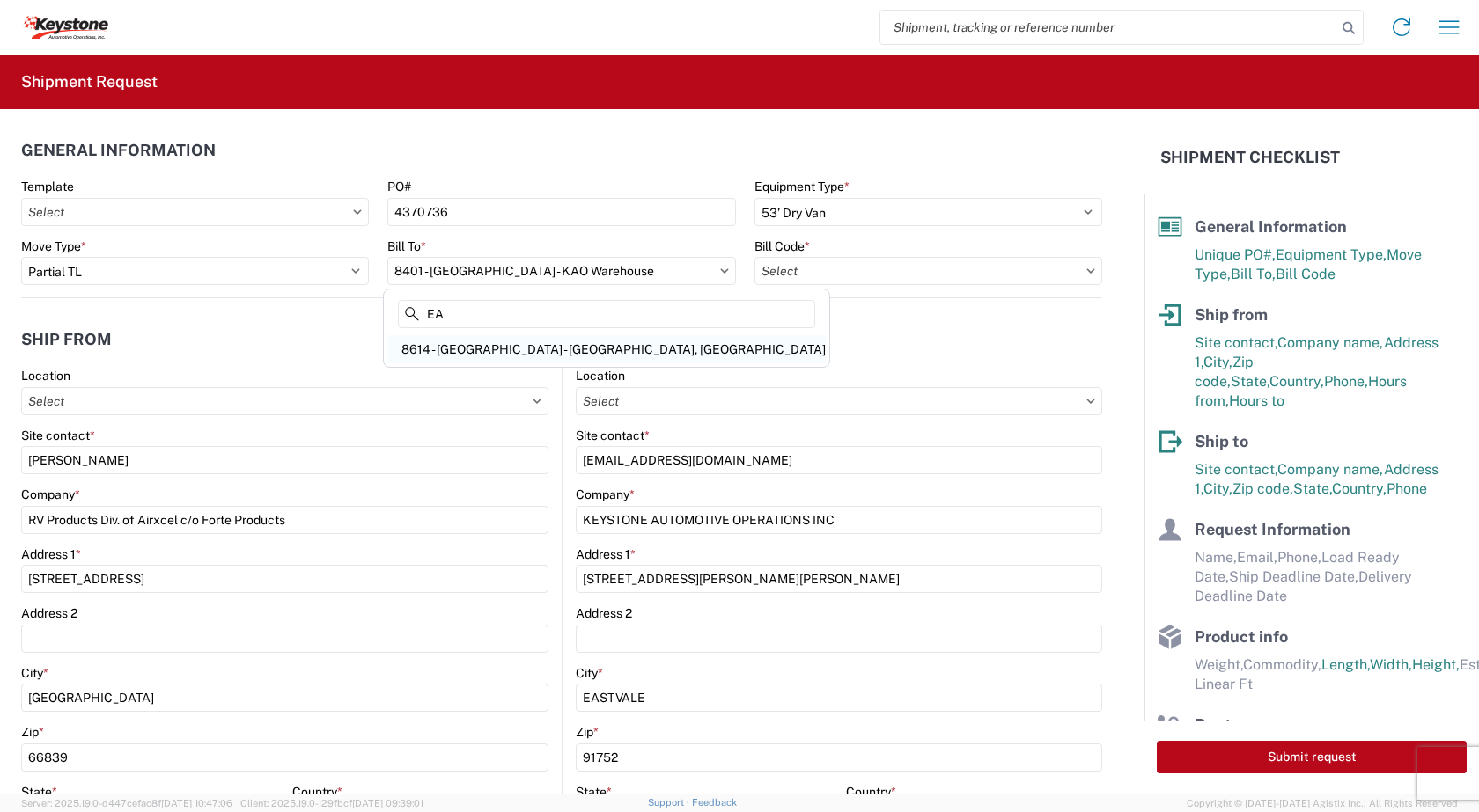
type input "EA"
click at [507, 344] on div "8614 - KAO Warehouse - Eastvale, CA" at bounding box center [607, 350] width 439 height 29
type input "8614 - KAO Warehouse - Eastvale, CA"
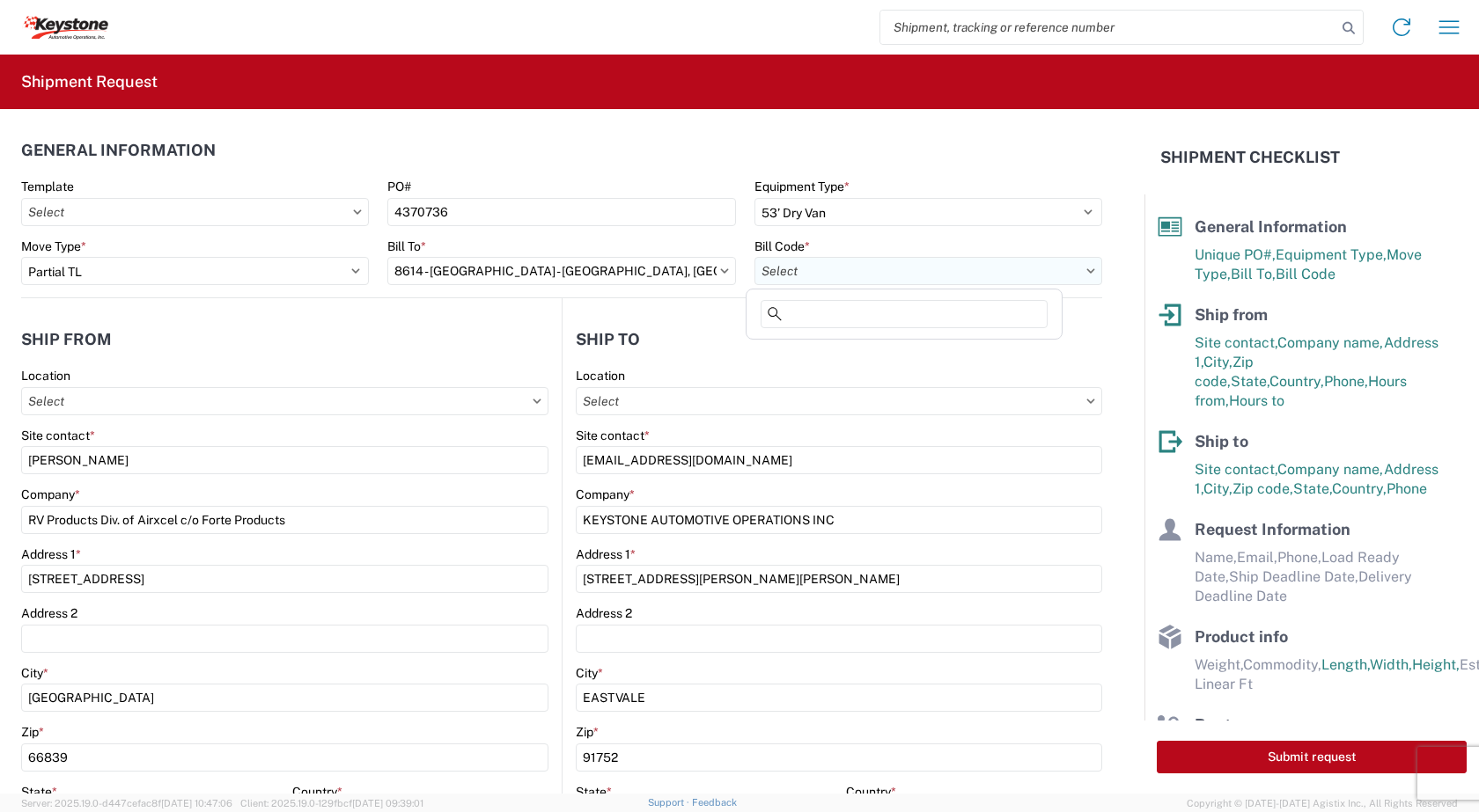
click at [1071, 271] on input "text" at bounding box center [929, 271] width 348 height 29
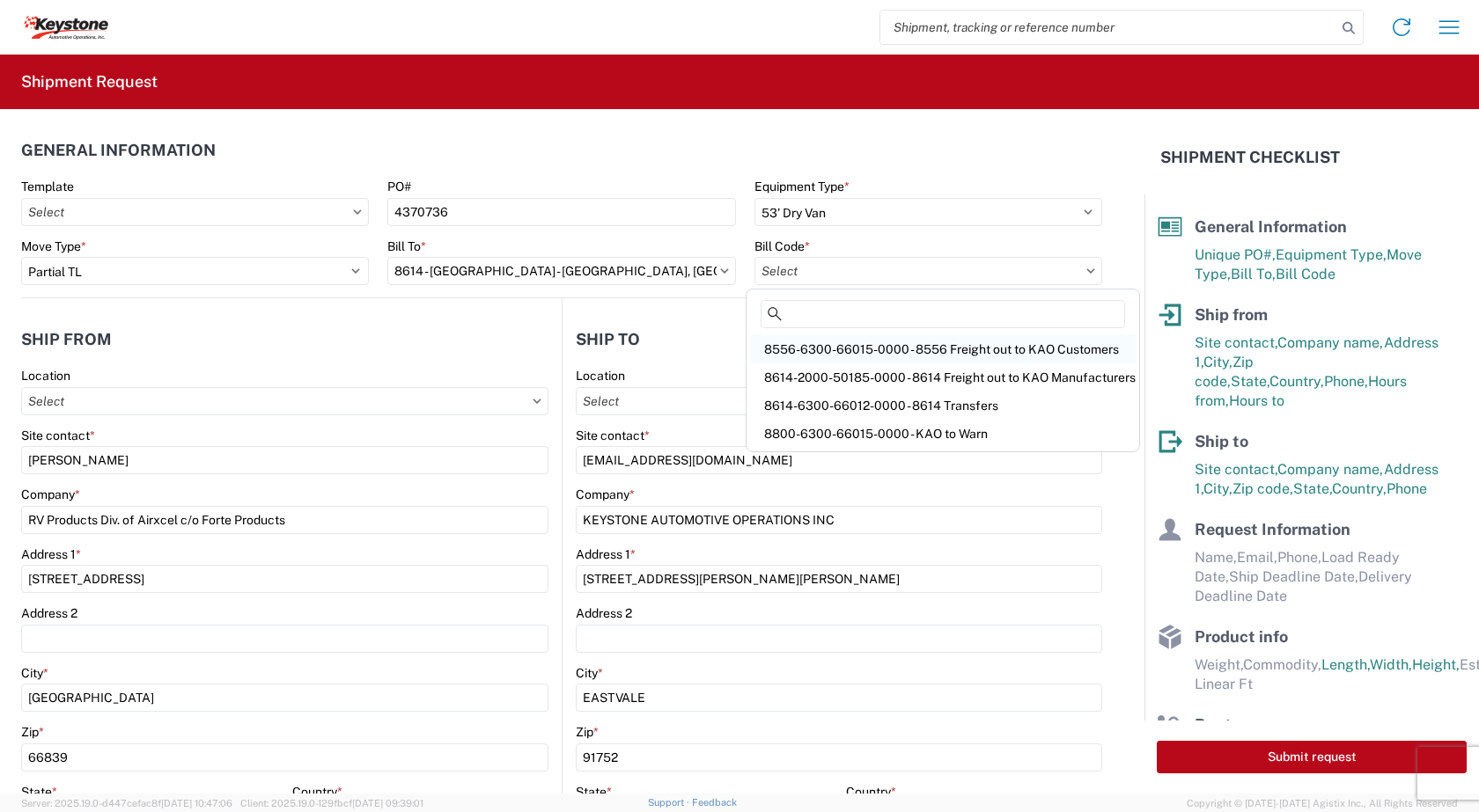
click at [986, 354] on div "8556-6300-66015-0000 - 8556 Freight out to KAO Customers" at bounding box center [943, 350] width 385 height 29
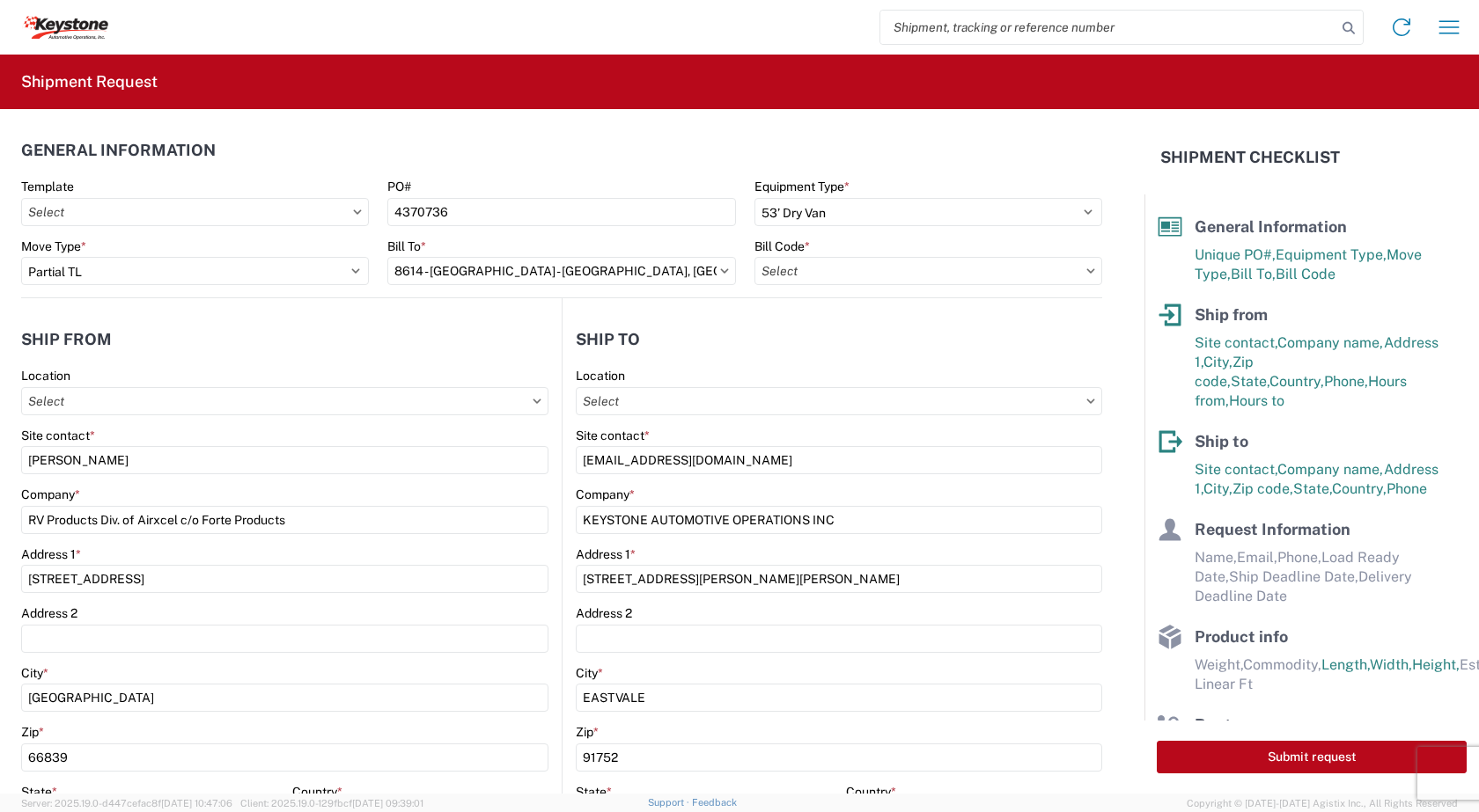
type input "8556-6300-66015-0000 - 8556 Freight out to KAO Customers"
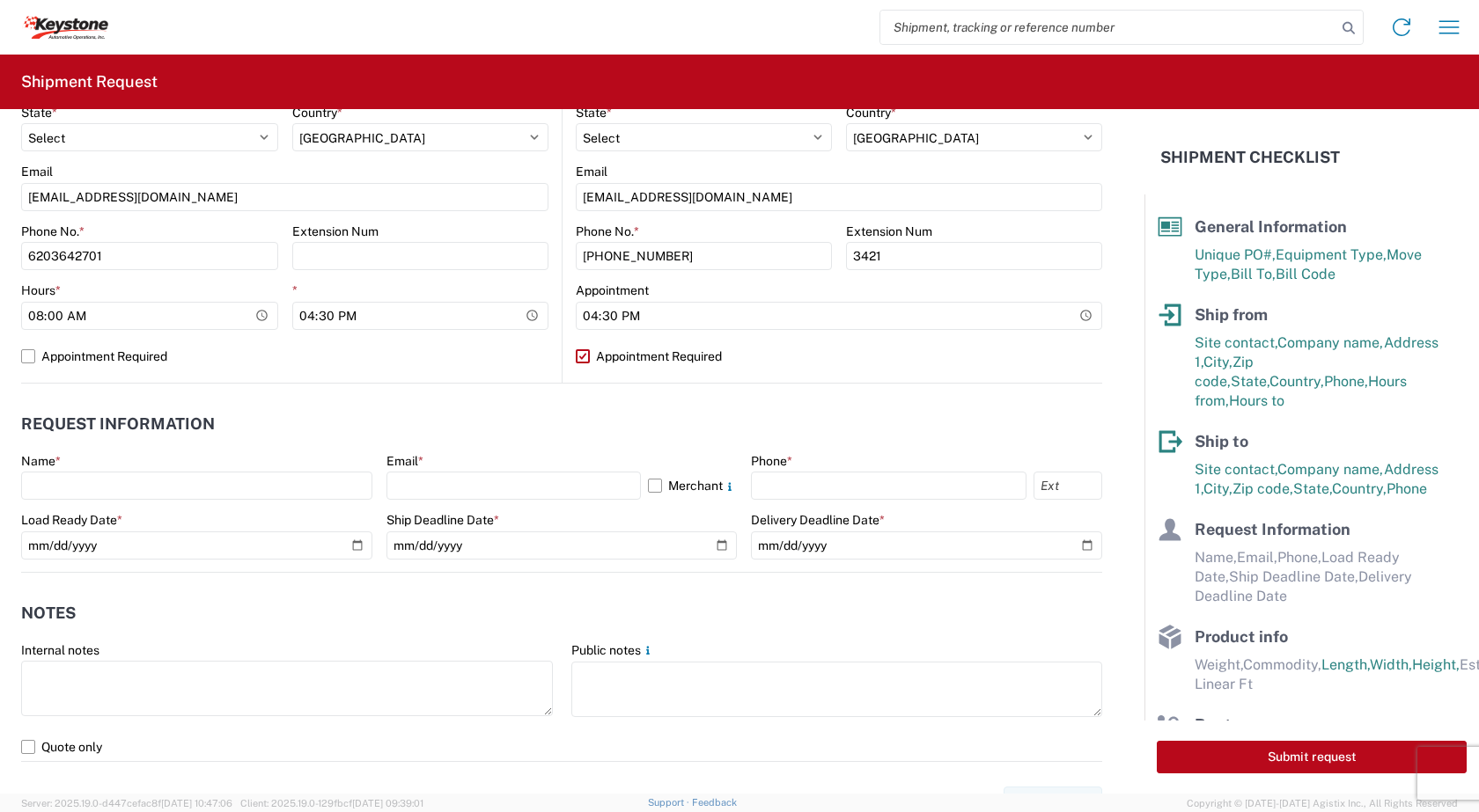
scroll to position [704, 0]
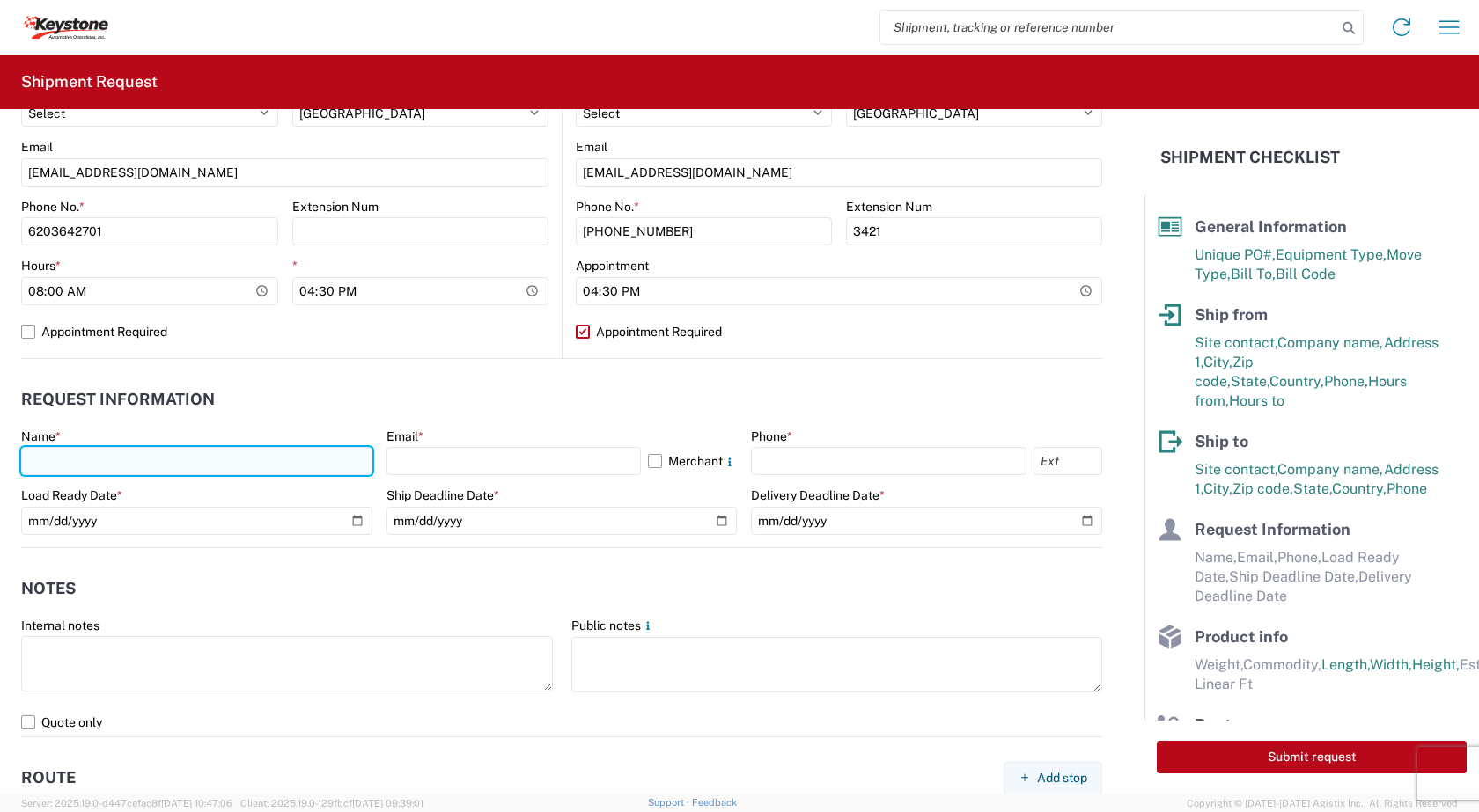
click at [151, 467] on input "text" at bounding box center [197, 461] width 352 height 29
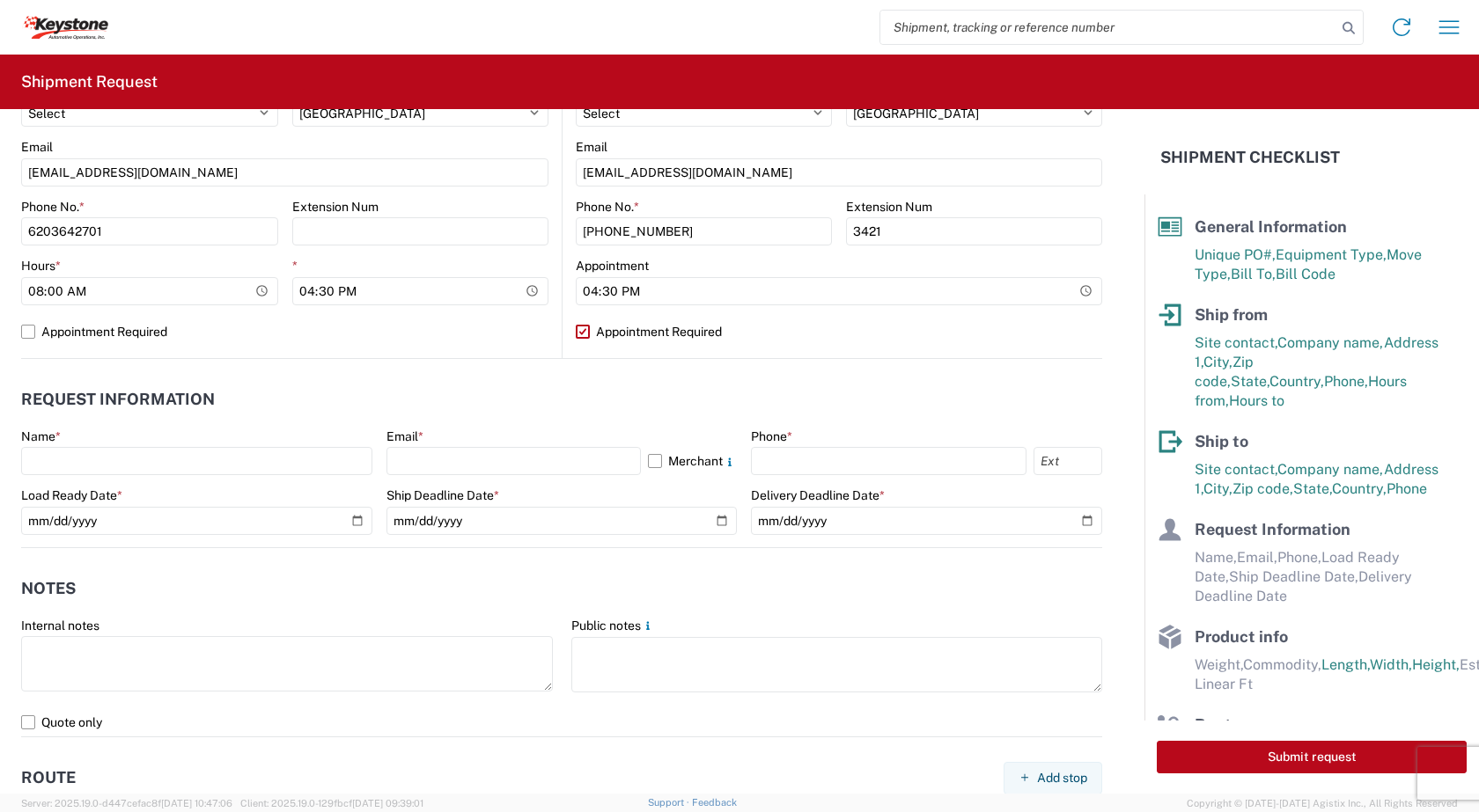
click at [288, 392] on header "Request Information" at bounding box center [561, 400] width 1081 height 40
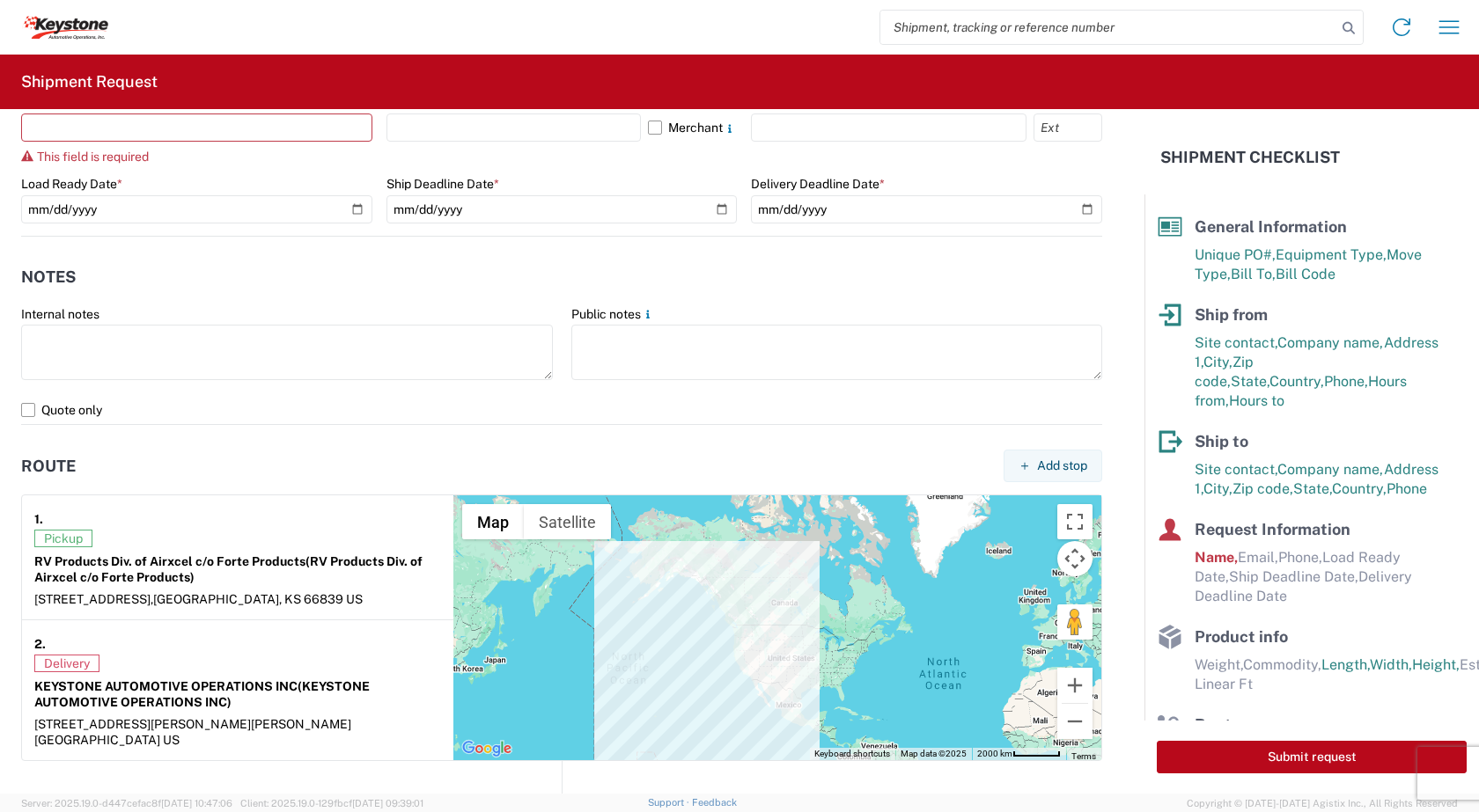
scroll to position [1056, 0]
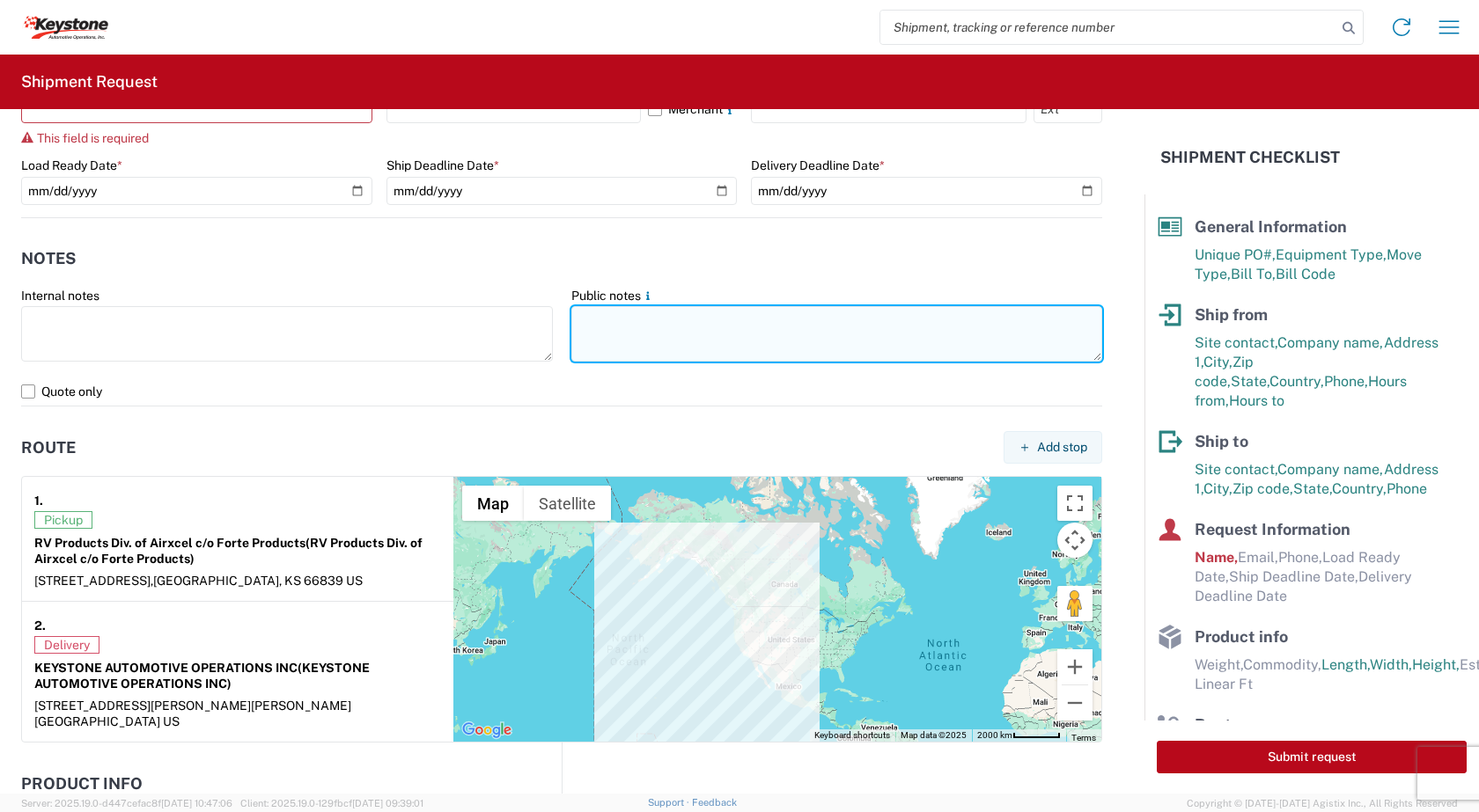
click at [624, 326] on textarea at bounding box center [837, 334] width 532 height 55
click at [597, 315] on textarea "WE SO NOT ACCEPT BOX TRUCKS AT THIS LOCATION." at bounding box center [837, 334] width 532 height 55
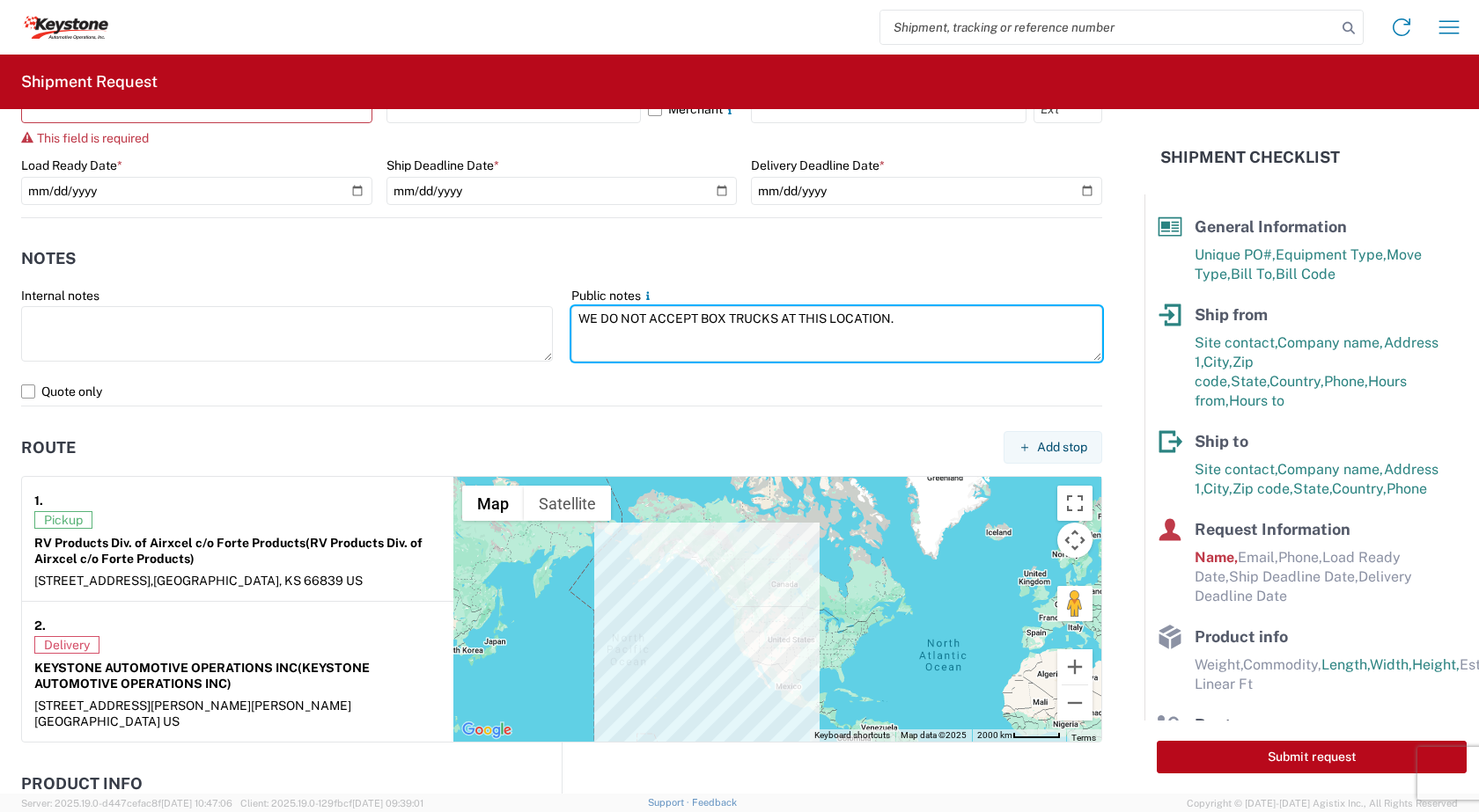
type textarea "WE DO NOT ACCEPT BOX TRUCKS AT THIS LOCATION."
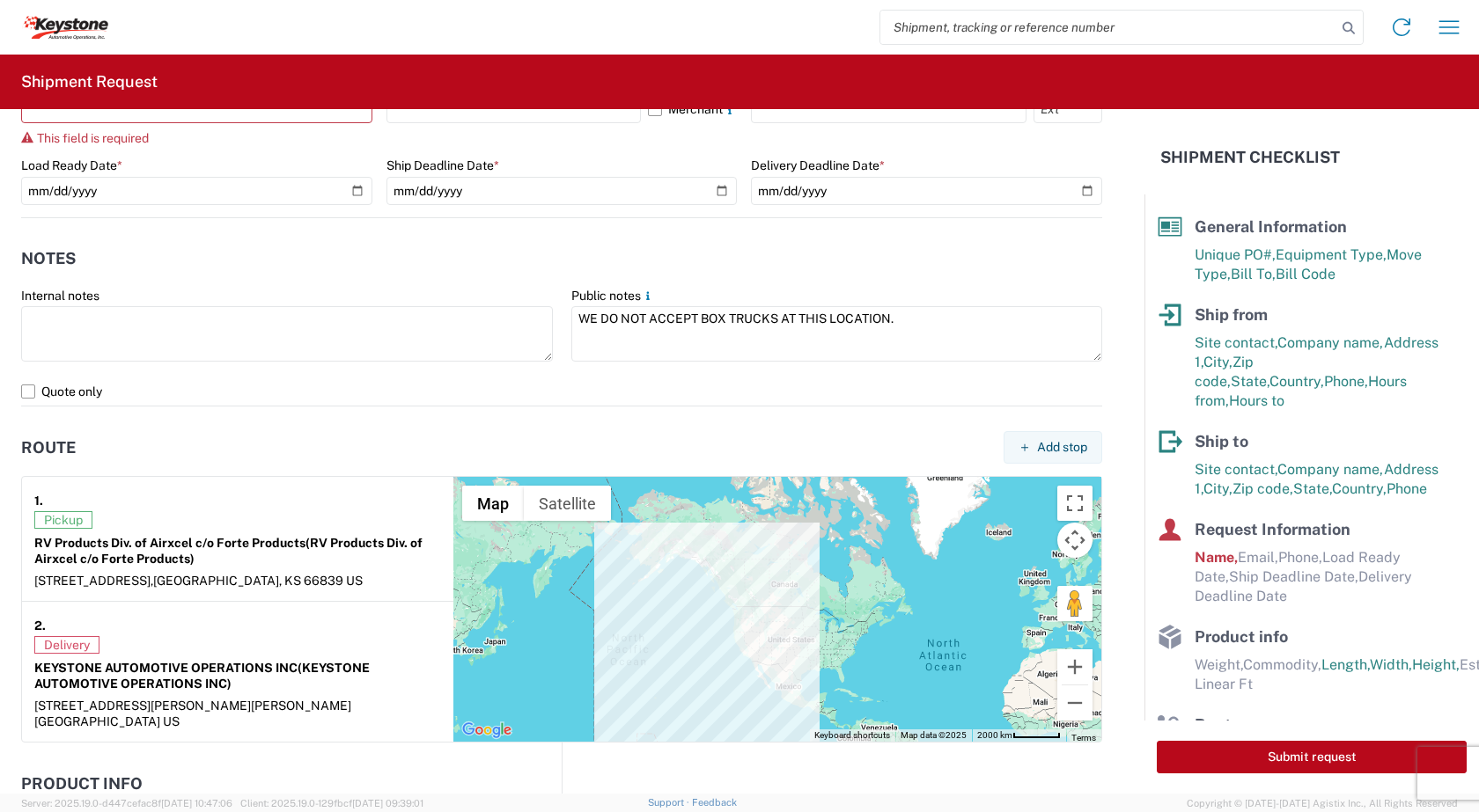
click at [443, 255] on header "Notes" at bounding box center [561, 259] width 1081 height 40
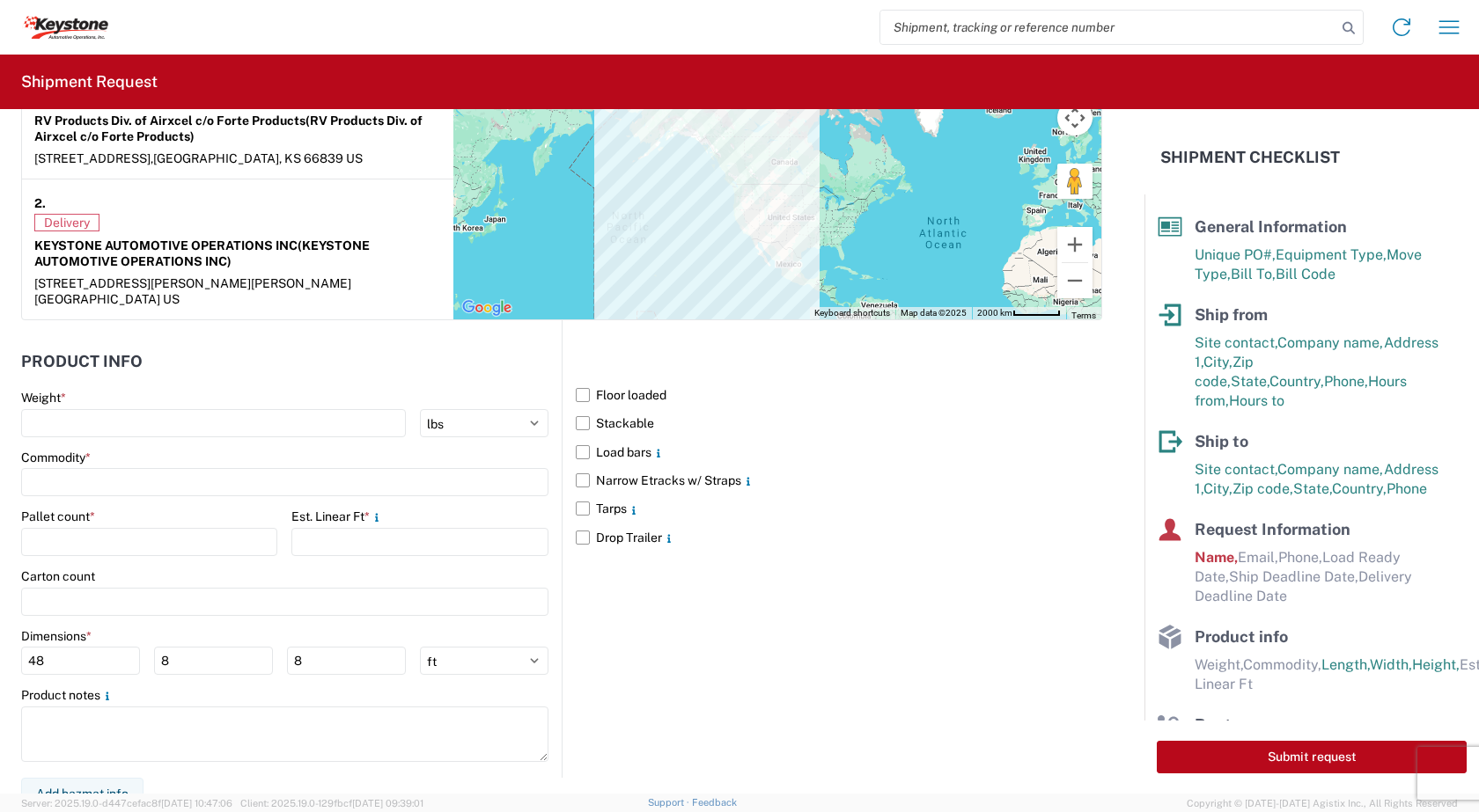
scroll to position [1480, 0]
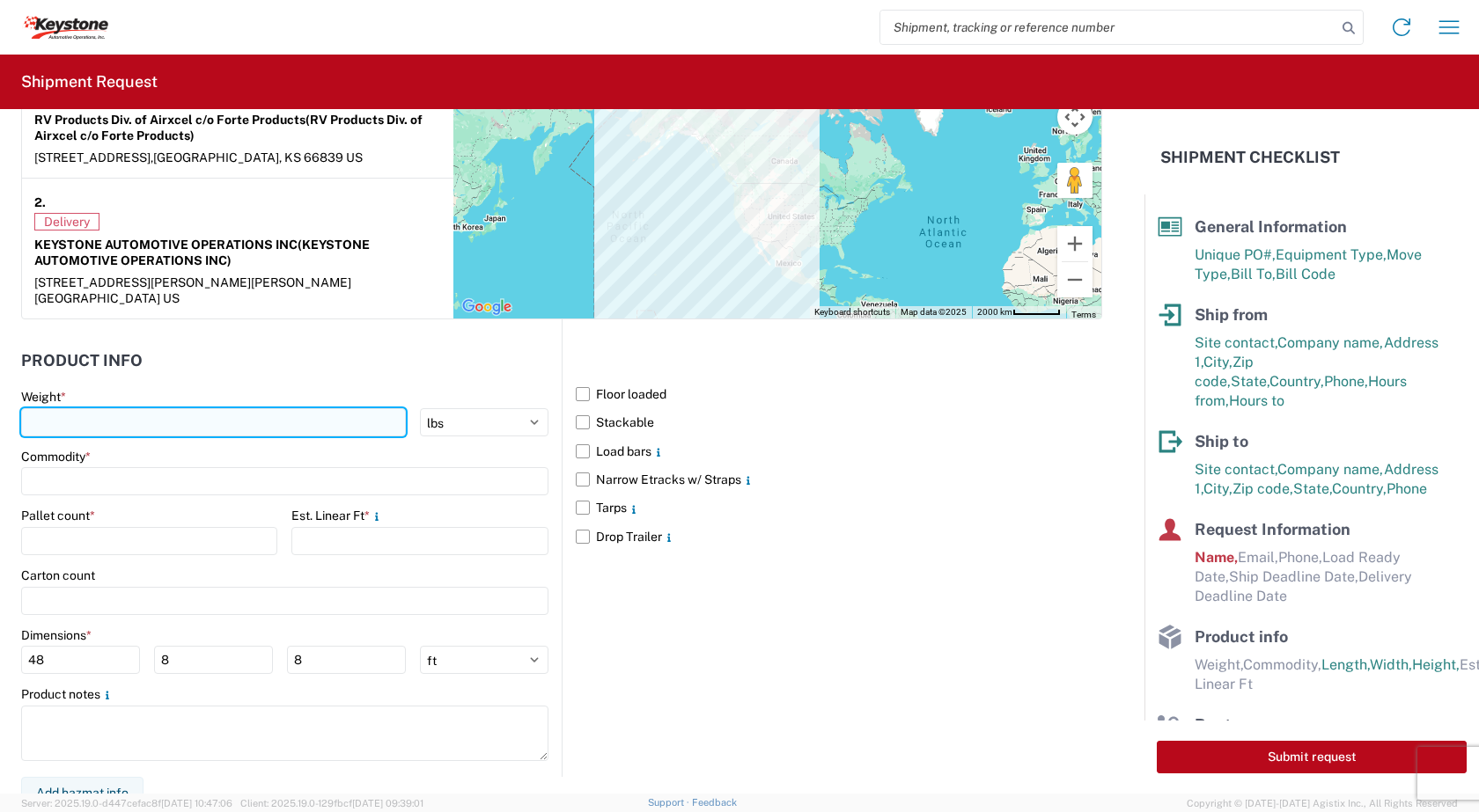
click at [77, 408] on input "number" at bounding box center [212, 422] width 384 height 29
type input "5376"
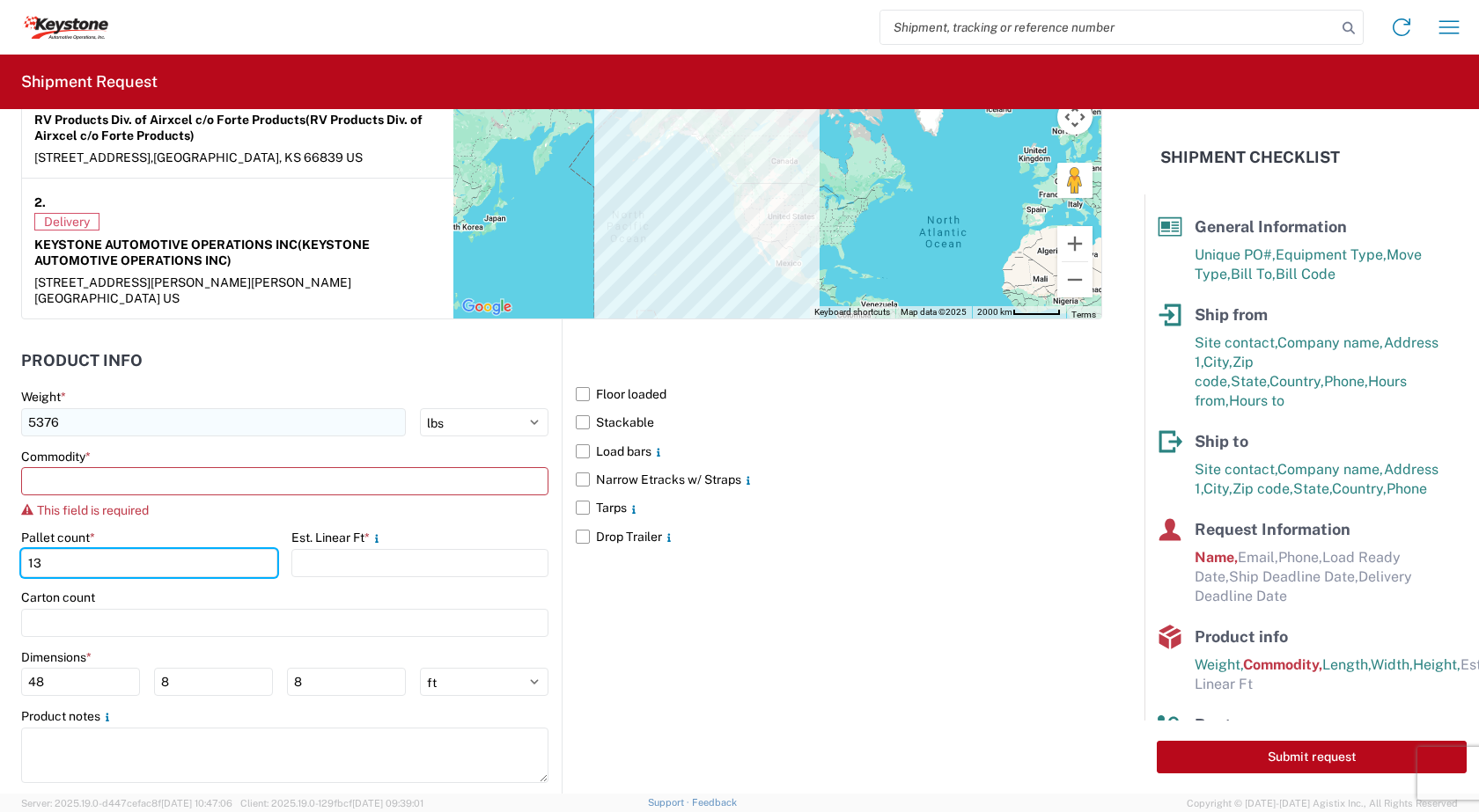
type input "13"
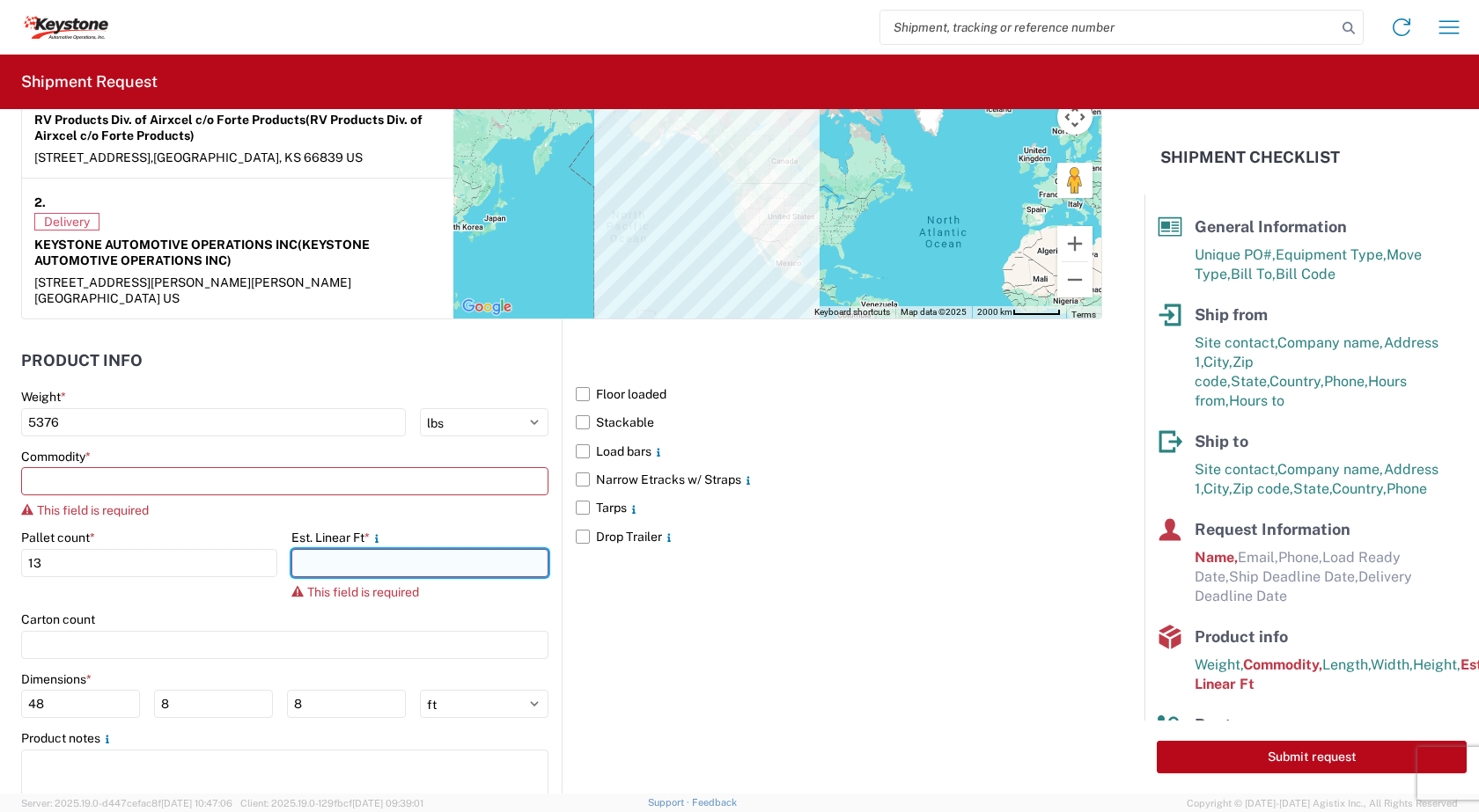
click at [325, 549] on input "number" at bounding box center [419, 563] width 256 height 29
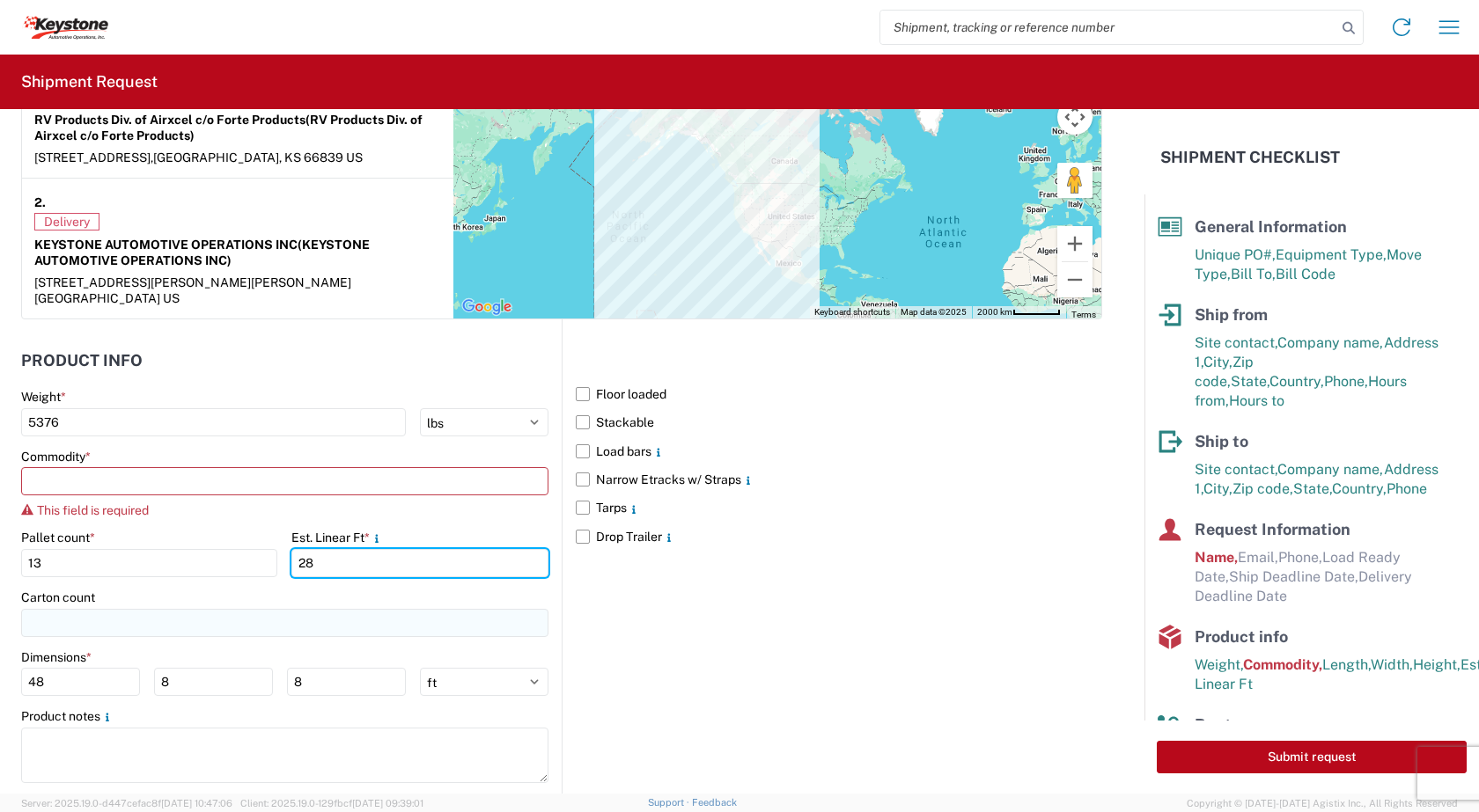
type input "28"
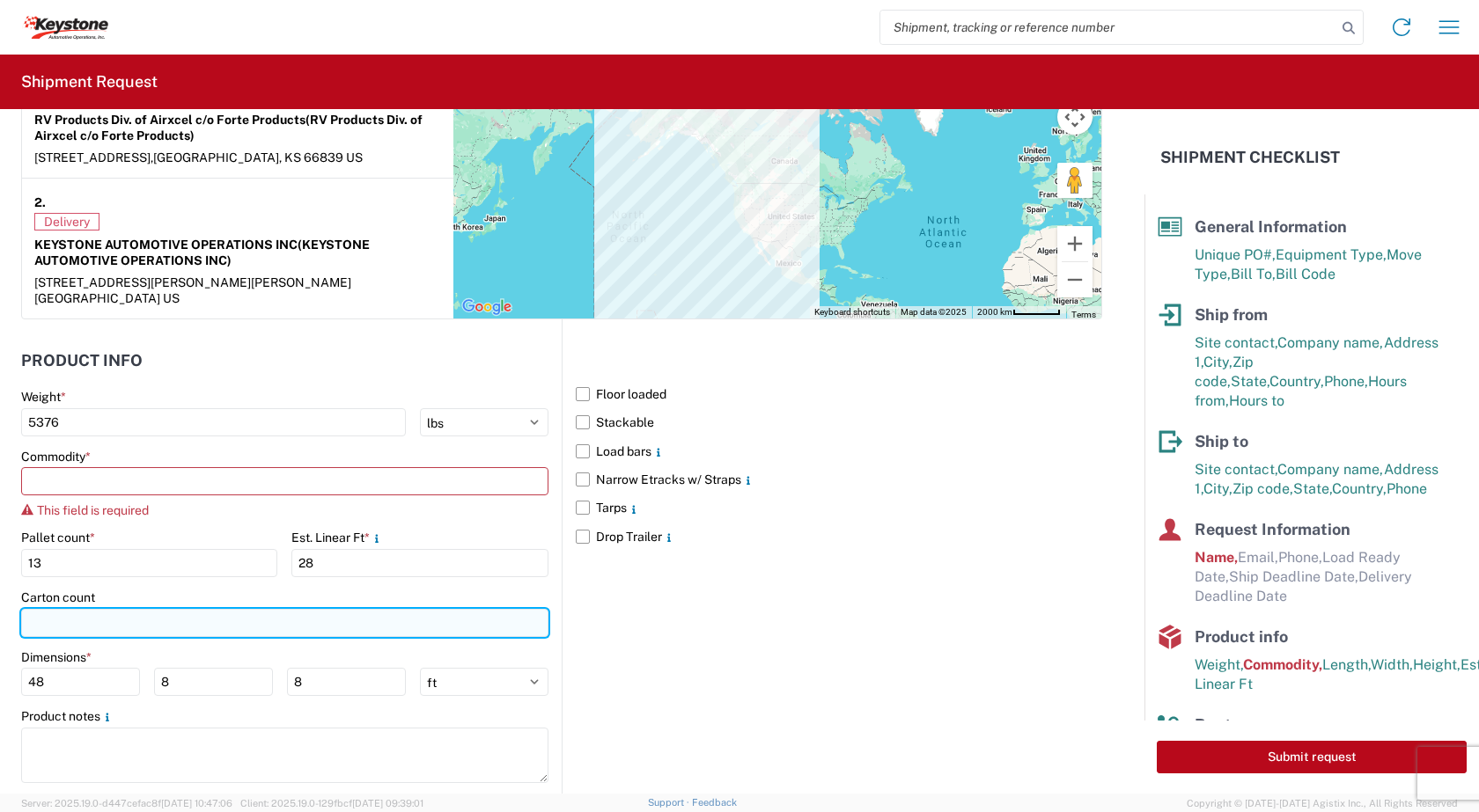
click at [60, 609] on input "number" at bounding box center [285, 623] width 528 height 29
type input "292"
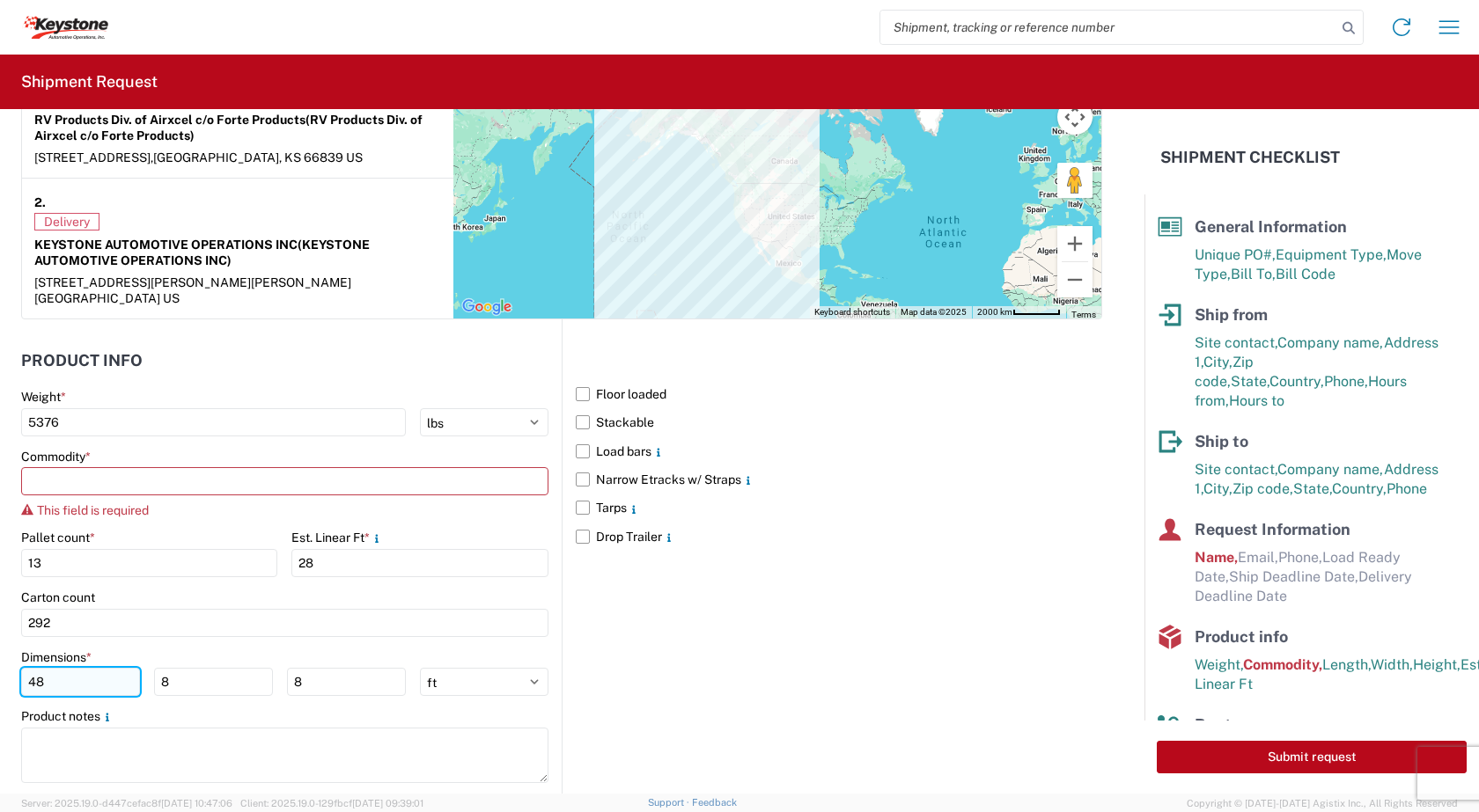
click at [64, 668] on input "48" at bounding box center [80, 682] width 119 height 29
type input "4"
type input "52"
type input "40"
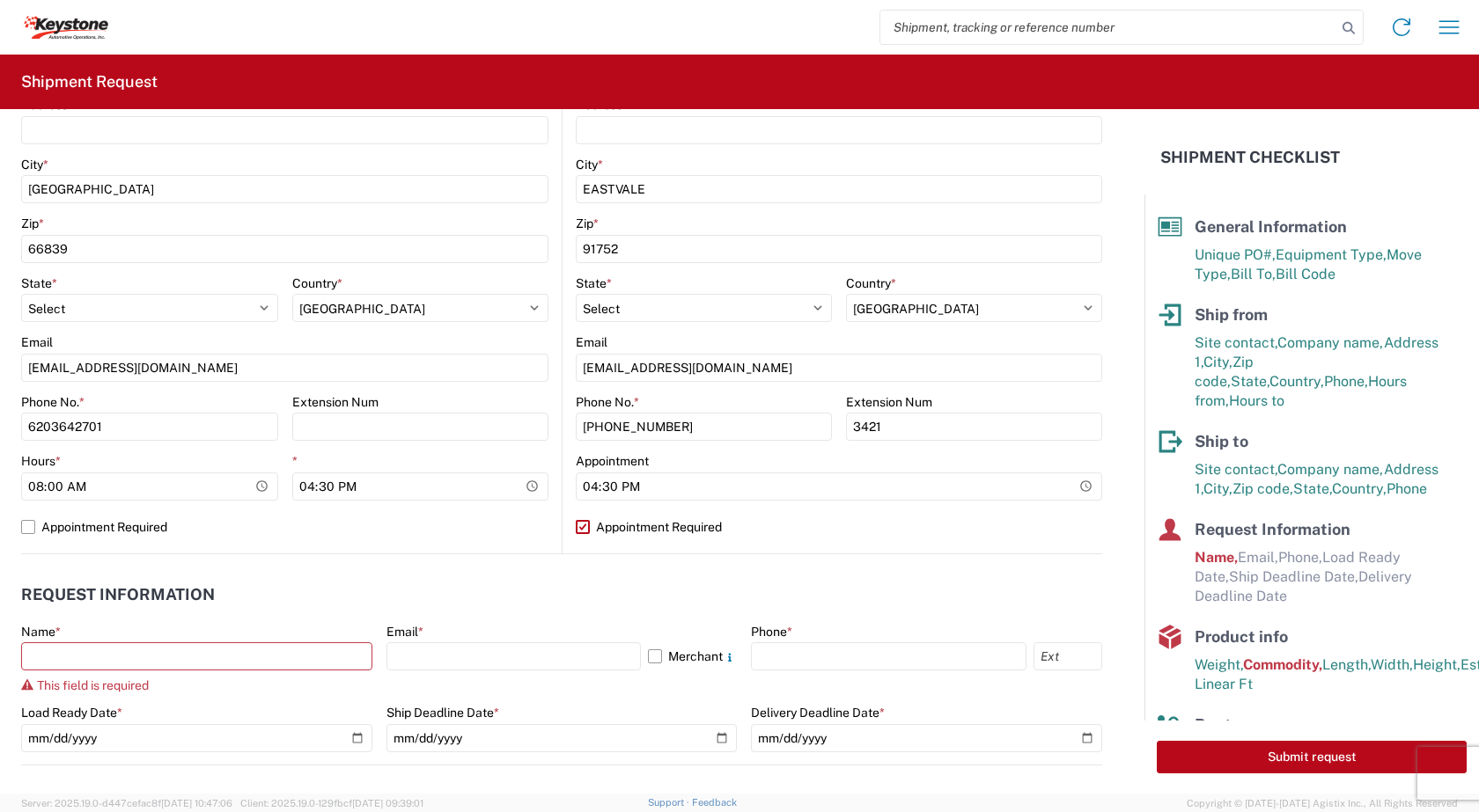
scroll to position [528, 0]
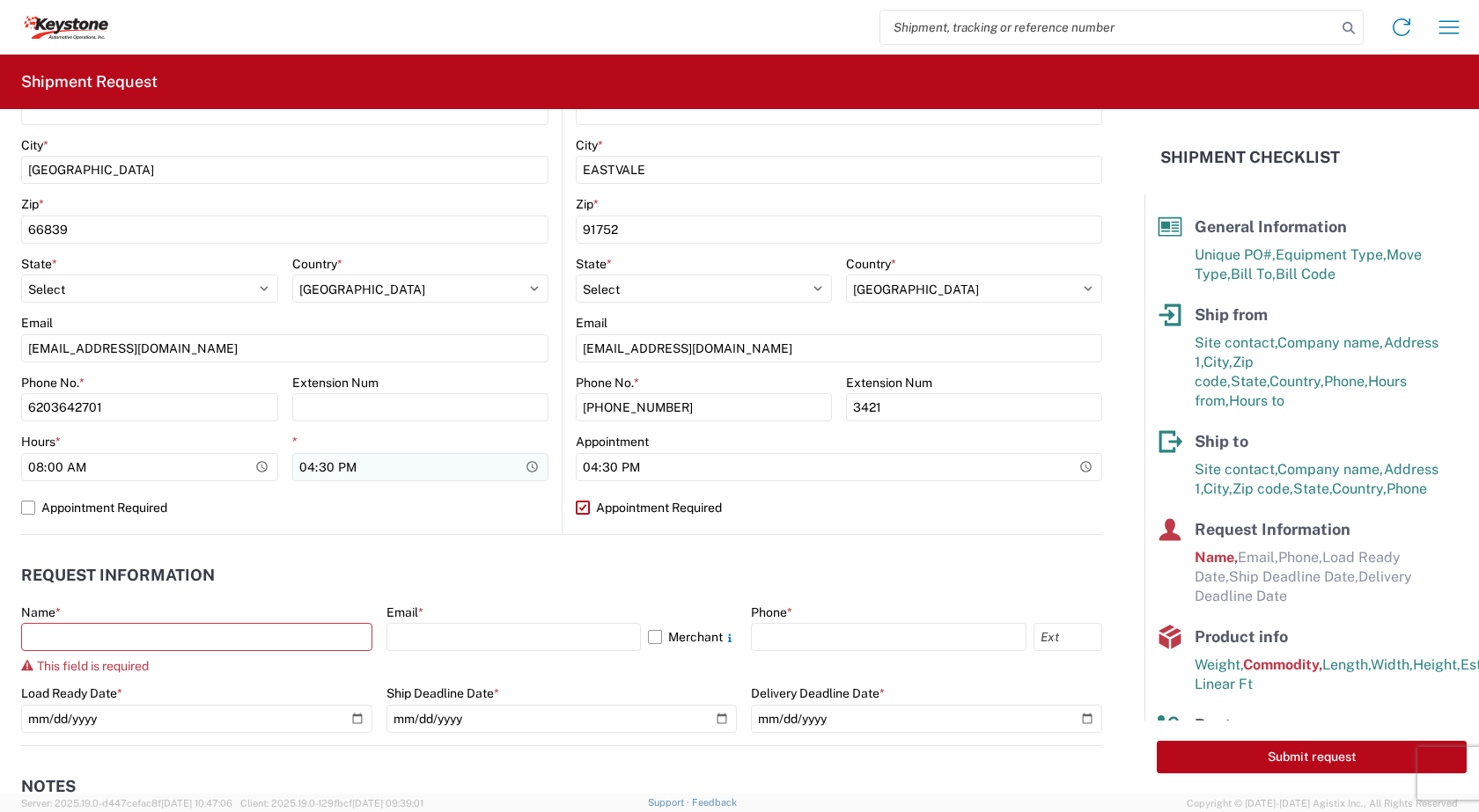
type input "91"
click at [318, 465] on input "16:30" at bounding box center [421, 467] width 257 height 29
type input "16:00"
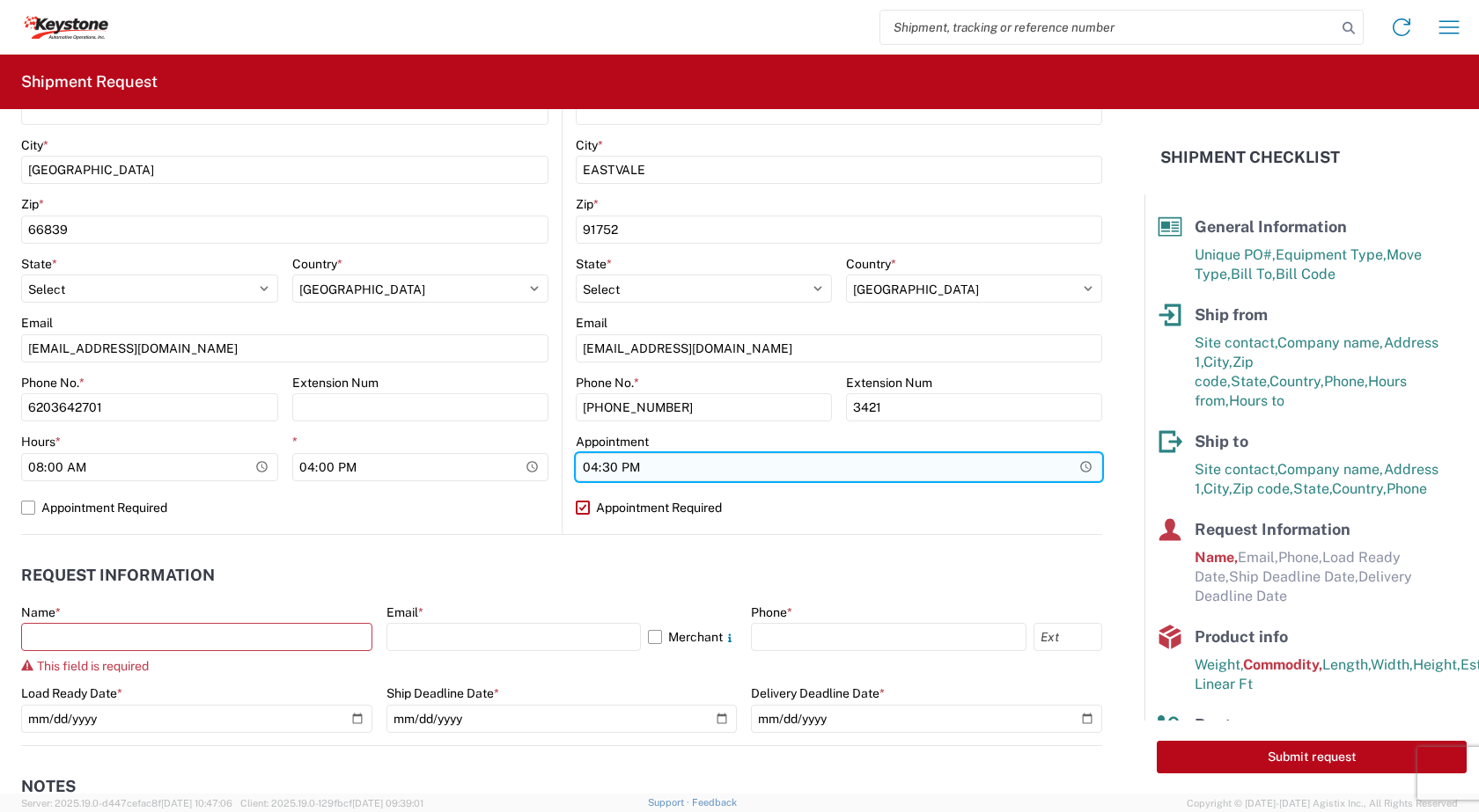
click at [656, 464] on input "16:30" at bounding box center [839, 467] width 527 height 29
drag, startPoint x: 656, startPoint y: 464, endPoint x: 591, endPoint y: 487, distance: 68.9
click at [591, 487] on agx-form-control-wrapper-v2 "Appointment 16:30" at bounding box center [839, 463] width 527 height 60
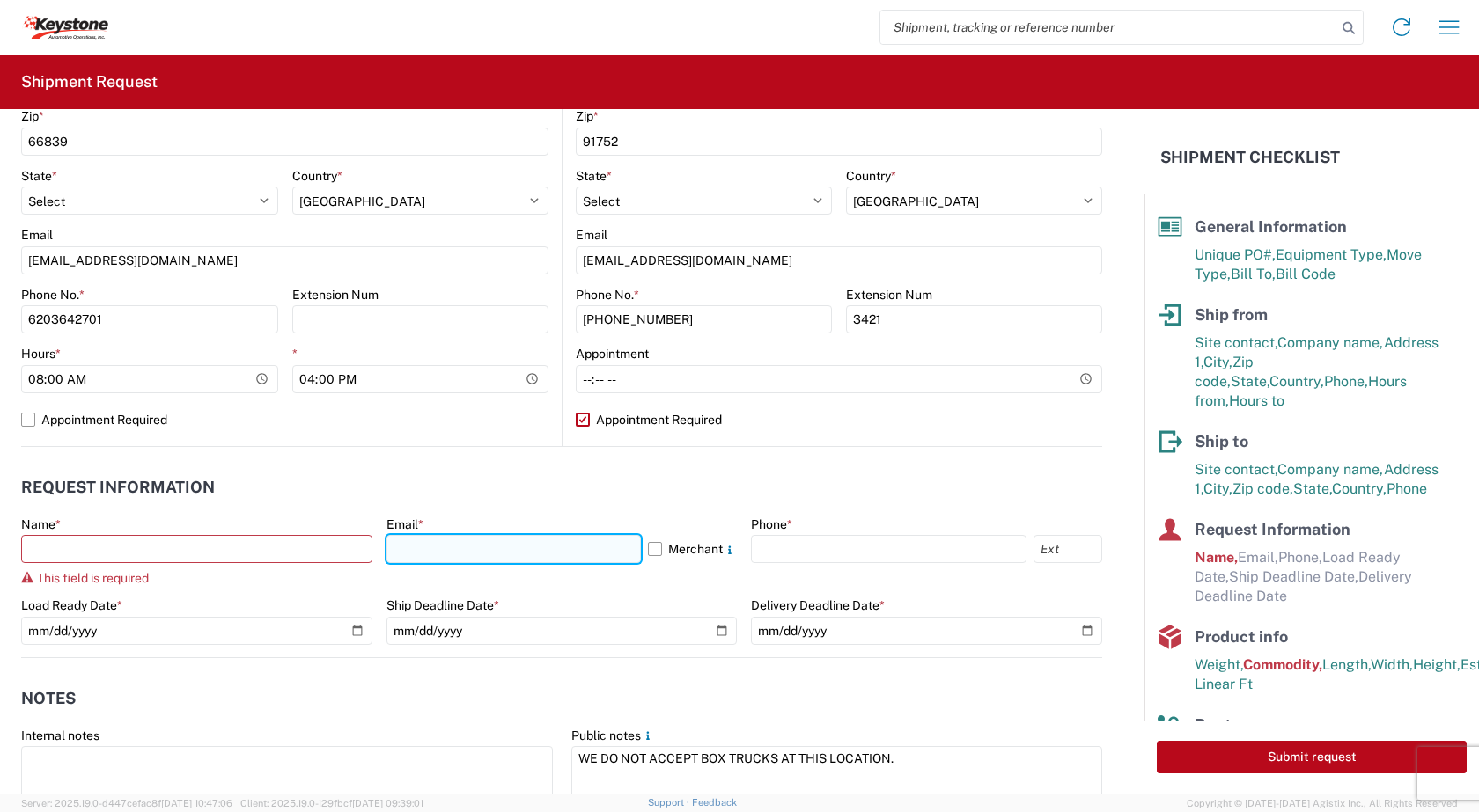
click at [408, 552] on input "text" at bounding box center [514, 549] width 255 height 29
type input "bpship@forteproducts.com"
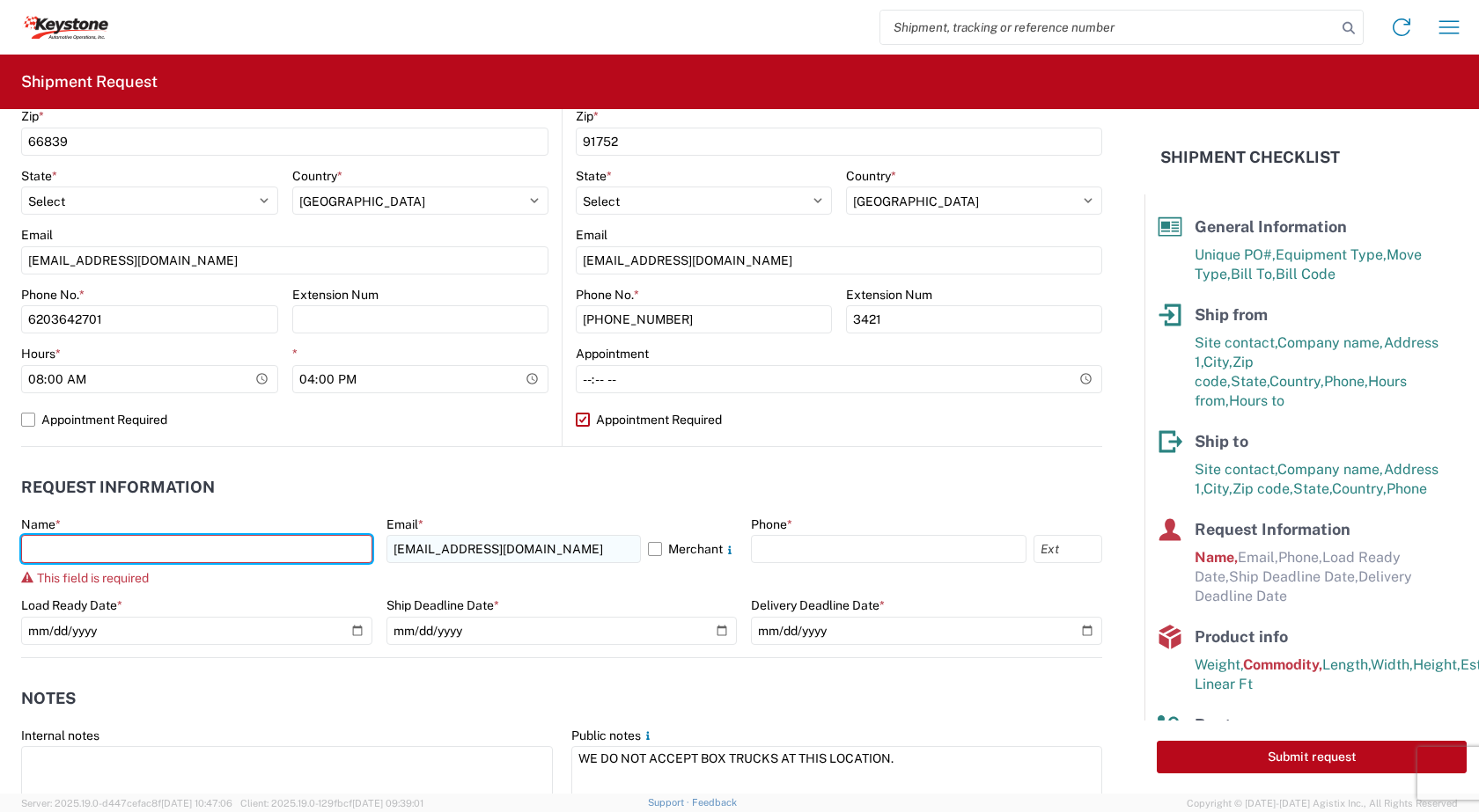
type input "Sarah Thomas"
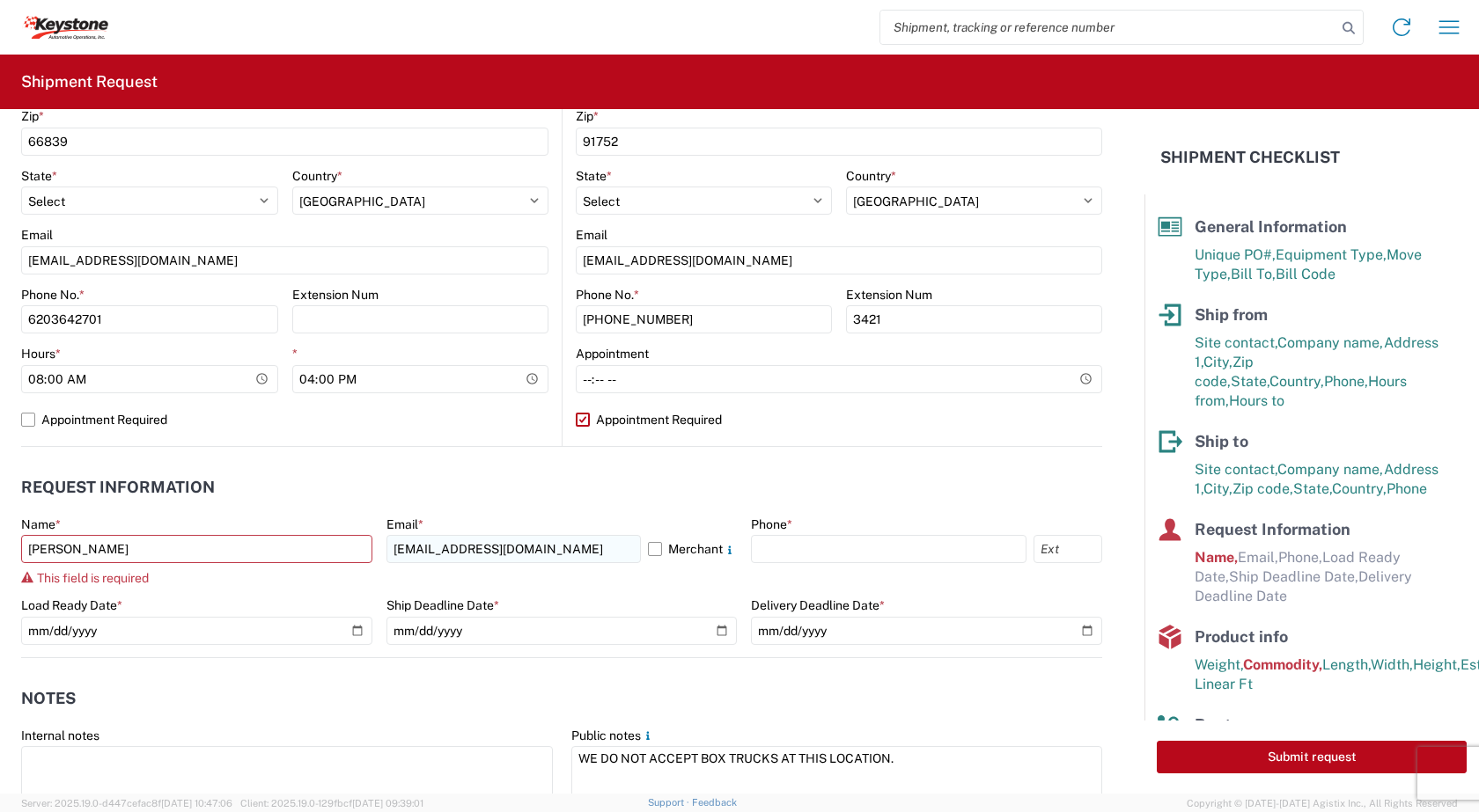
type input "6203642701"
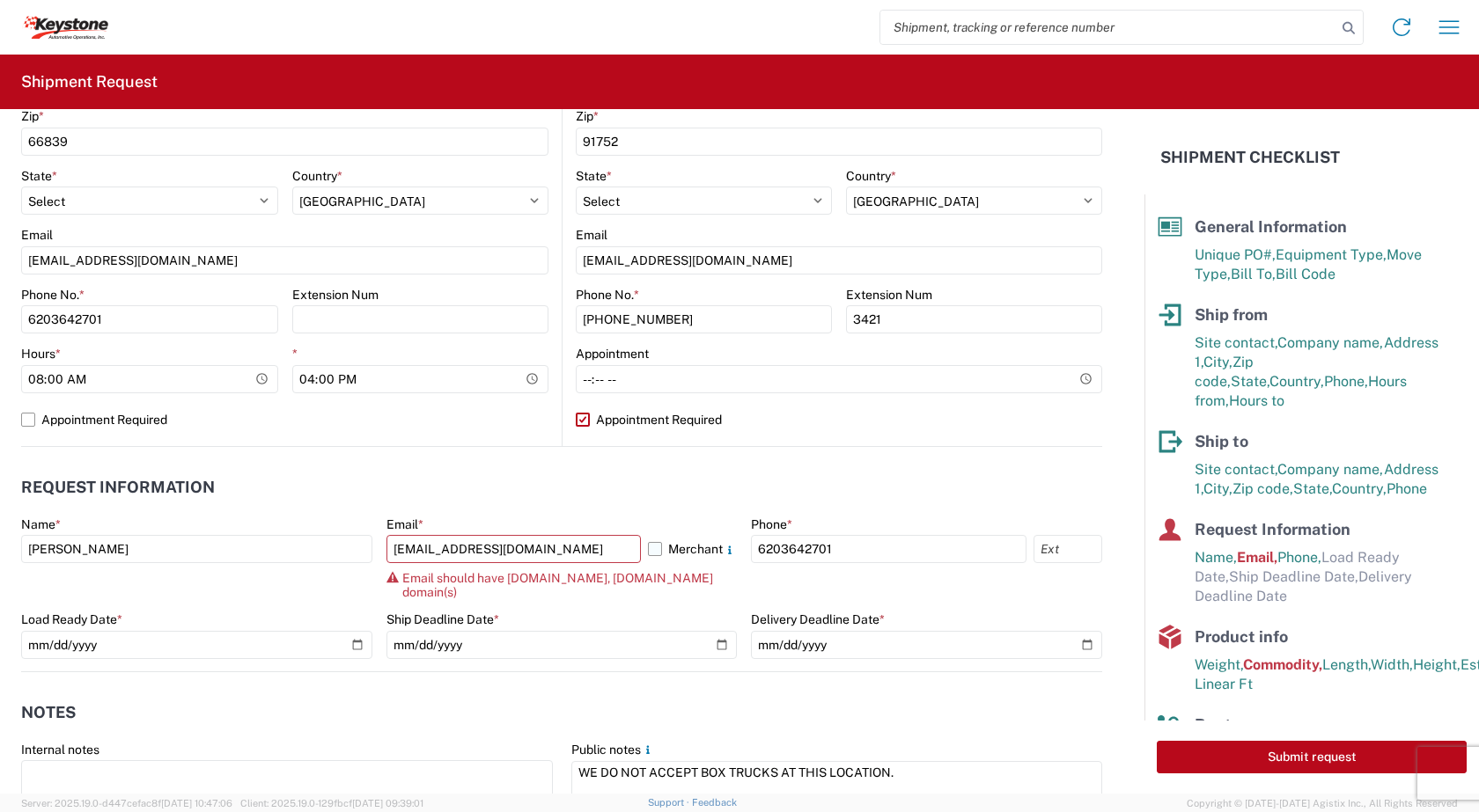
click at [648, 549] on label "Merchant" at bounding box center [693, 549] width 89 height 29
click at [0, 0] on input "Merchant" at bounding box center [0, 0] width 0 height 0
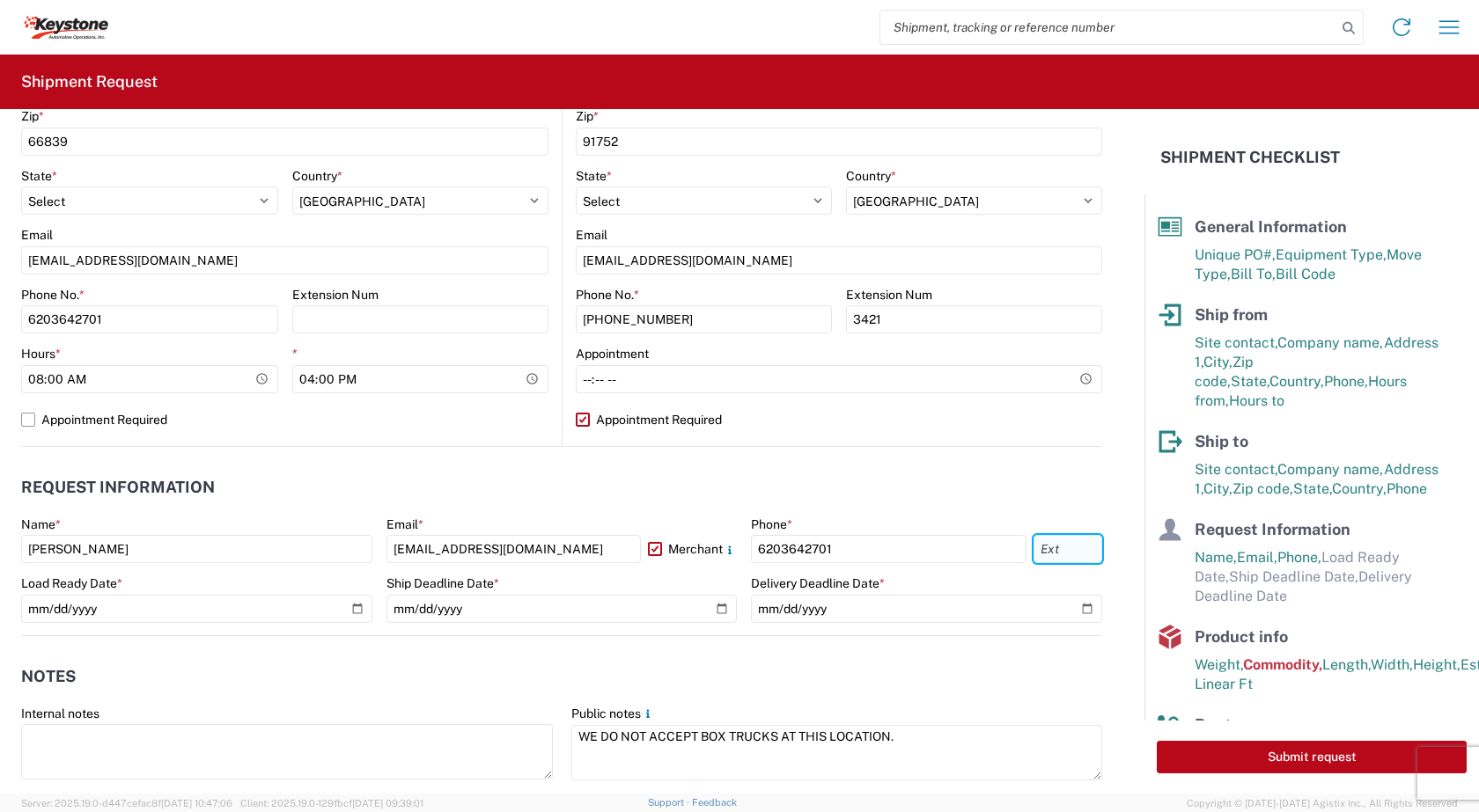
click at [1045, 545] on input "text" at bounding box center [1068, 549] width 69 height 29
type input "2703"
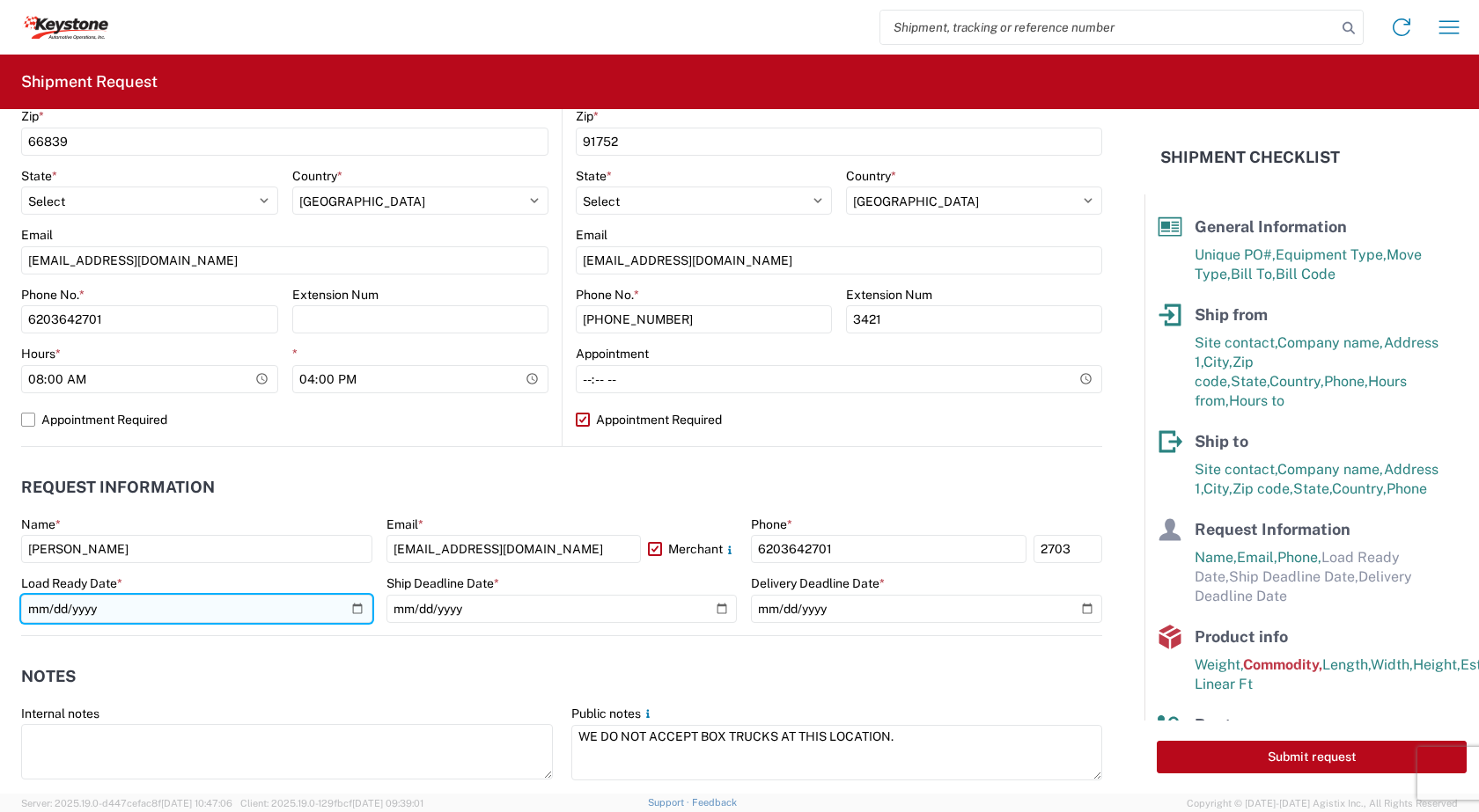
click at [358, 610] on input "date" at bounding box center [197, 609] width 352 height 29
type input "2025-09-19"
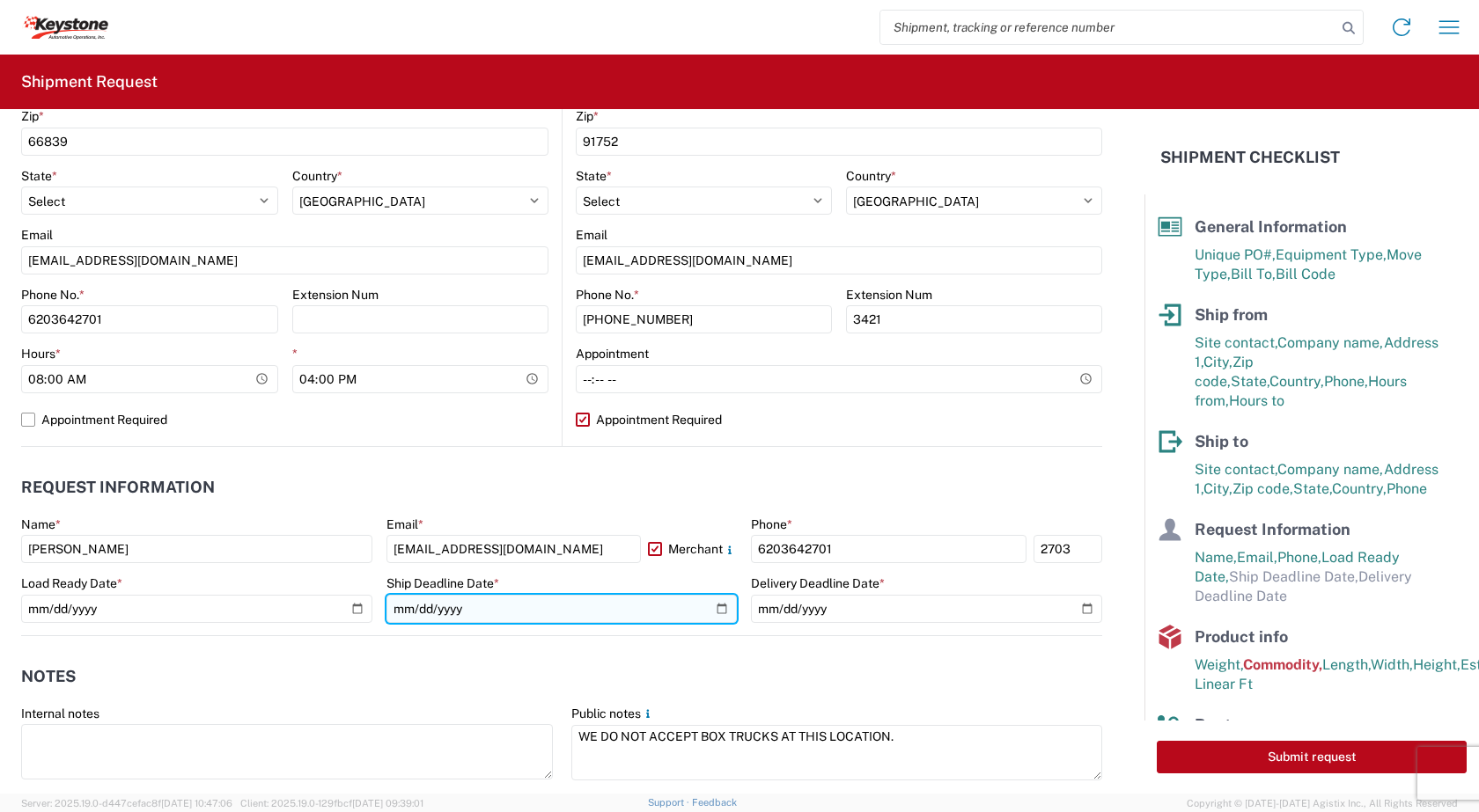
click at [715, 612] on input "date" at bounding box center [562, 609] width 352 height 29
type input "2025-09-22"
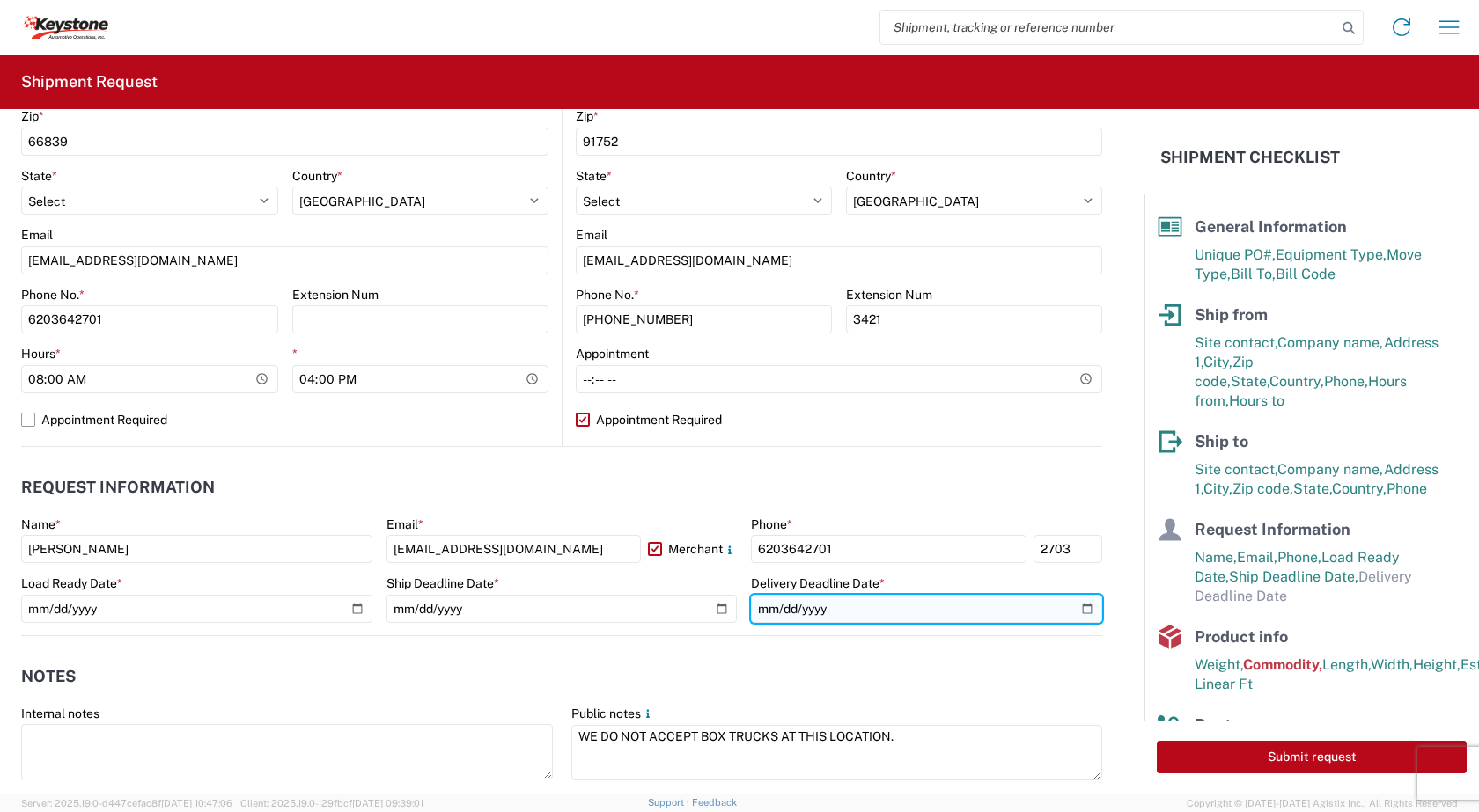
click at [1075, 610] on input "date" at bounding box center [927, 609] width 352 height 29
type input "2025-09-26"
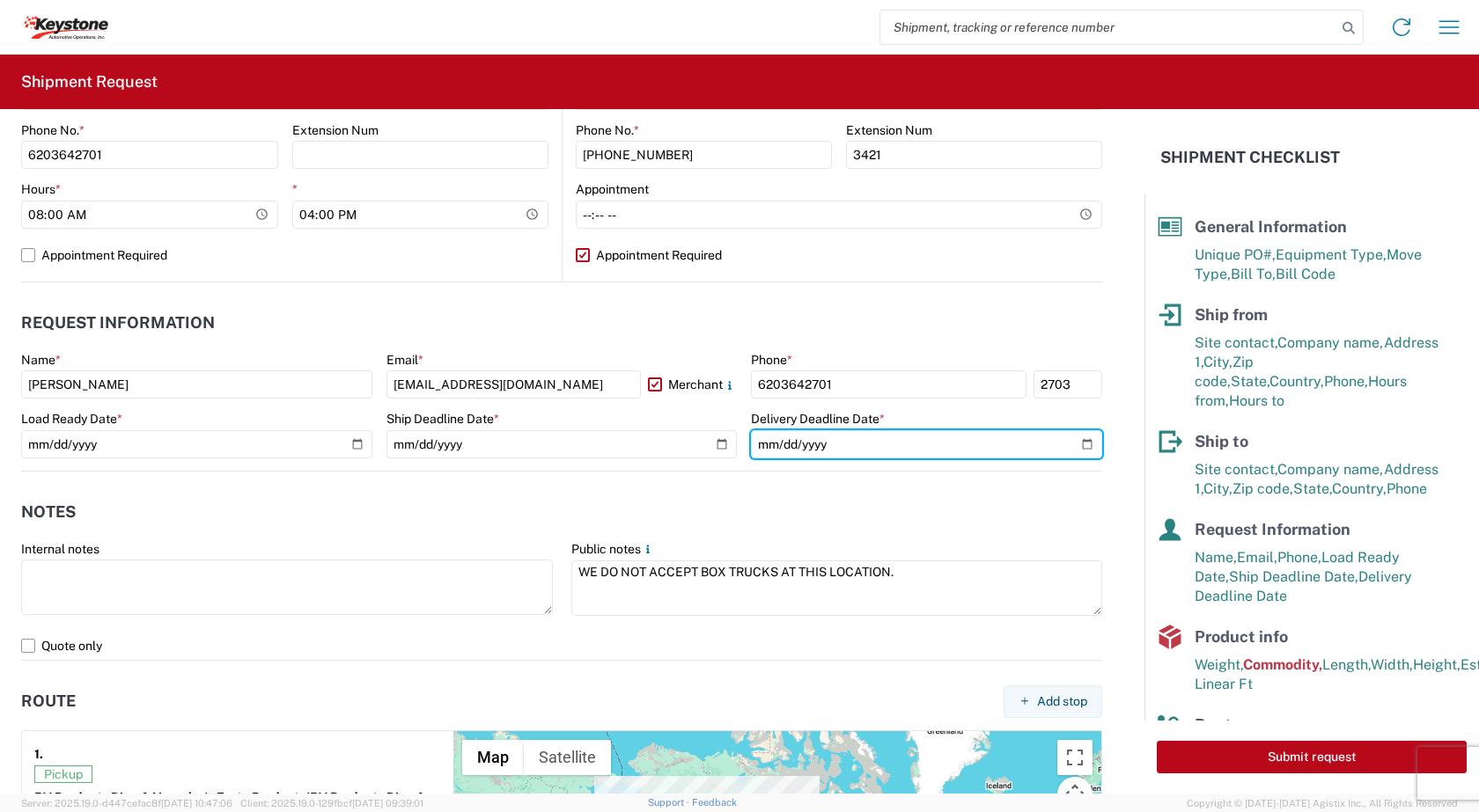
scroll to position [792, 0]
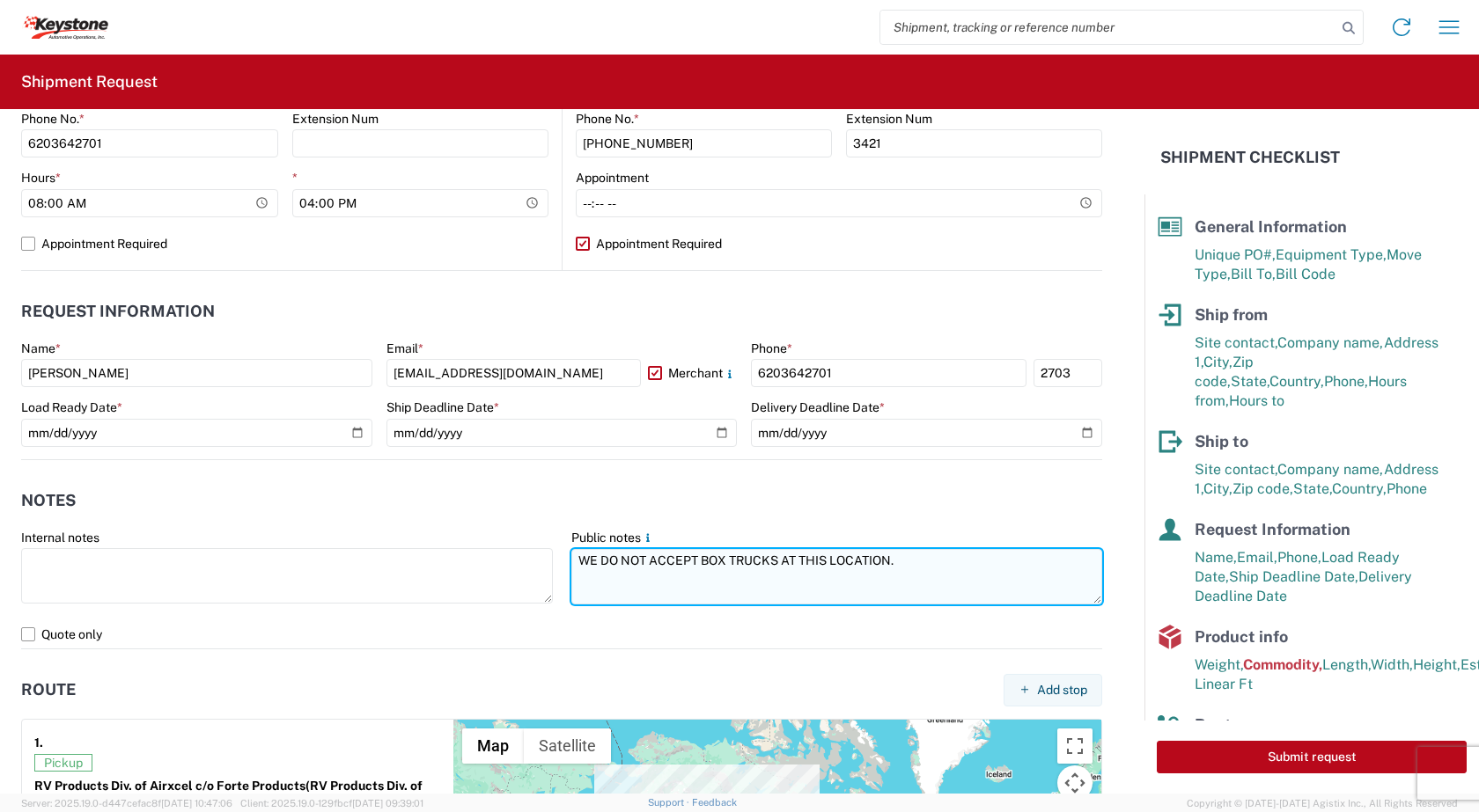
click at [695, 562] on textarea "WE DO NOT ACCEPT BOX TRUCKS AT THIS LOCATION." at bounding box center [837, 577] width 532 height 55
click at [925, 558] on textarea "WE DO NOT ACCEPT 26' BOX TRUCKS AT THIS LOCATION." at bounding box center [837, 577] width 532 height 55
drag, startPoint x: 651, startPoint y: 577, endPoint x: 565, endPoint y: 564, distance: 87.0
click at [571, 564] on textarea "WE DO NOT ACCEPT 26' BOX TRUCKS AT THIS LOCATION. REEFER TRAILERS ACCEPTED" at bounding box center [837, 577] width 532 height 55
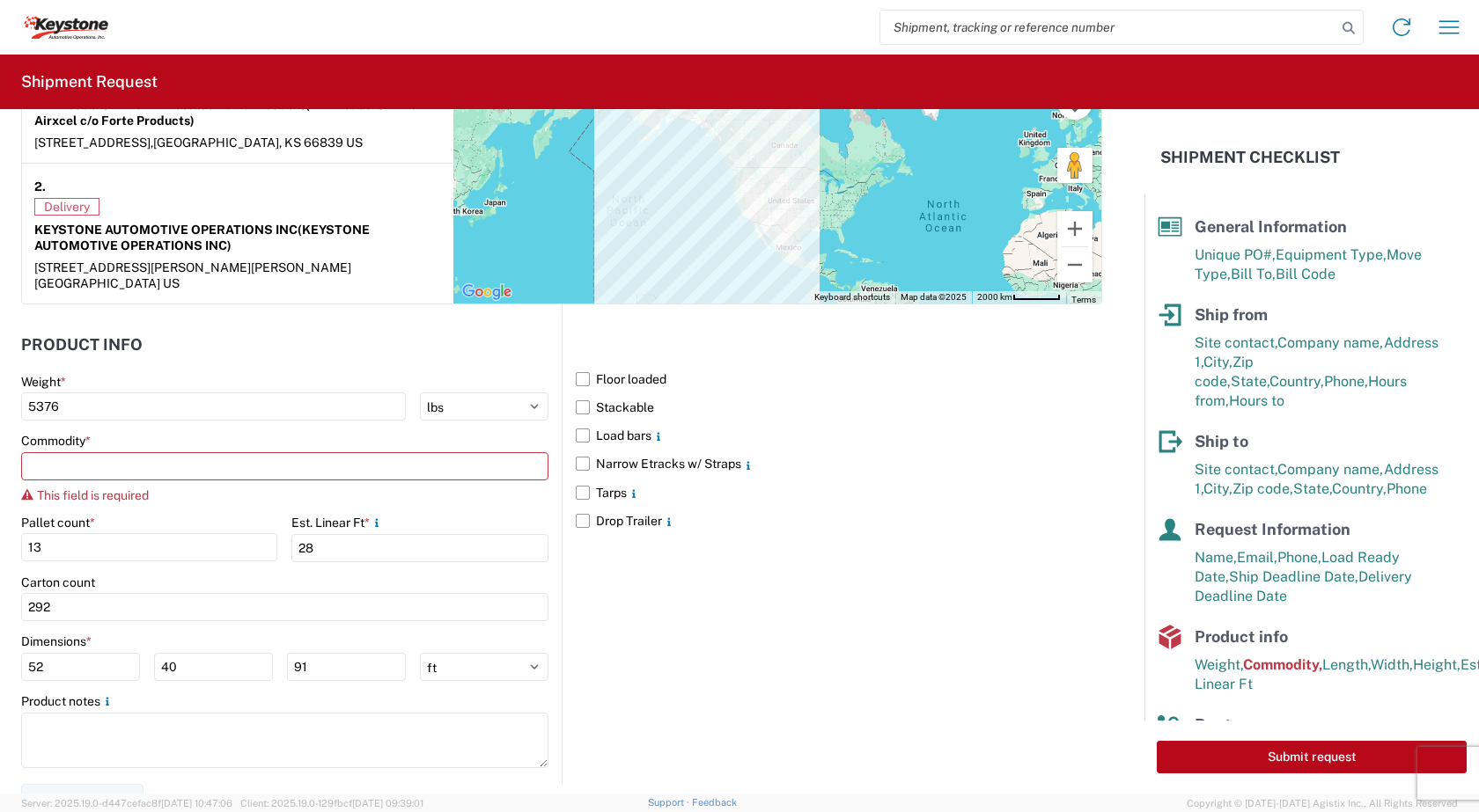
scroll to position [1481, 0]
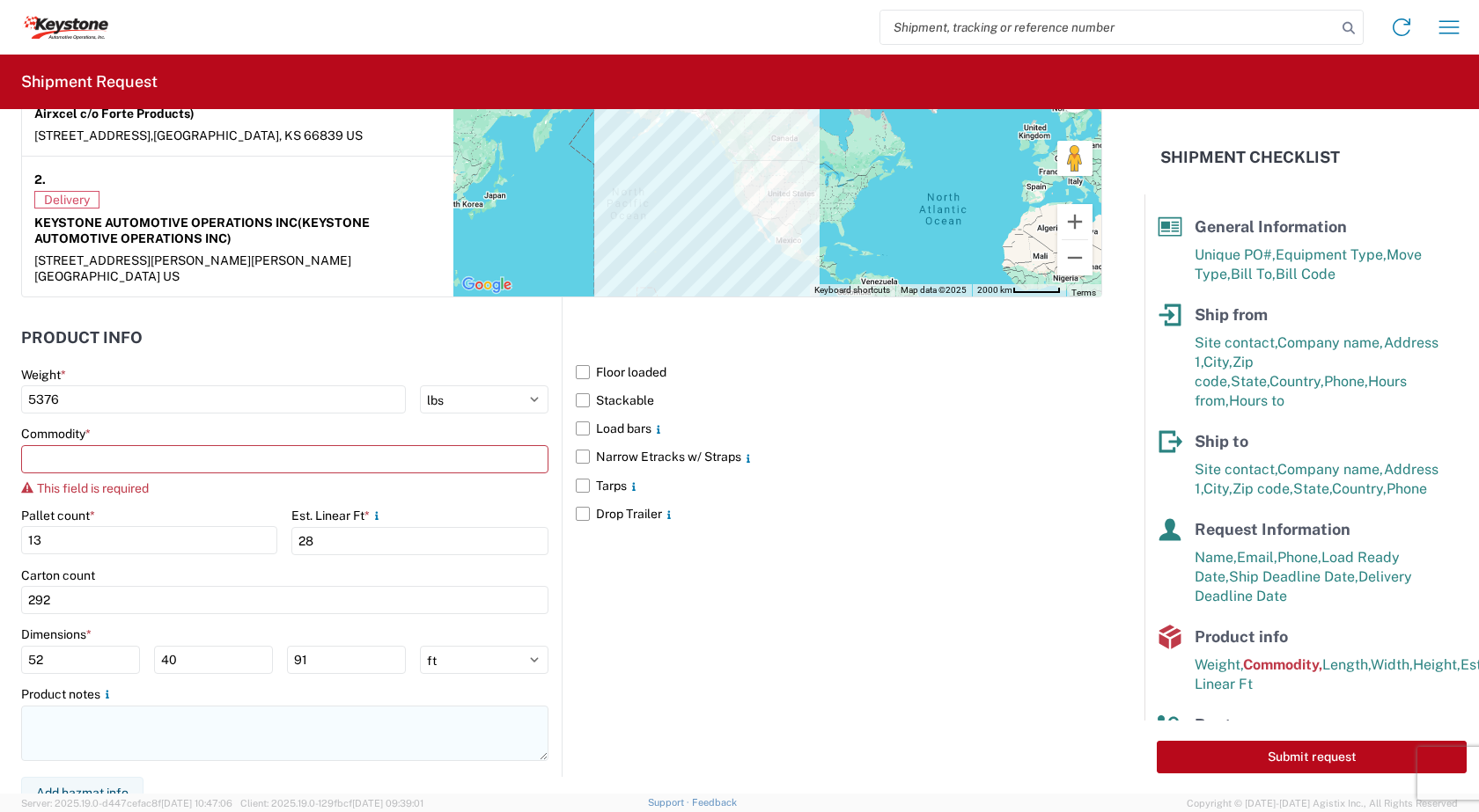
type textarea "WE DO NOT ACCEPT 26' BOX TRUCKS AT THIS LOCATION. REEFER TRAILERS ACCEPTED"
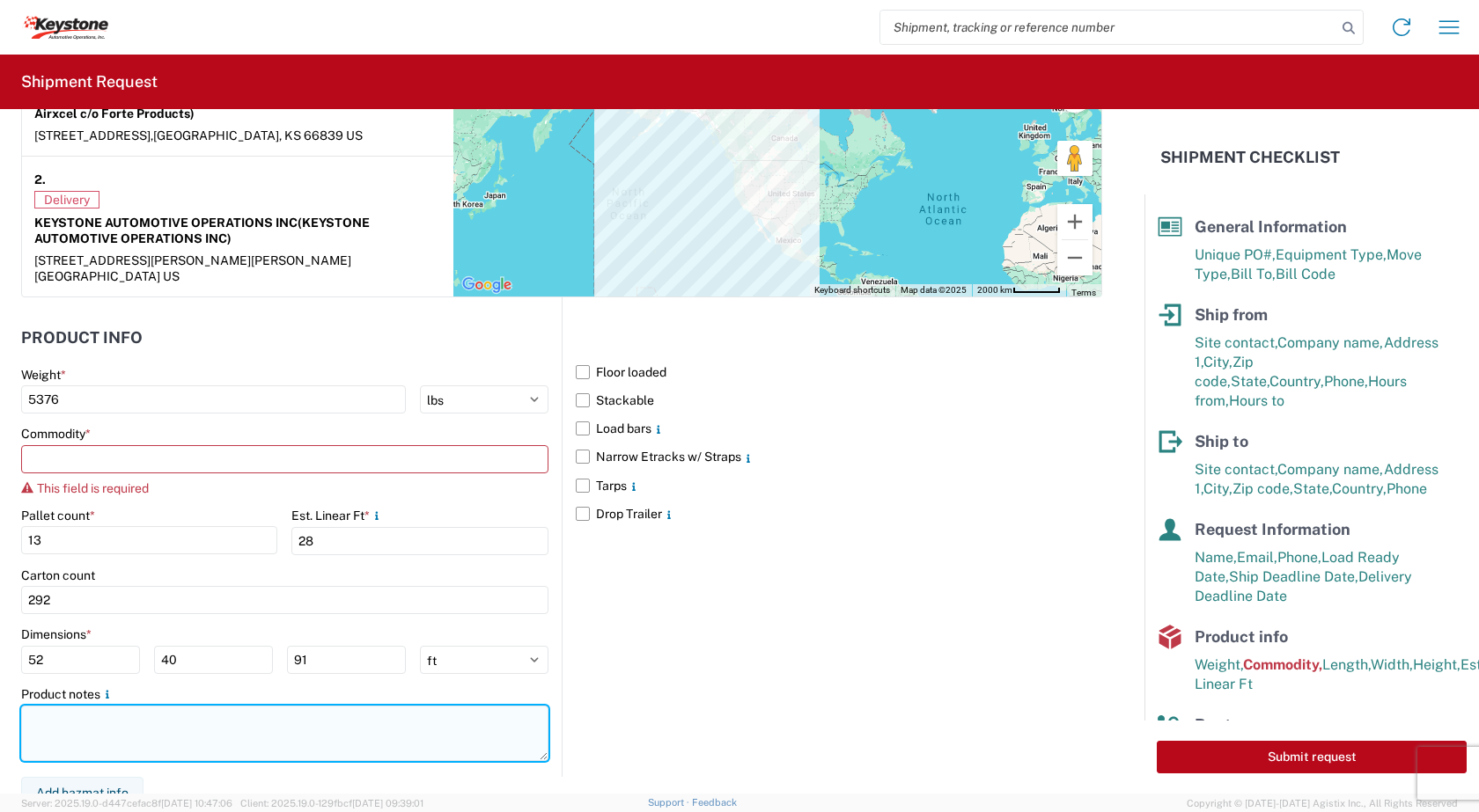
click at [164, 722] on textarea at bounding box center [285, 734] width 528 height 55
paste textarea "WE DO NOT ACCEPT 26' BOX TRUCKS AT THIS LOCATION. REEFER TRAILERS ACCEPTED"
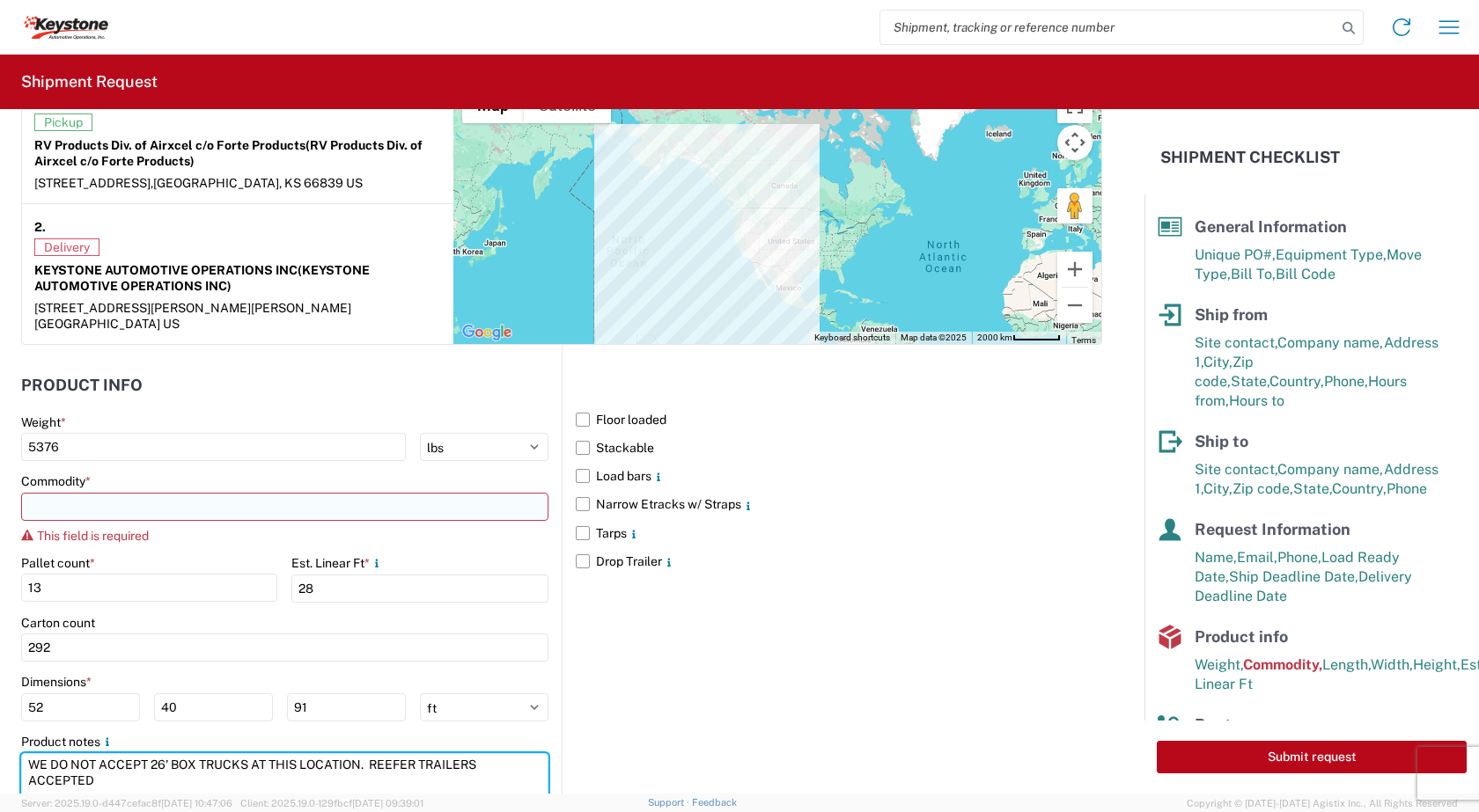
scroll to position [1393, 0]
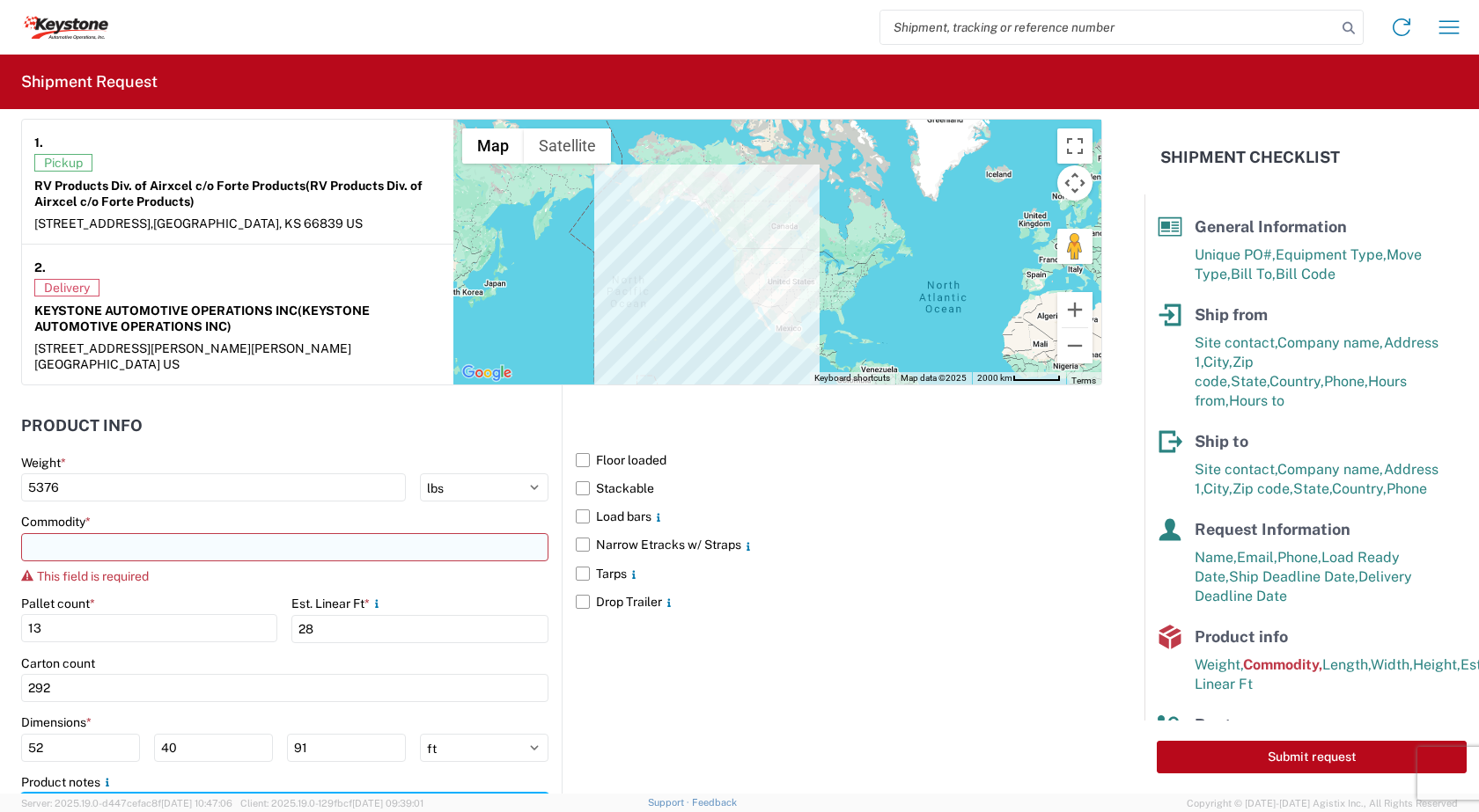
type textarea "WE DO NOT ACCEPT 26' BOX TRUCKS AT THIS LOCATION. REEFER TRAILERS ACCEPTED"
click at [109, 538] on input at bounding box center [285, 547] width 528 height 29
click at [113, 533] on input at bounding box center [285, 547] width 528 height 29
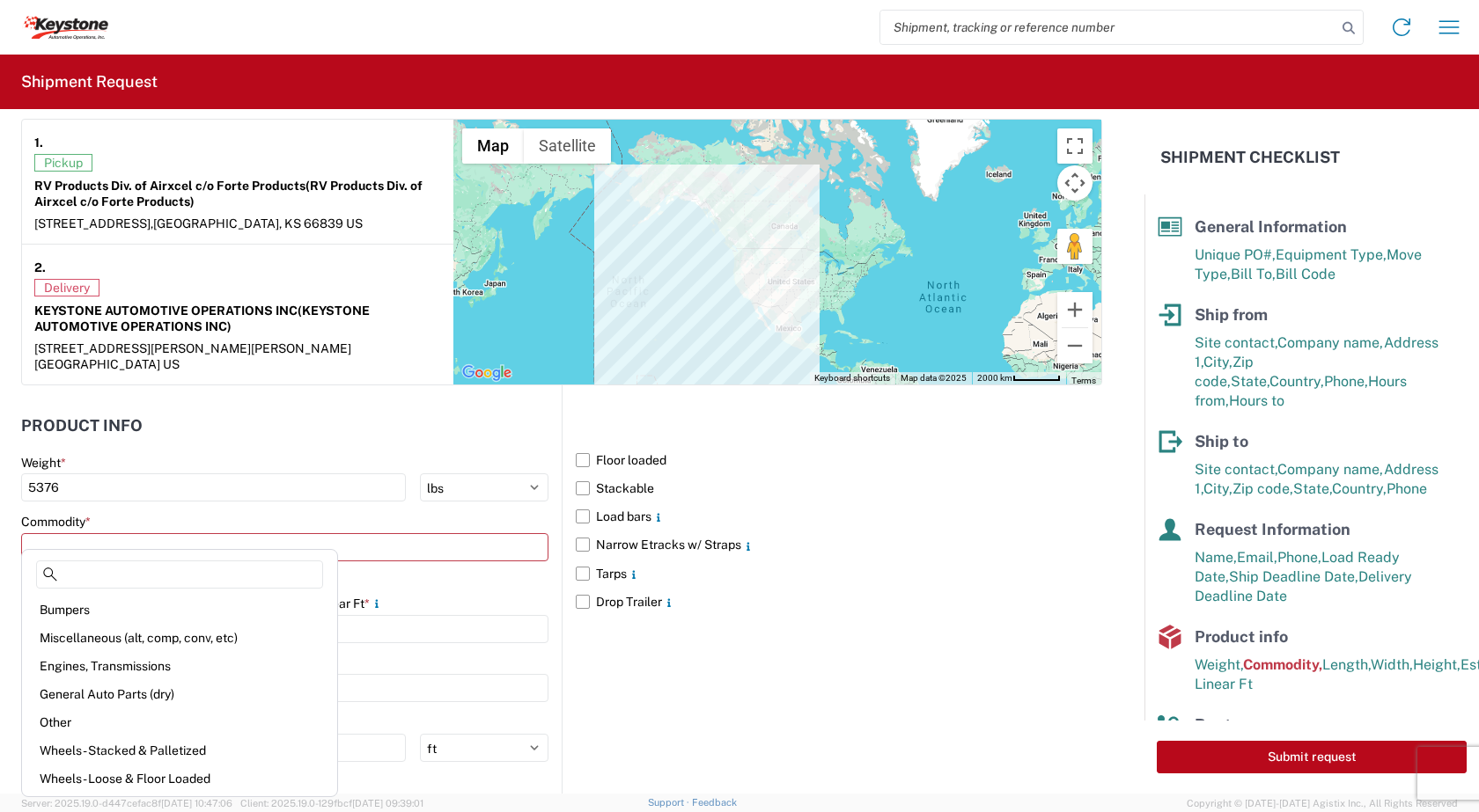
click at [415, 596] on div "Est. Linear Ft *" at bounding box center [419, 604] width 256 height 16
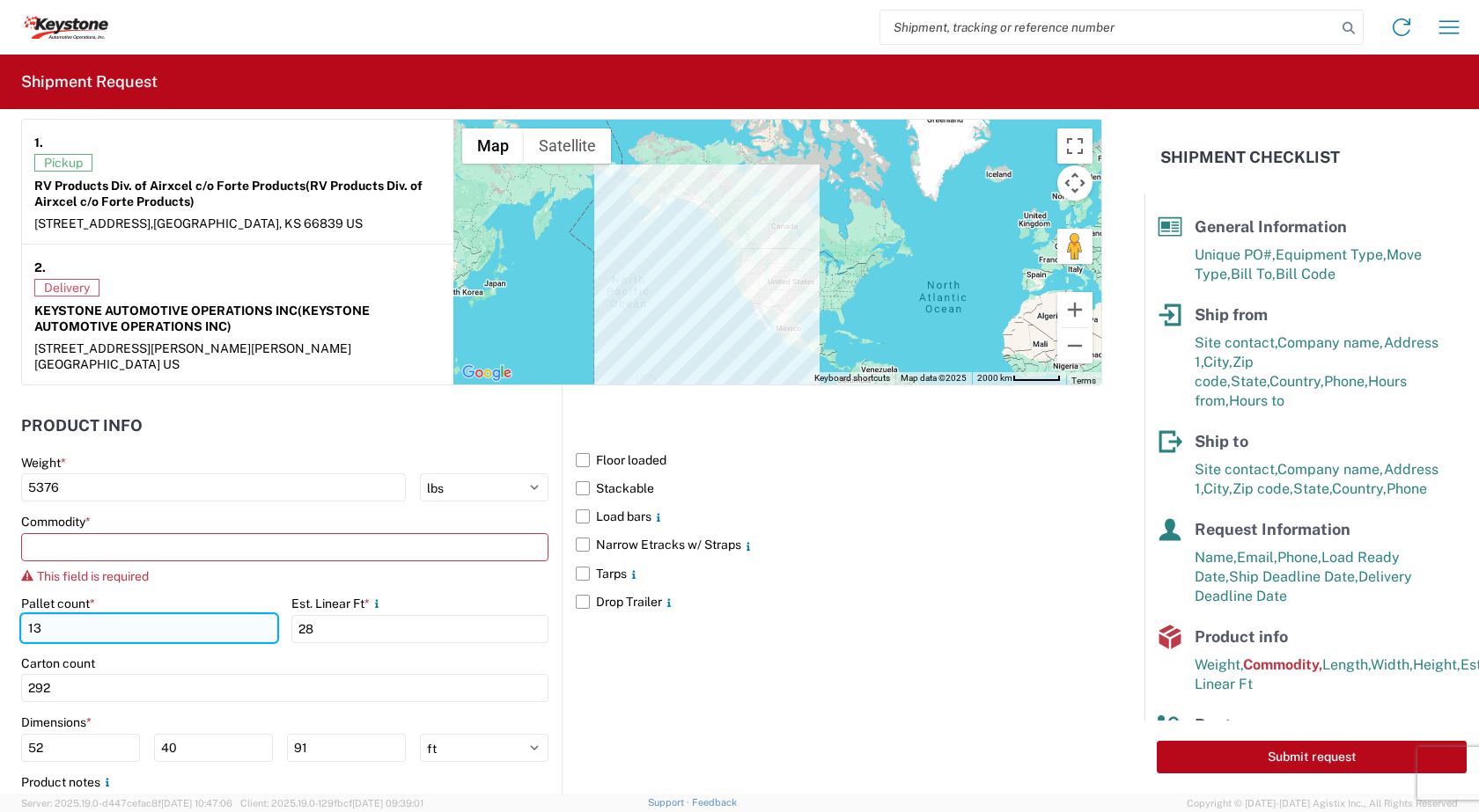
click at [62, 614] on input "13" at bounding box center [148, 628] width 256 height 29
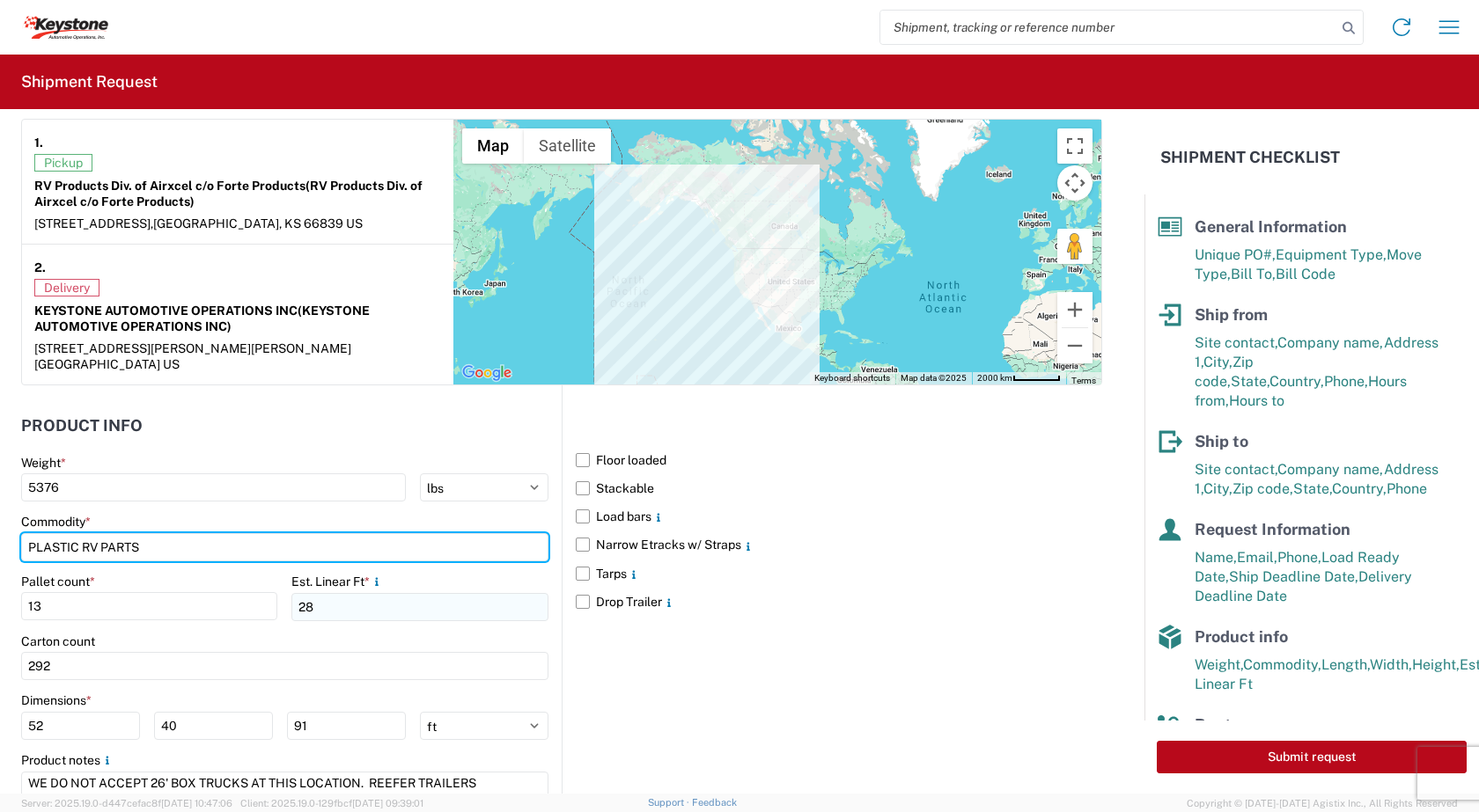
type input "PLASTIC RV PARTS"
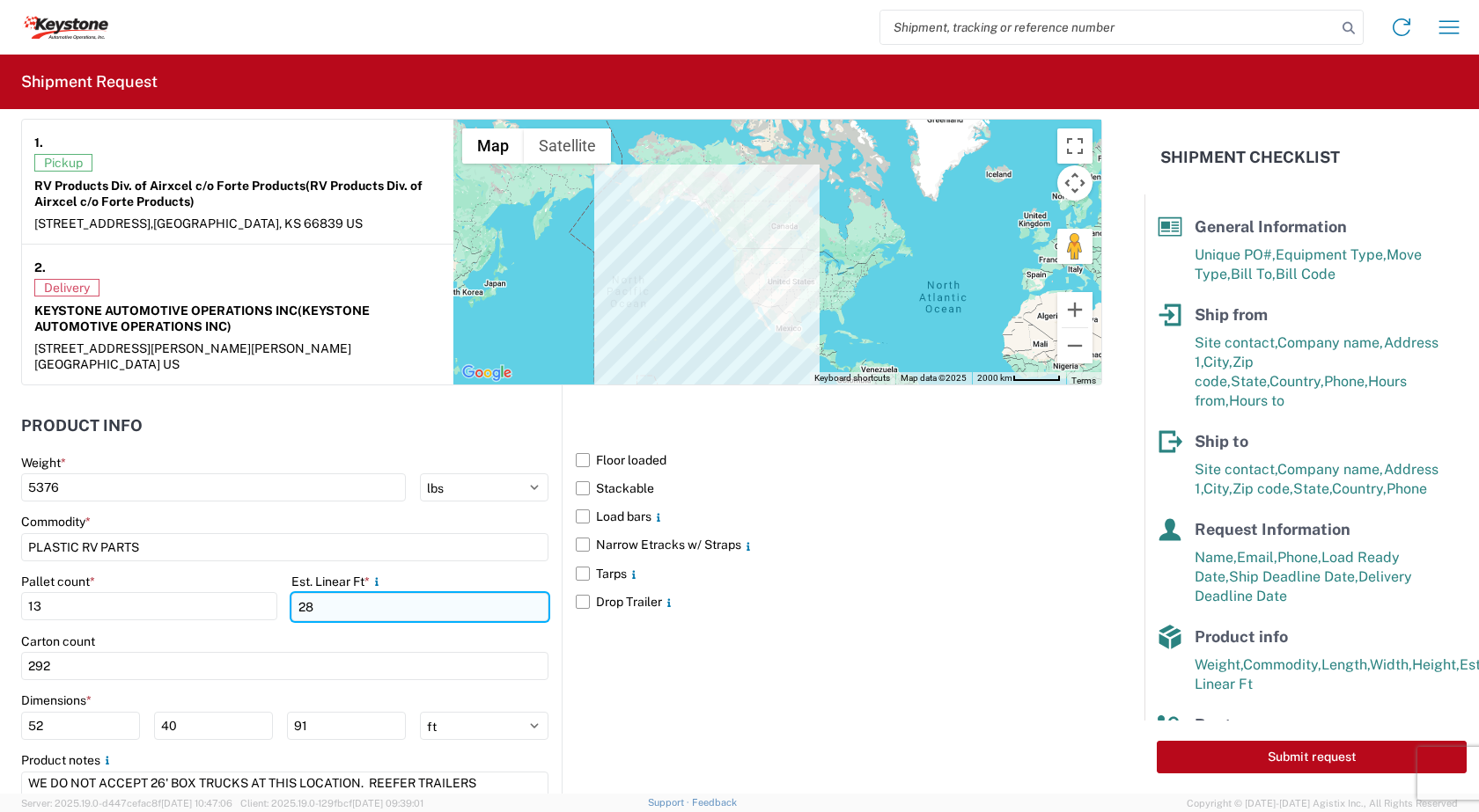
click at [370, 597] on input "28" at bounding box center [419, 608] width 256 height 29
type input "2"
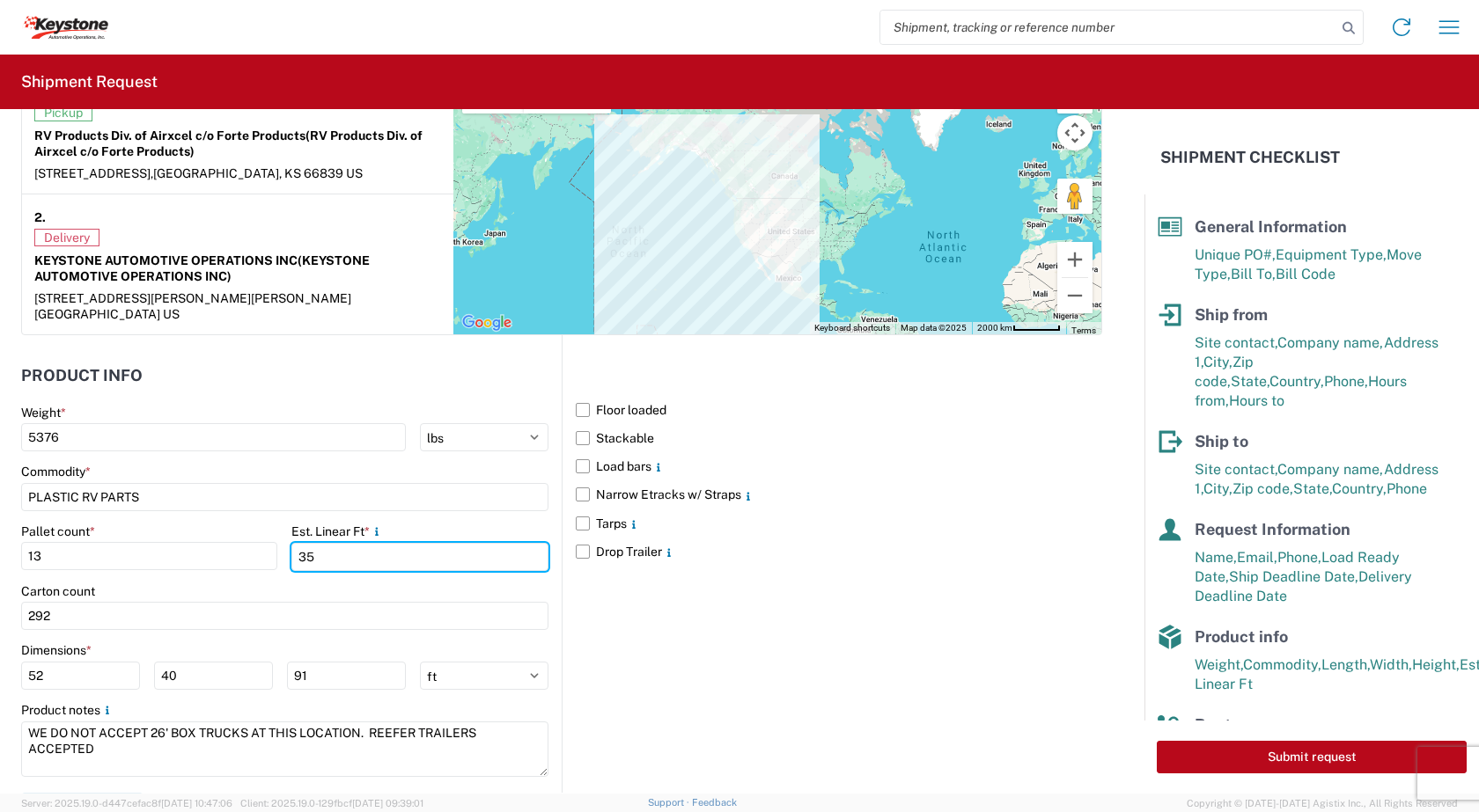
scroll to position [1459, 0]
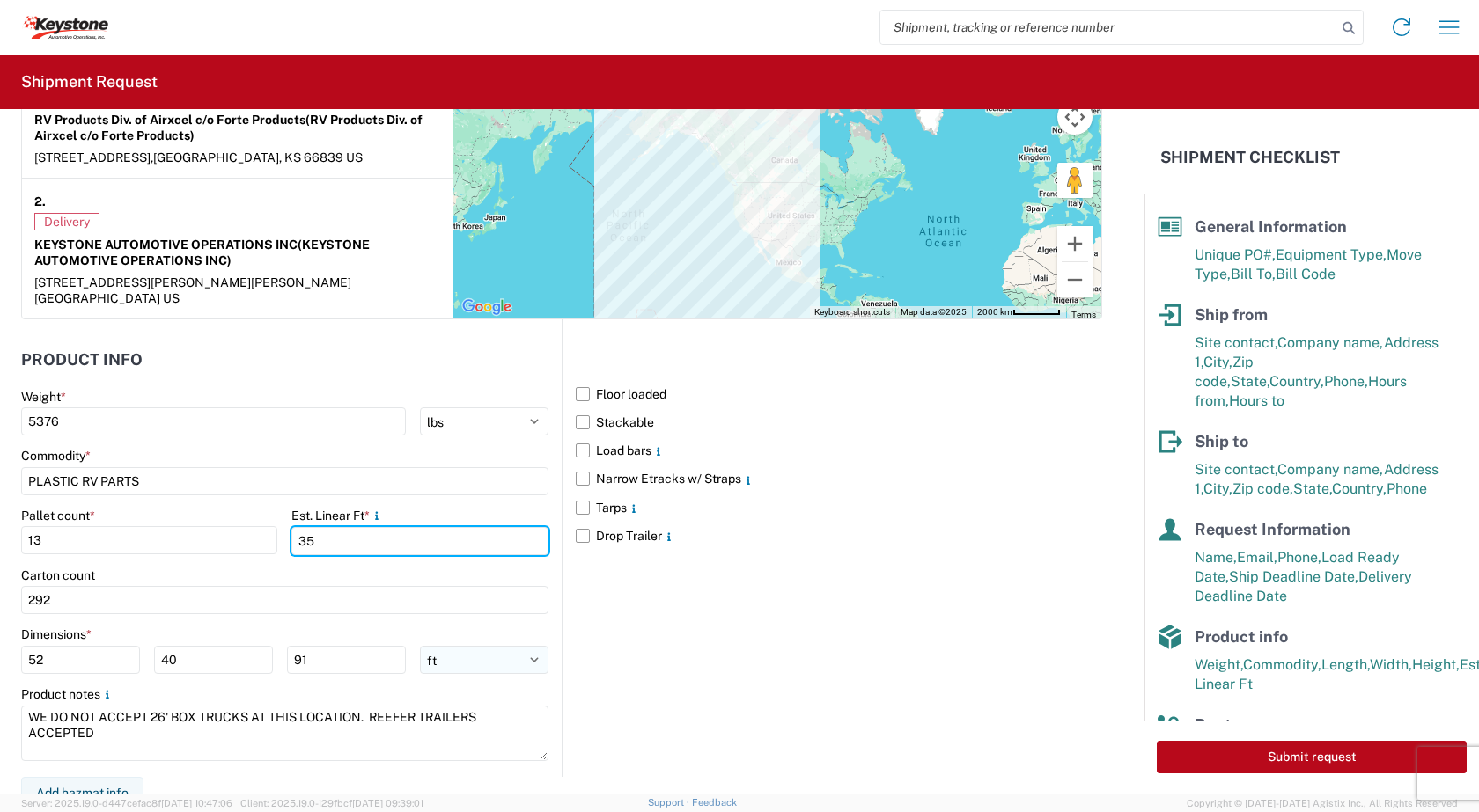
type input "35"
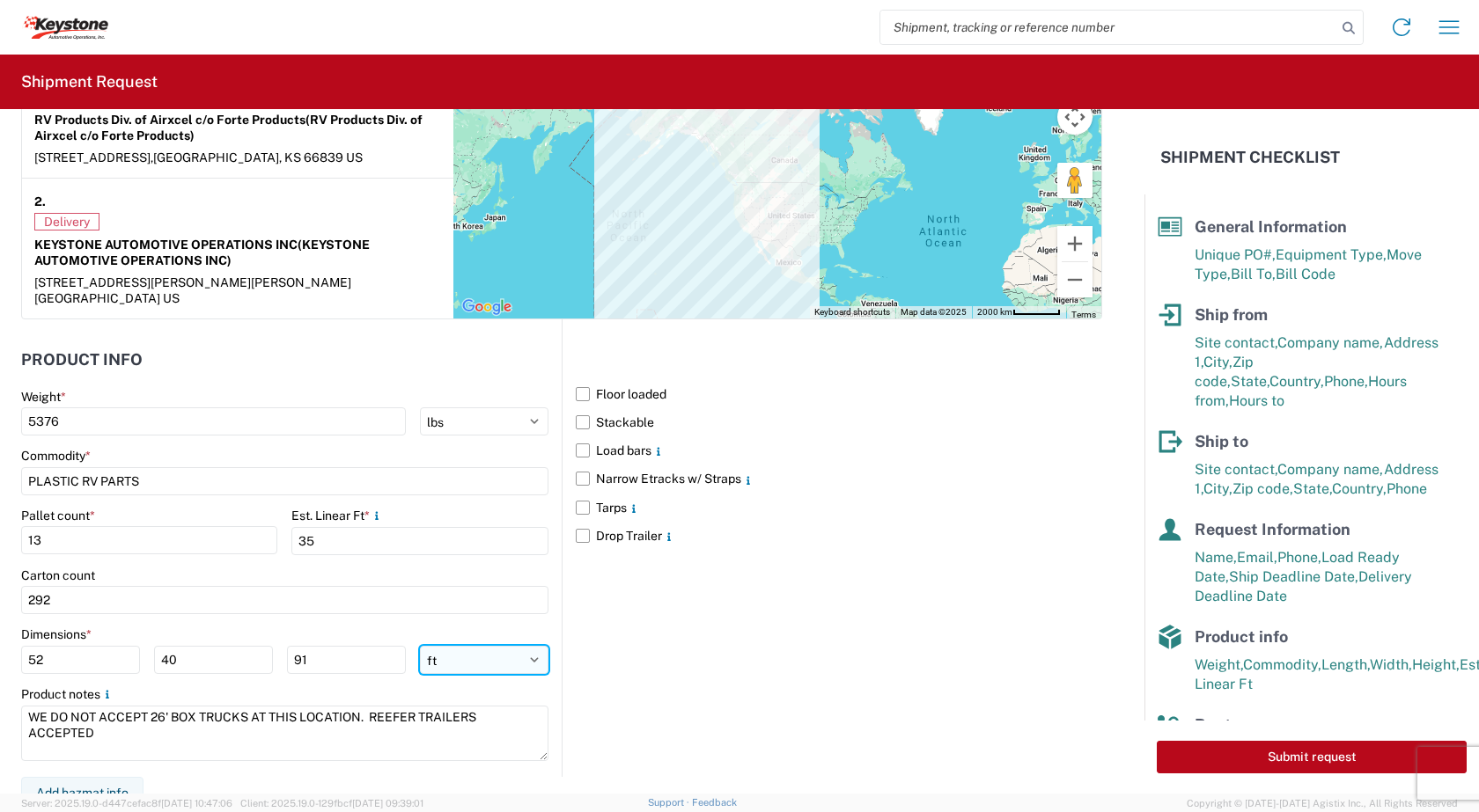
click at [508, 651] on select "ft in cm" at bounding box center [484, 660] width 128 height 29
select select "IN"
click at [420, 646] on select "ft in cm" at bounding box center [484, 660] width 128 height 29
type input "624"
type input "480"
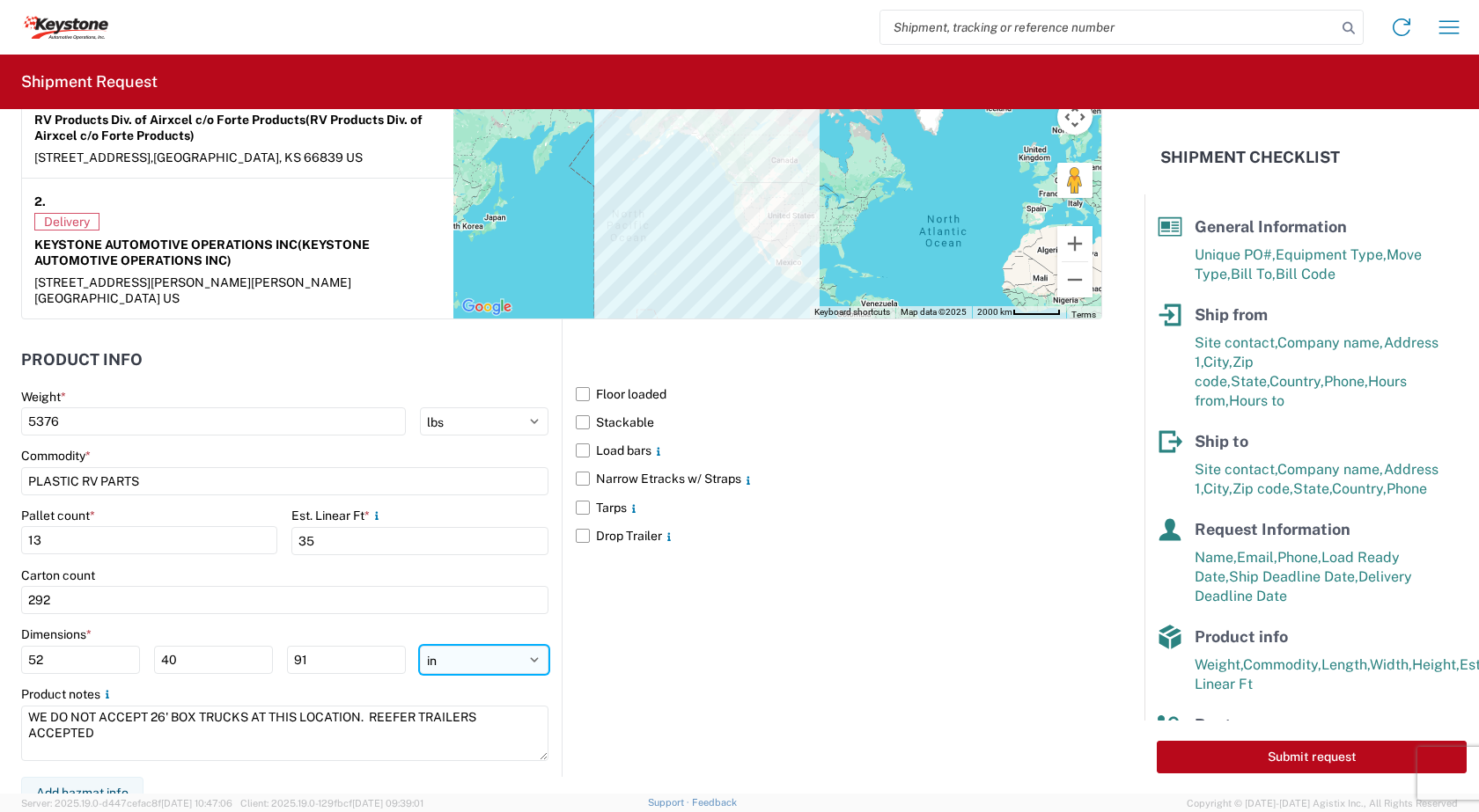
type input "1092"
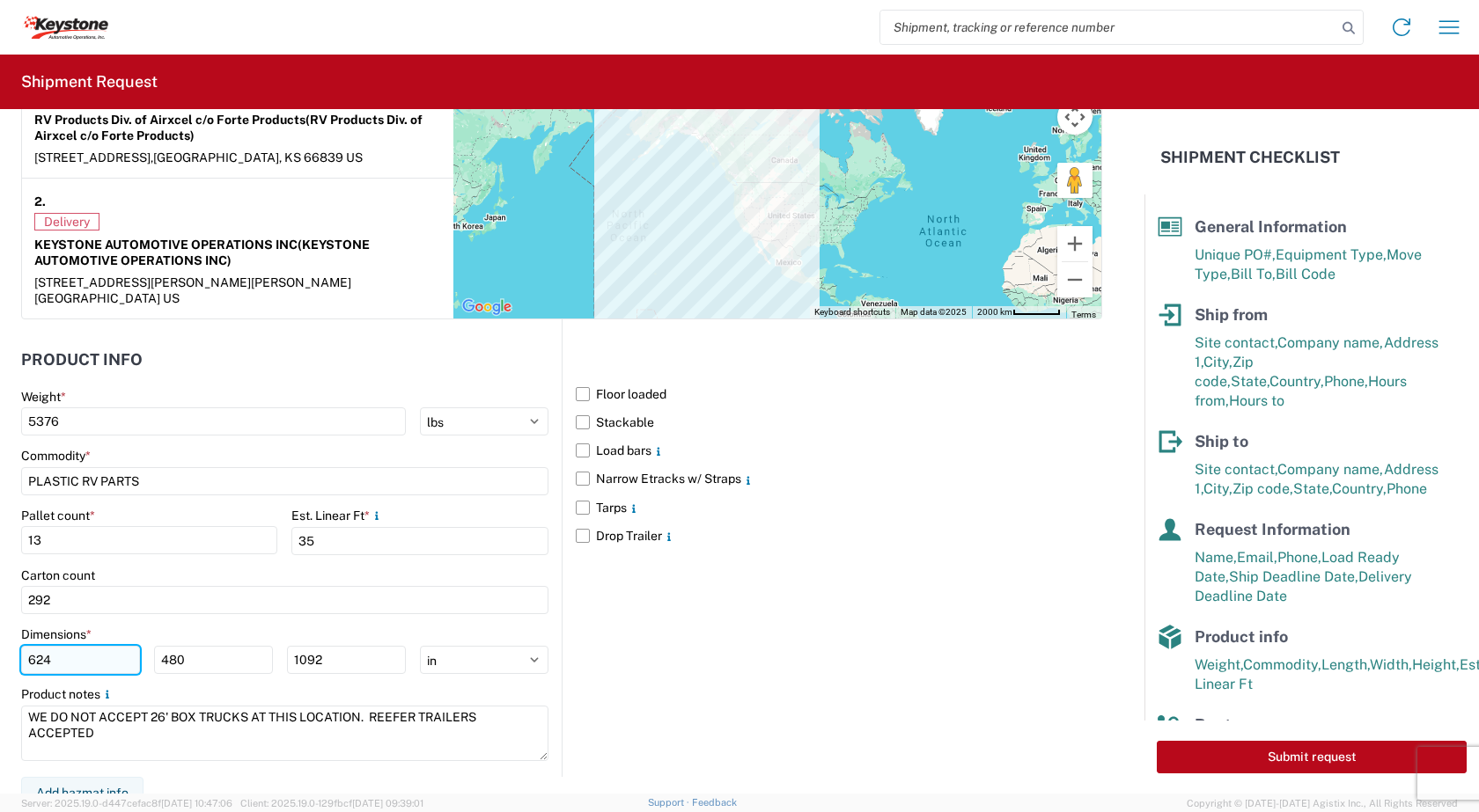
drag, startPoint x: 56, startPoint y: 646, endPoint x: 26, endPoint y: 655, distance: 31.3
click at [26, 655] on input "624" at bounding box center [80, 660] width 119 height 29
type input "52"
type input "40"
type input "91"
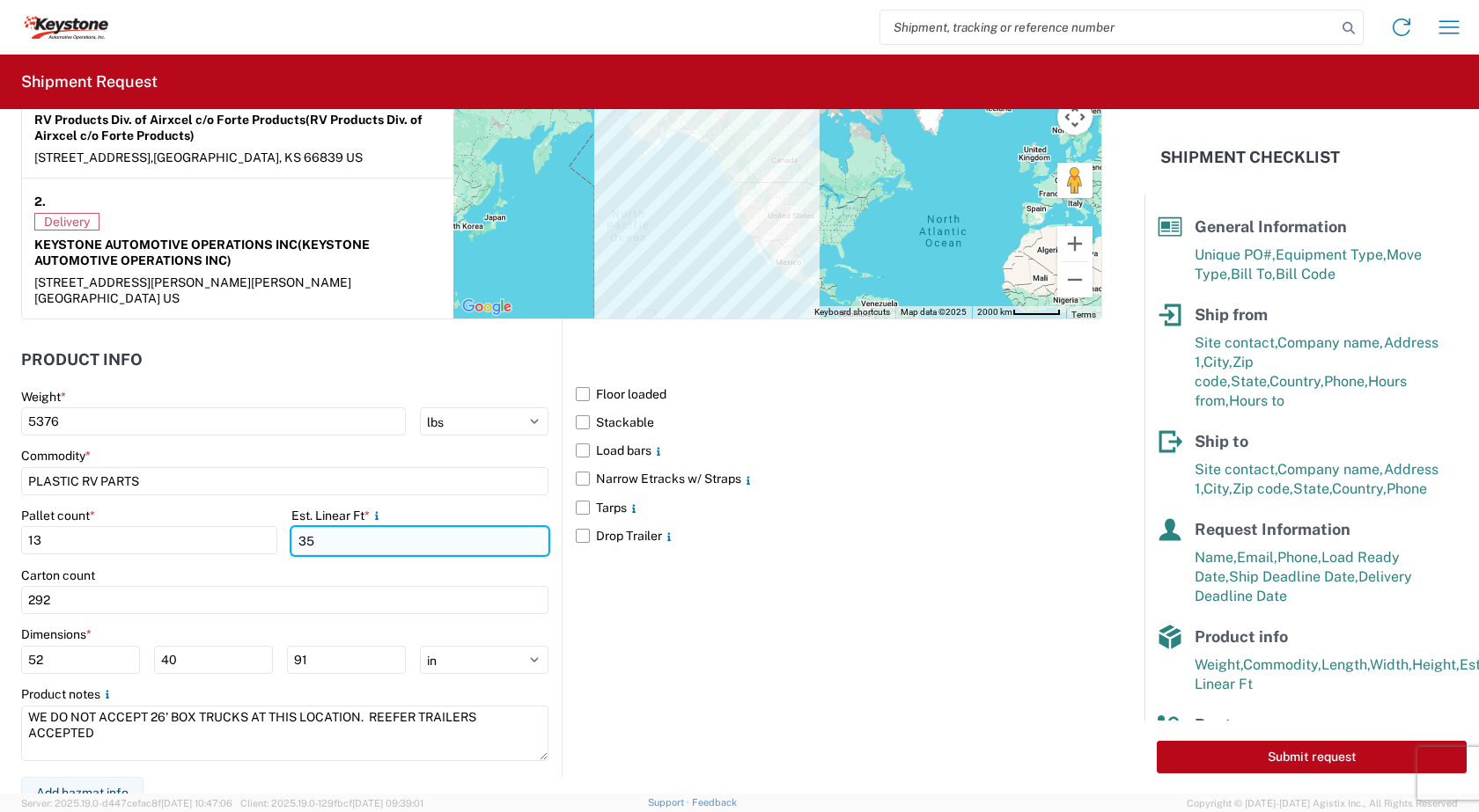
click at [327, 530] on input "35" at bounding box center [419, 541] width 256 height 29
type input "32"
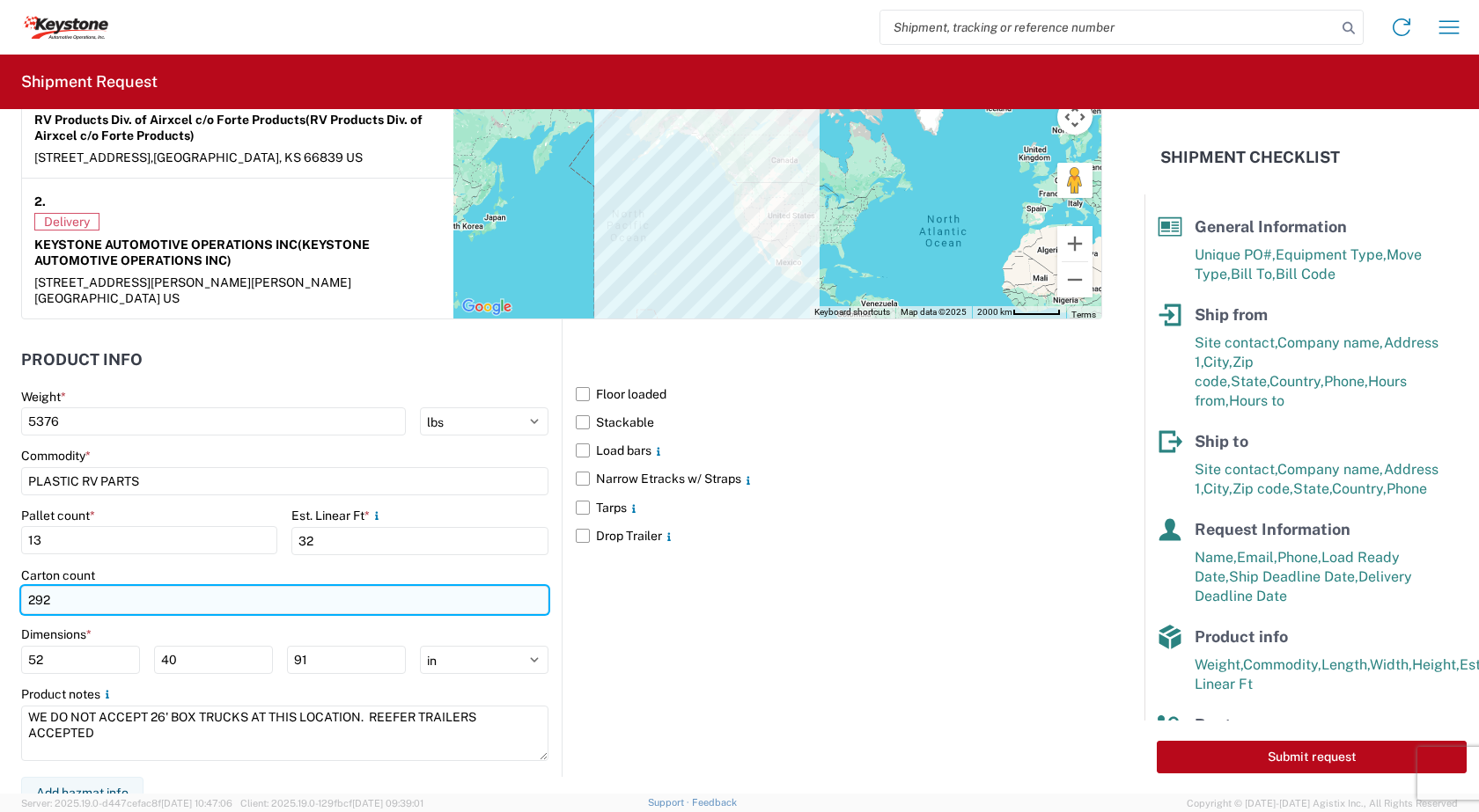
click at [351, 587] on input "292" at bounding box center [285, 600] width 528 height 29
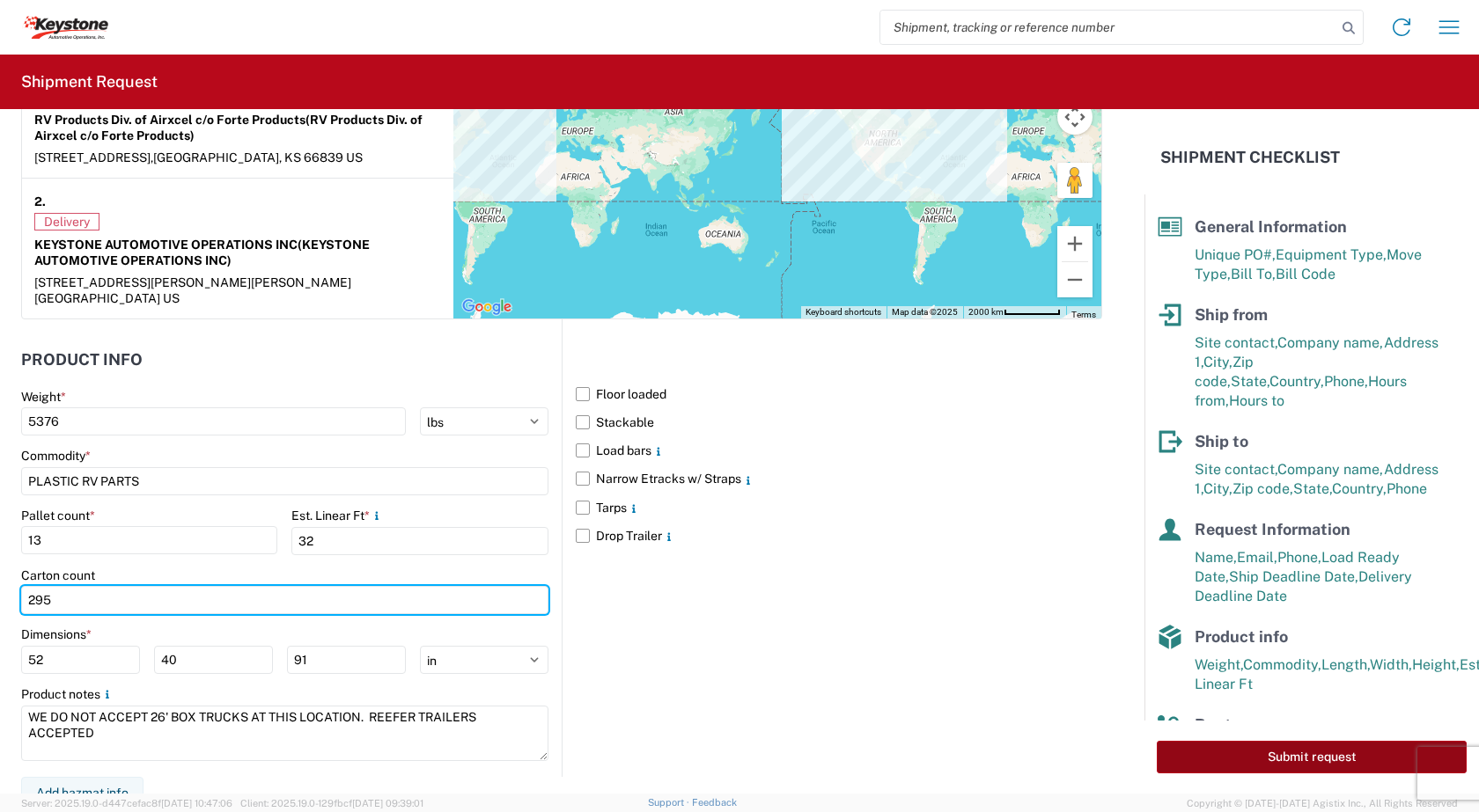
type input "295"
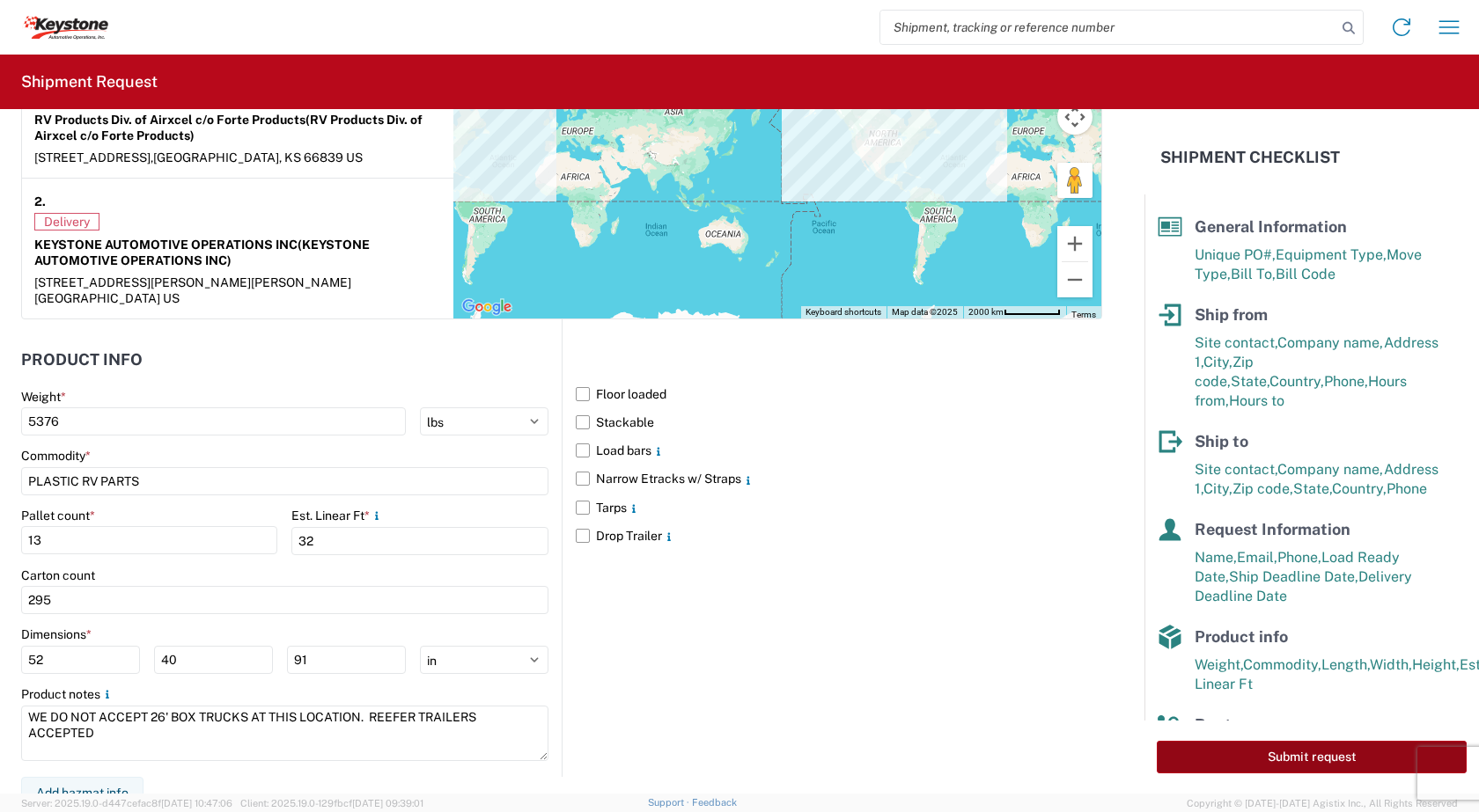
click at [1222, 761] on button "Submit request" at bounding box center [1312, 757] width 310 height 33
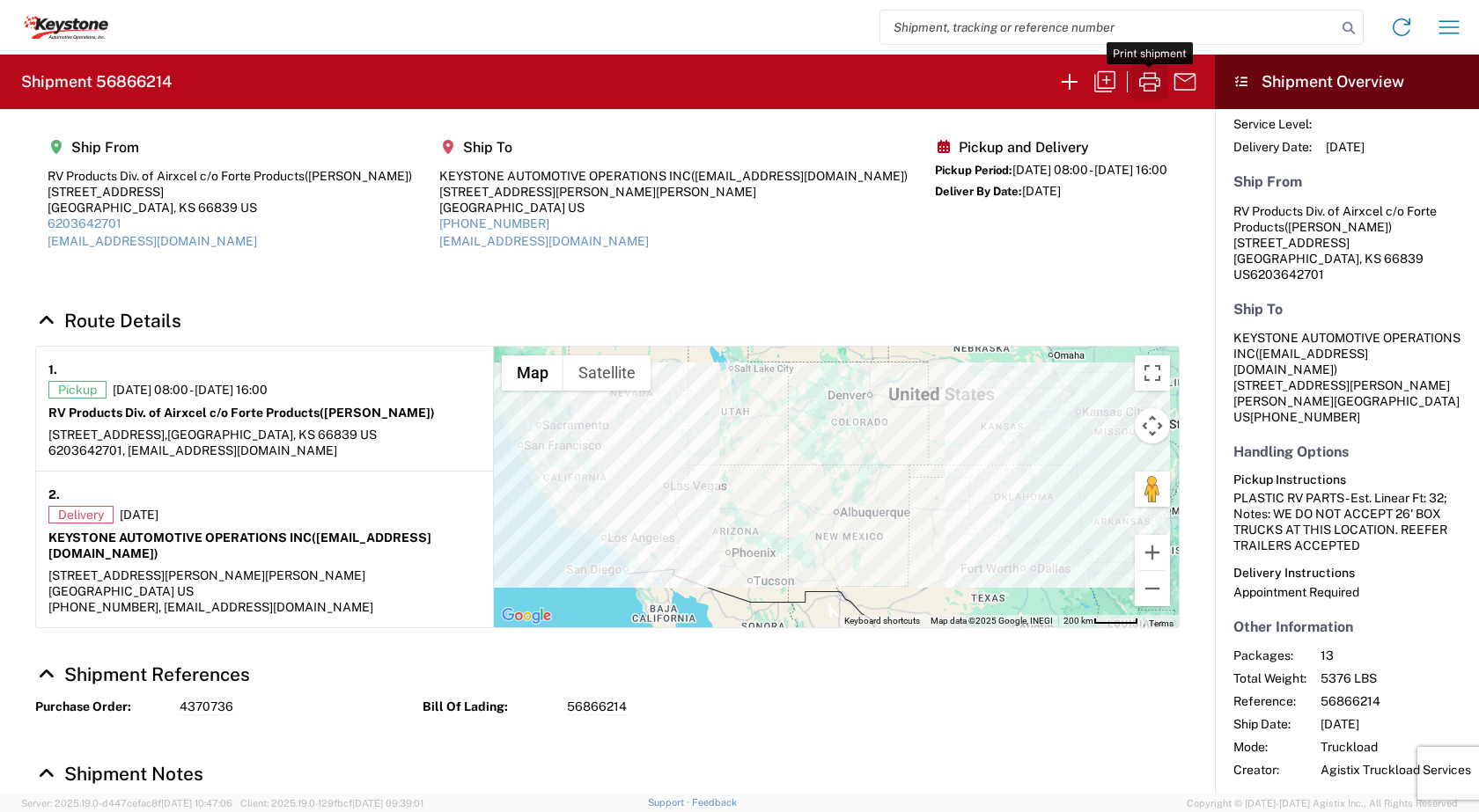
click at [1154, 89] on icon "button" at bounding box center [1150, 82] width 29 height 29
